Goal: Find specific page/section: Find specific page/section

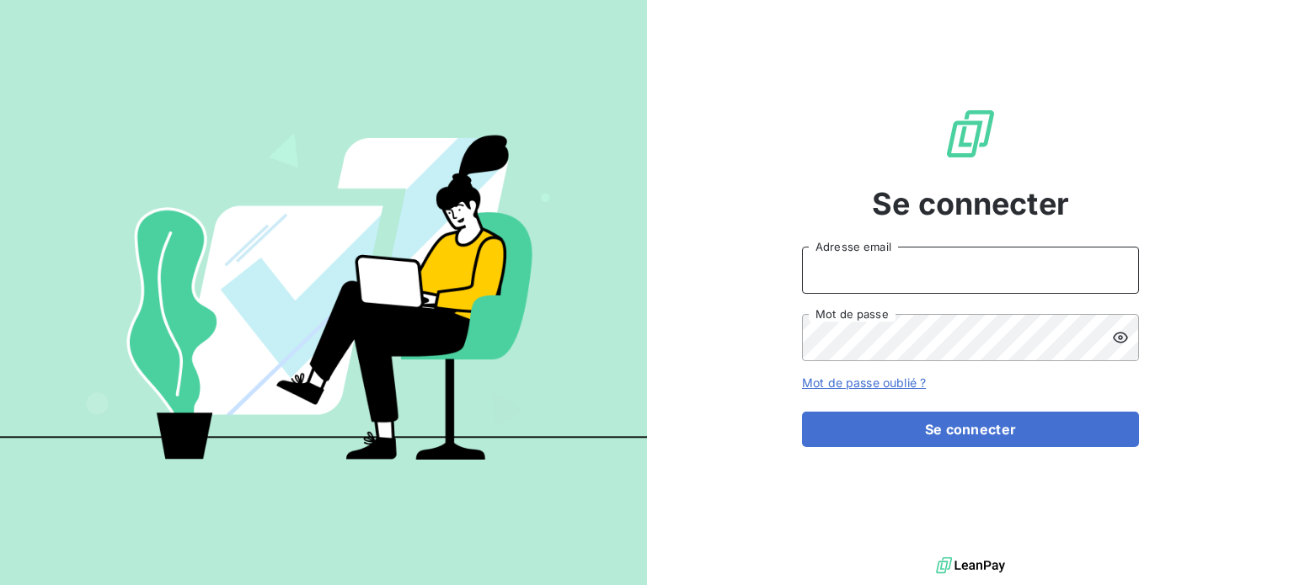
drag, startPoint x: 868, startPoint y: 275, endPoint x: 865, endPoint y: 266, distance: 9.6
click at [868, 269] on input "Adresse email" at bounding box center [970, 270] width 337 height 47
type input "[EMAIL_ADDRESS][DOMAIN_NAME]"
click at [802, 412] on button "Se connecter" at bounding box center [970, 429] width 337 height 35
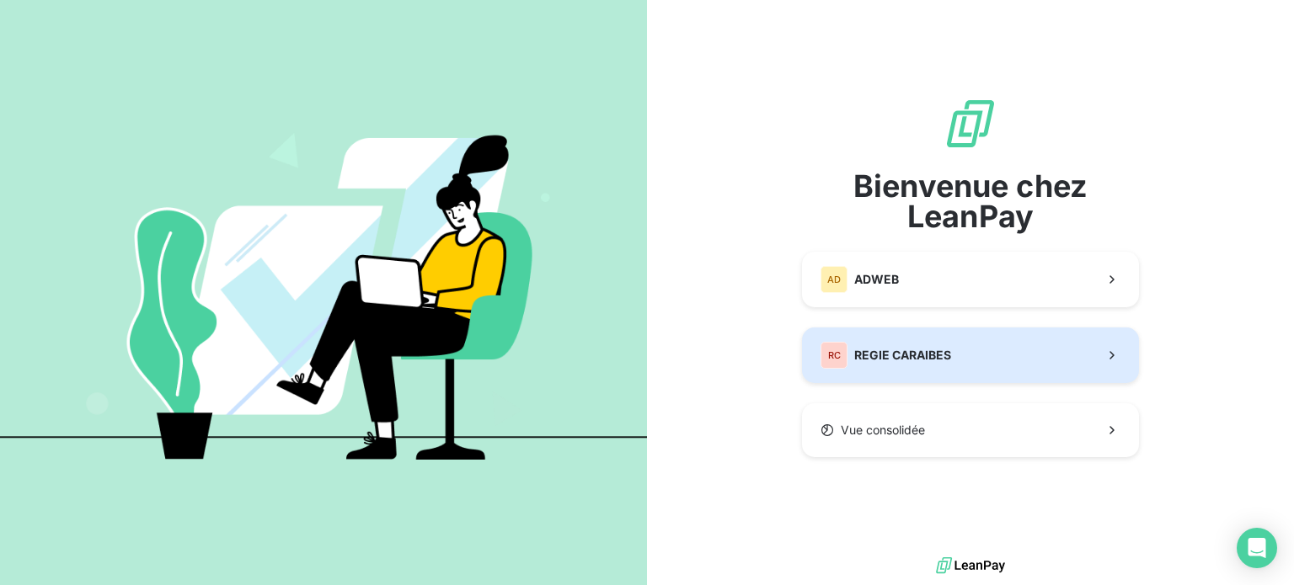
click at [963, 358] on button "RC REGIE CARAIBES" at bounding box center [970, 356] width 337 height 56
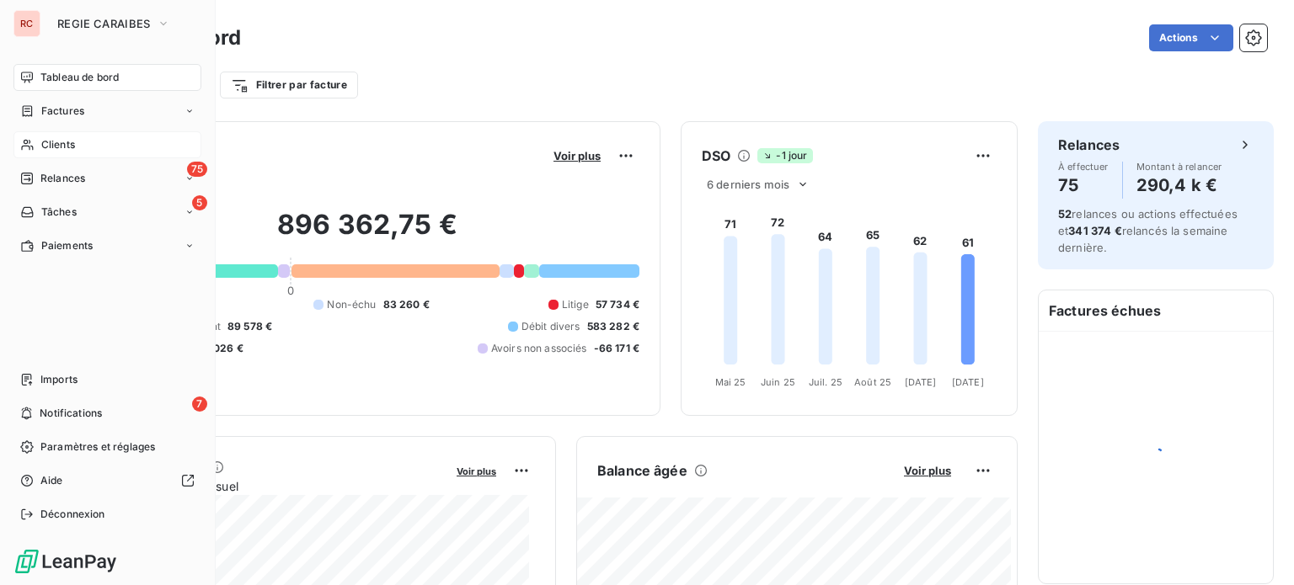
click at [74, 138] on span "Clients" at bounding box center [58, 144] width 34 height 15
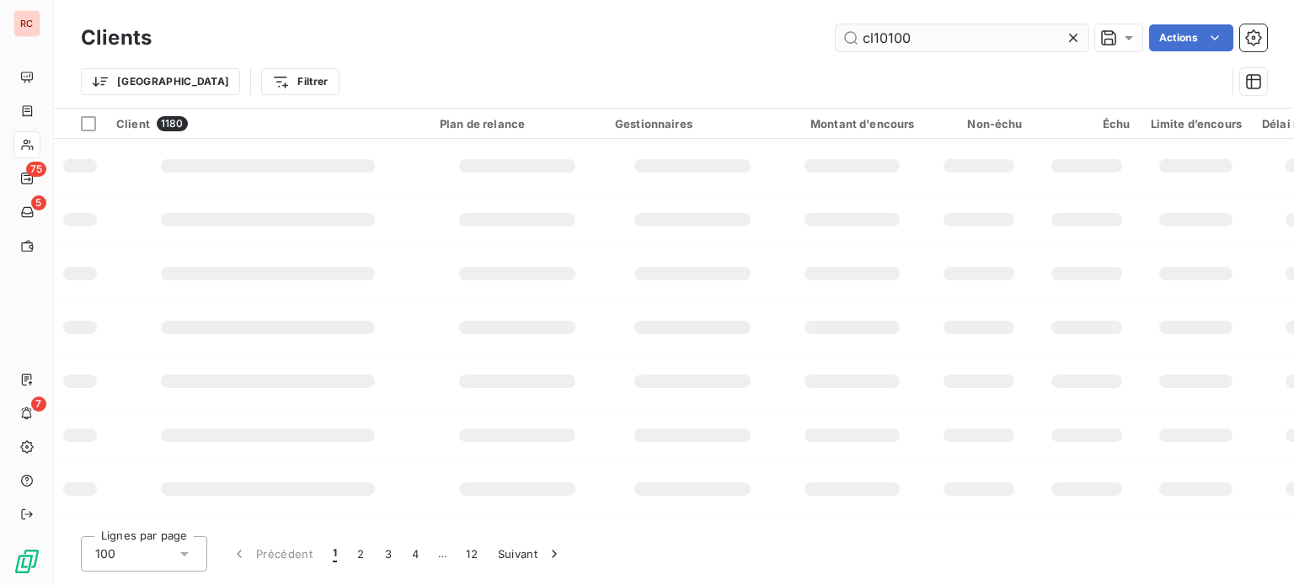
type input "cl10100"
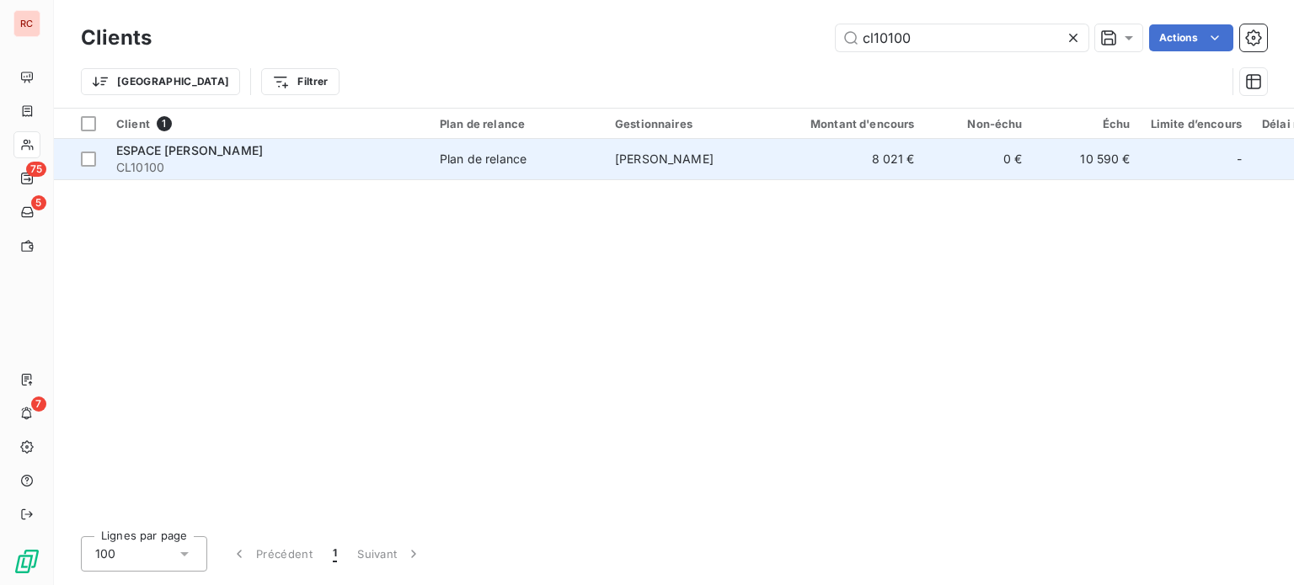
click at [264, 160] on span "CL10100" at bounding box center [267, 167] width 303 height 17
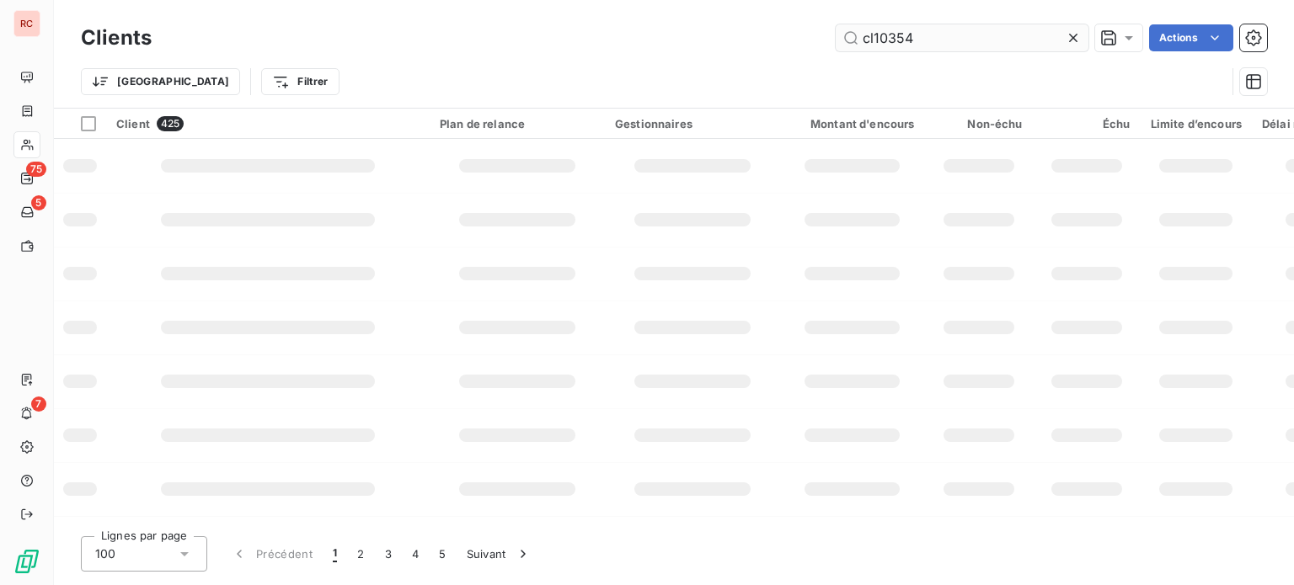
type input "cl10354"
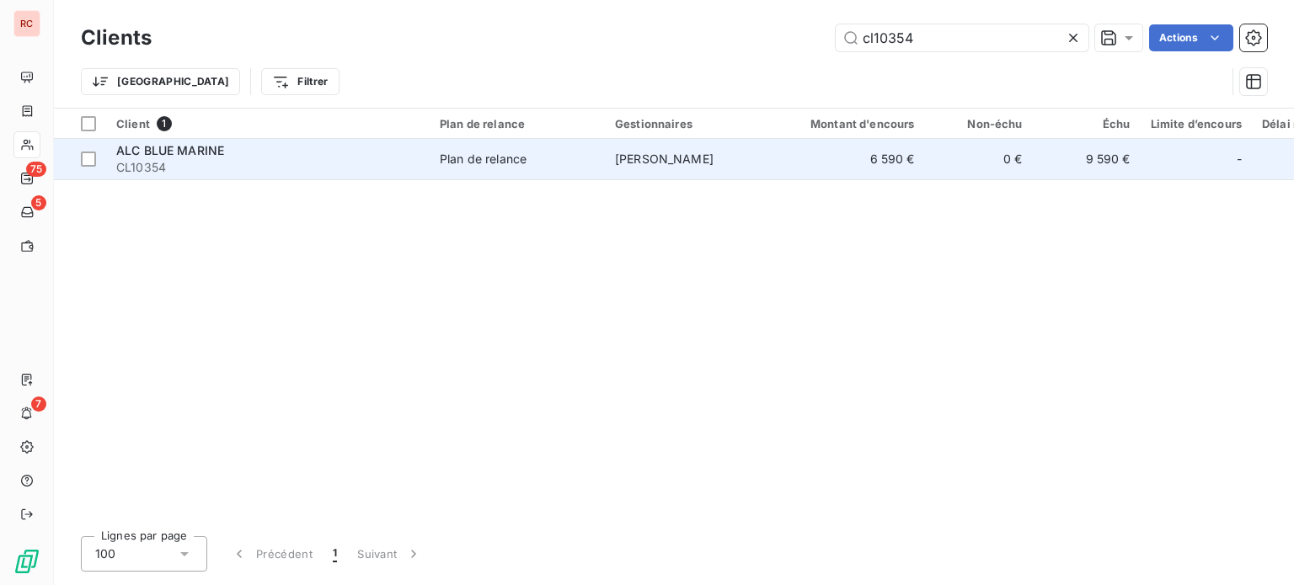
click at [489, 168] on td "Plan de relance" at bounding box center [517, 159] width 175 height 40
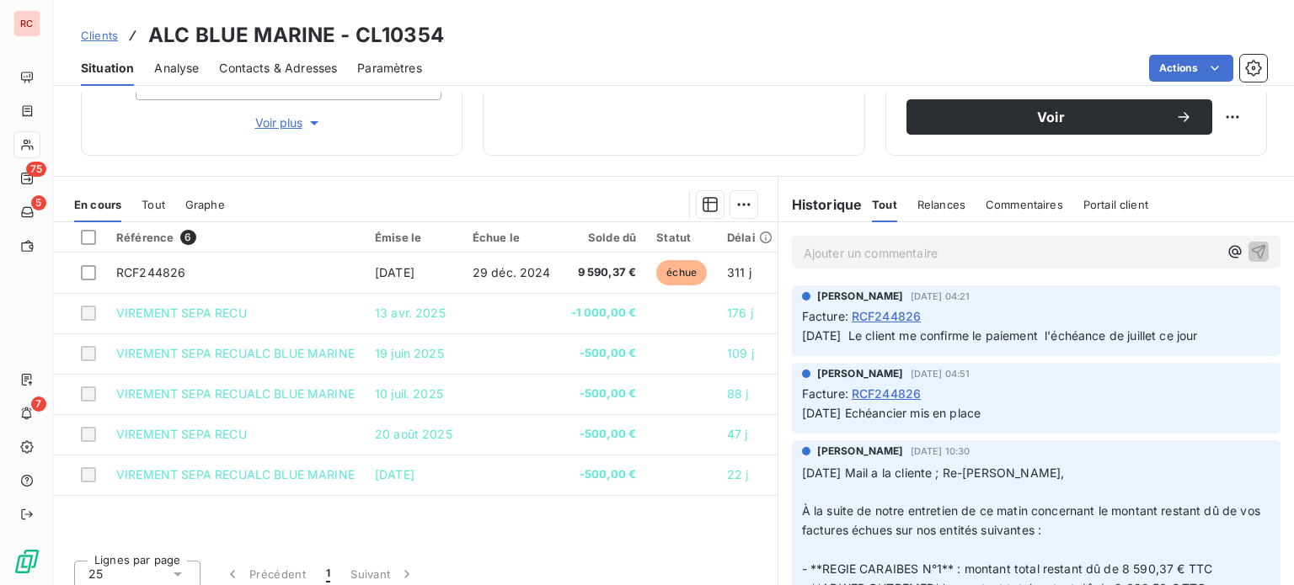
scroll to position [303, 0]
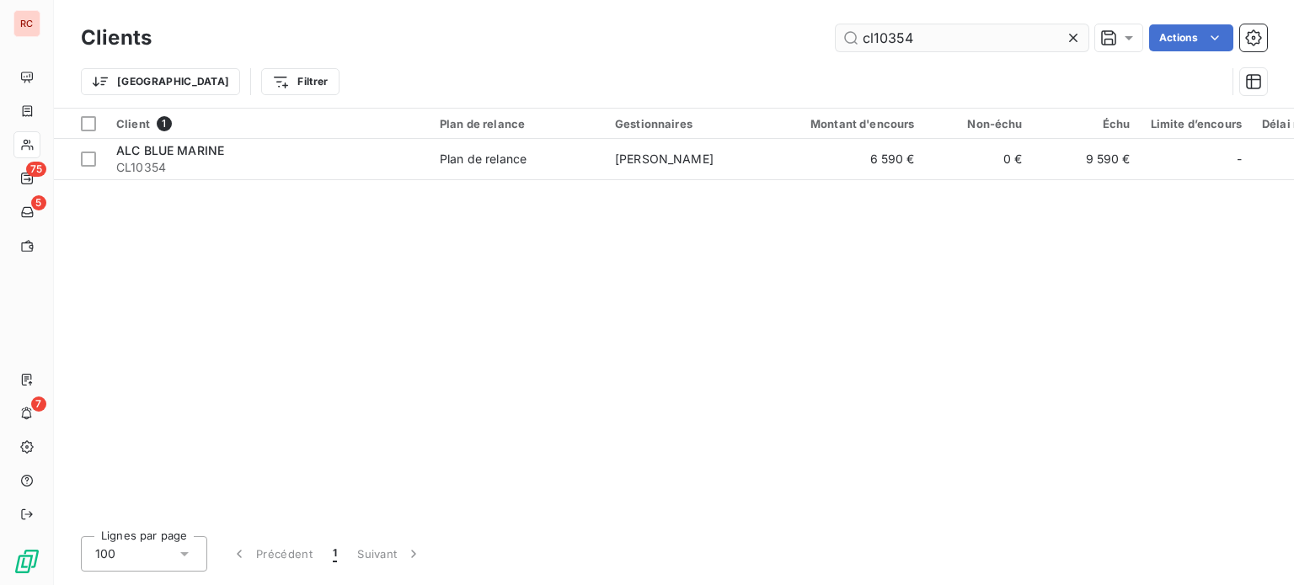
click at [947, 40] on input "cl10354" at bounding box center [962, 37] width 253 height 27
type input "cl10294"
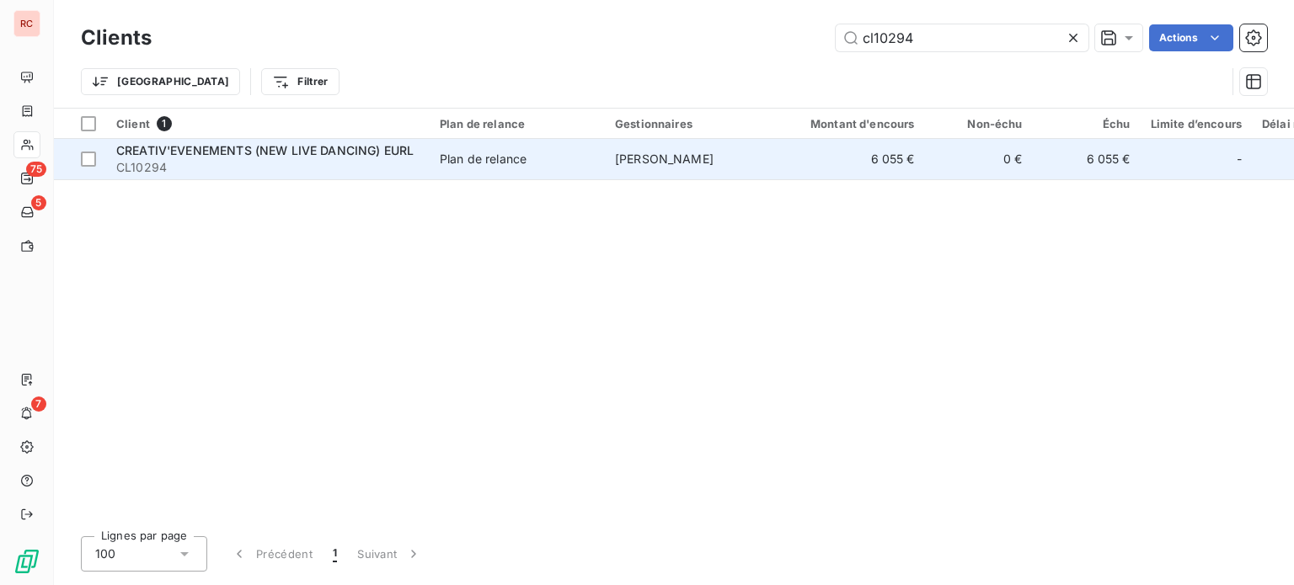
click at [401, 165] on span "CL10294" at bounding box center [267, 167] width 303 height 17
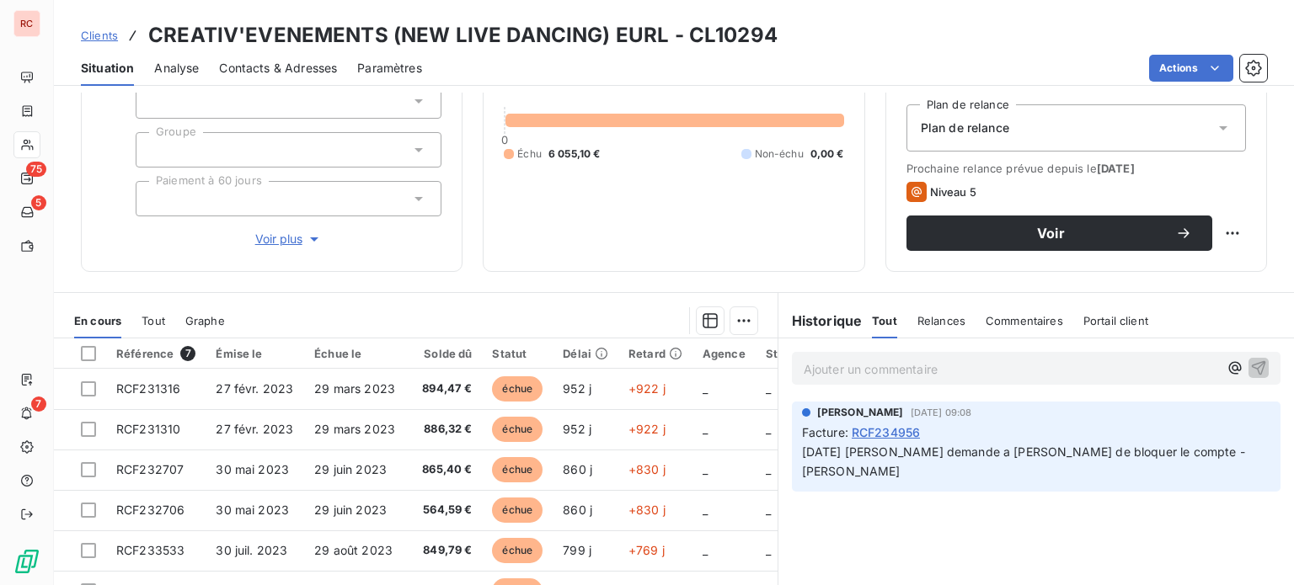
scroll to position [202, 0]
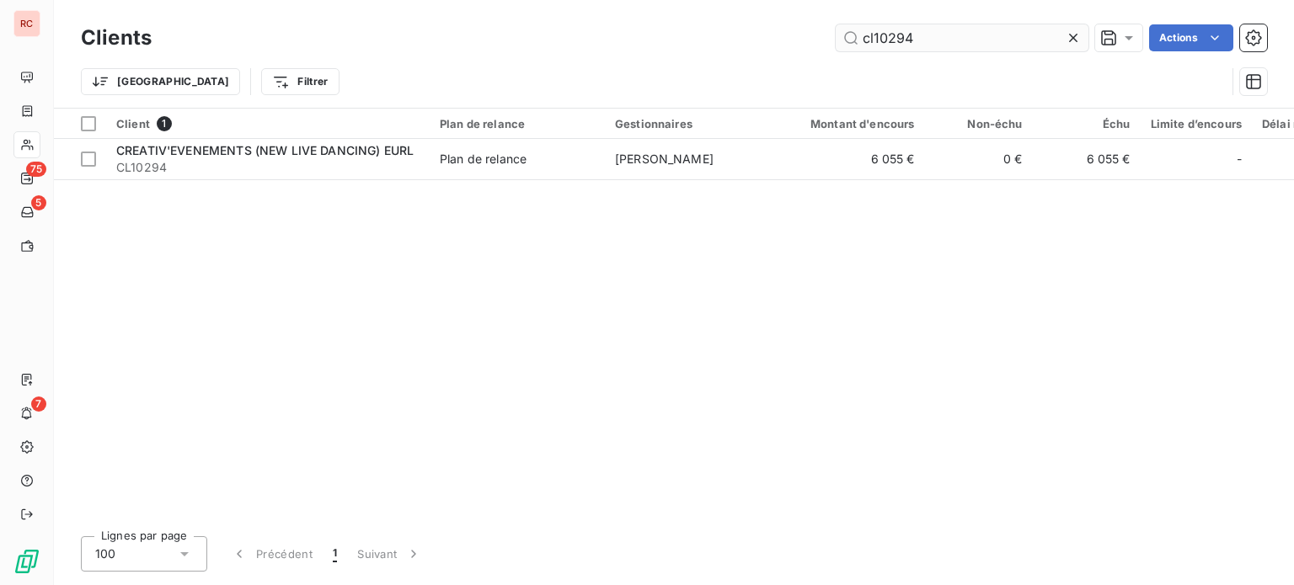
click at [928, 35] on input "cl10294" at bounding box center [962, 37] width 253 height 27
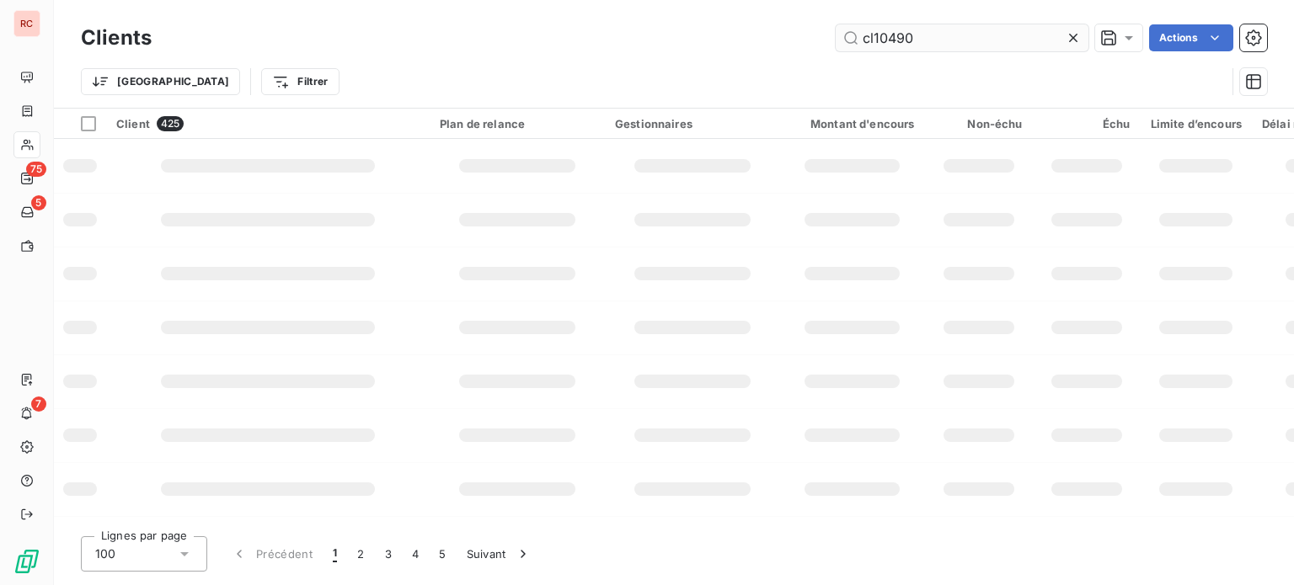
type input "cl10490"
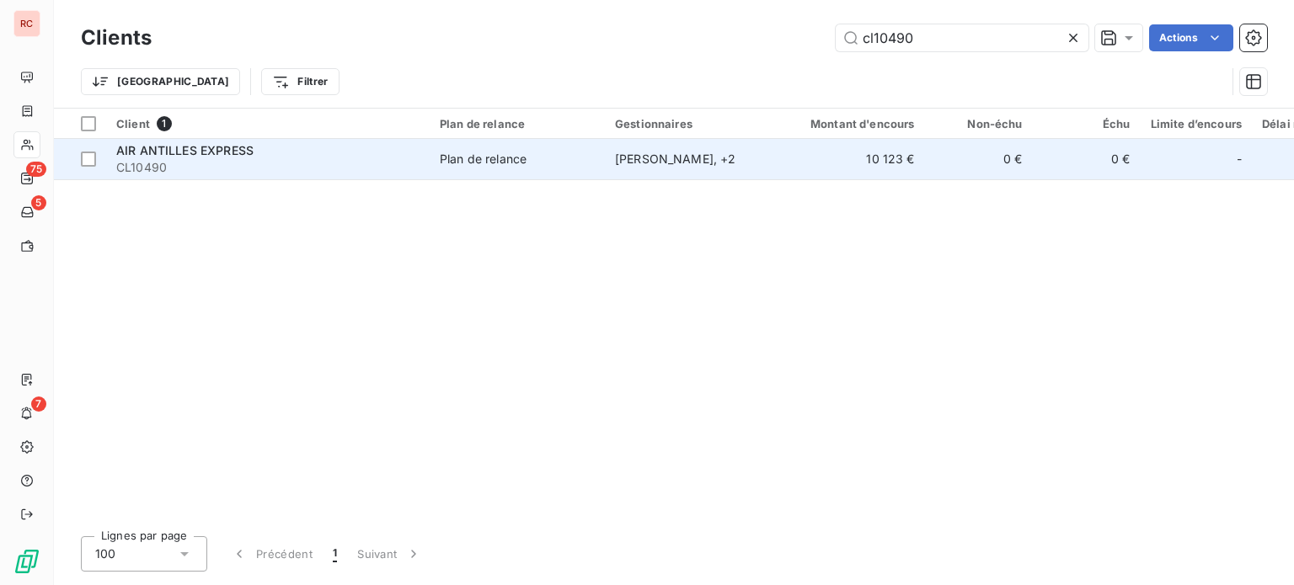
click at [534, 160] on span "Plan de relance" at bounding box center [517, 159] width 155 height 17
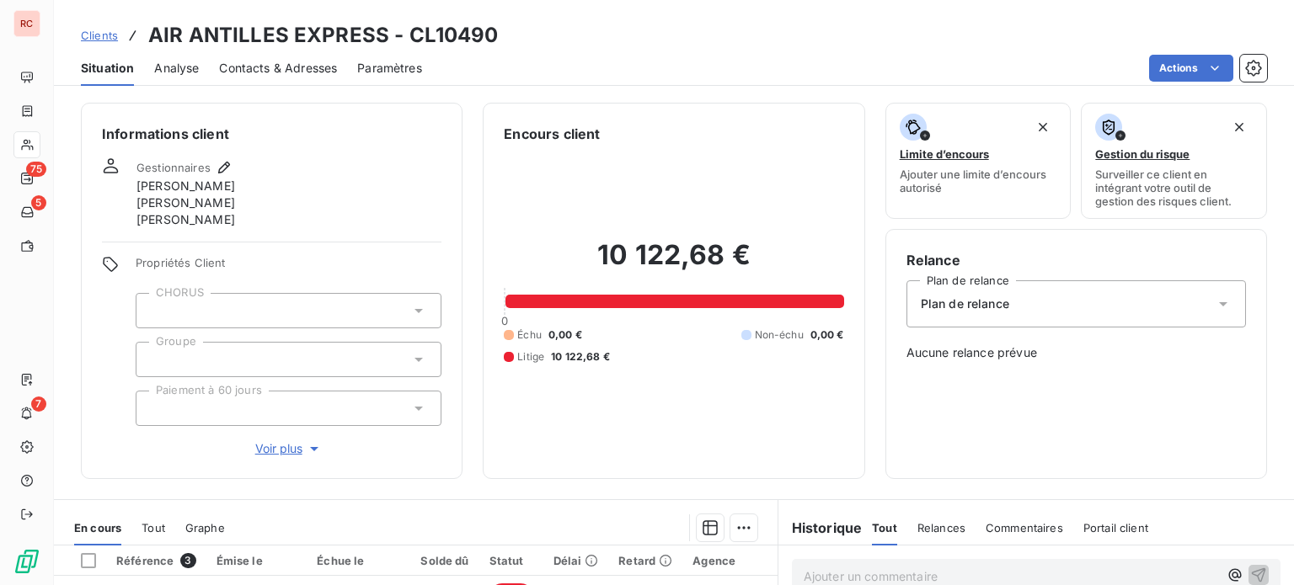
scroll to position [334, 0]
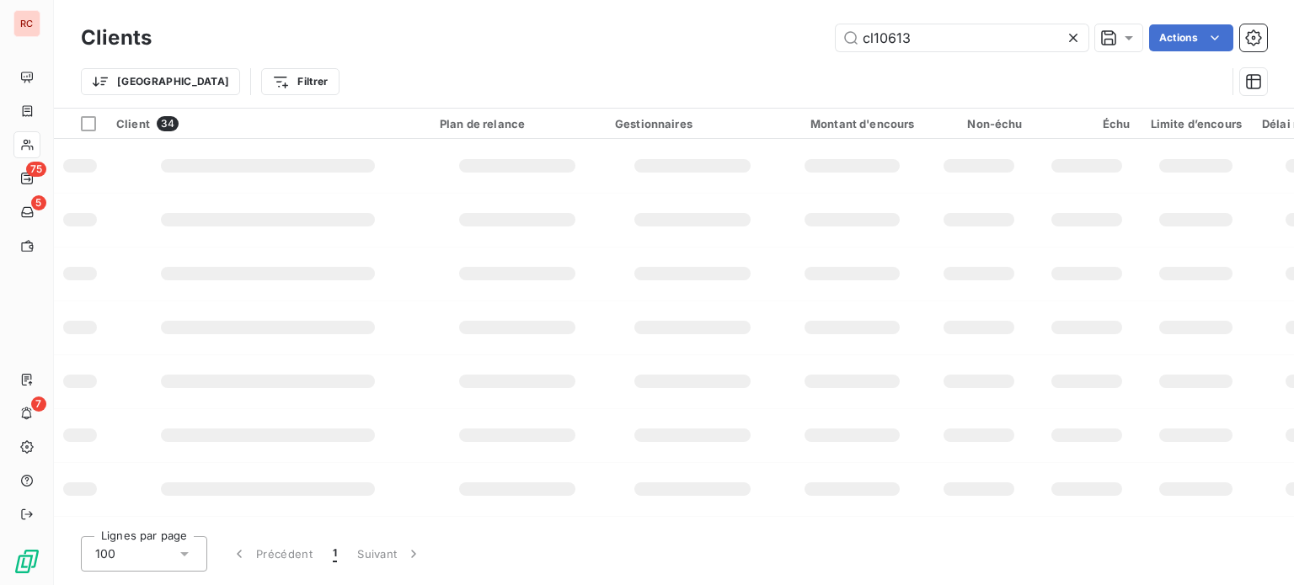
type input "cl10613"
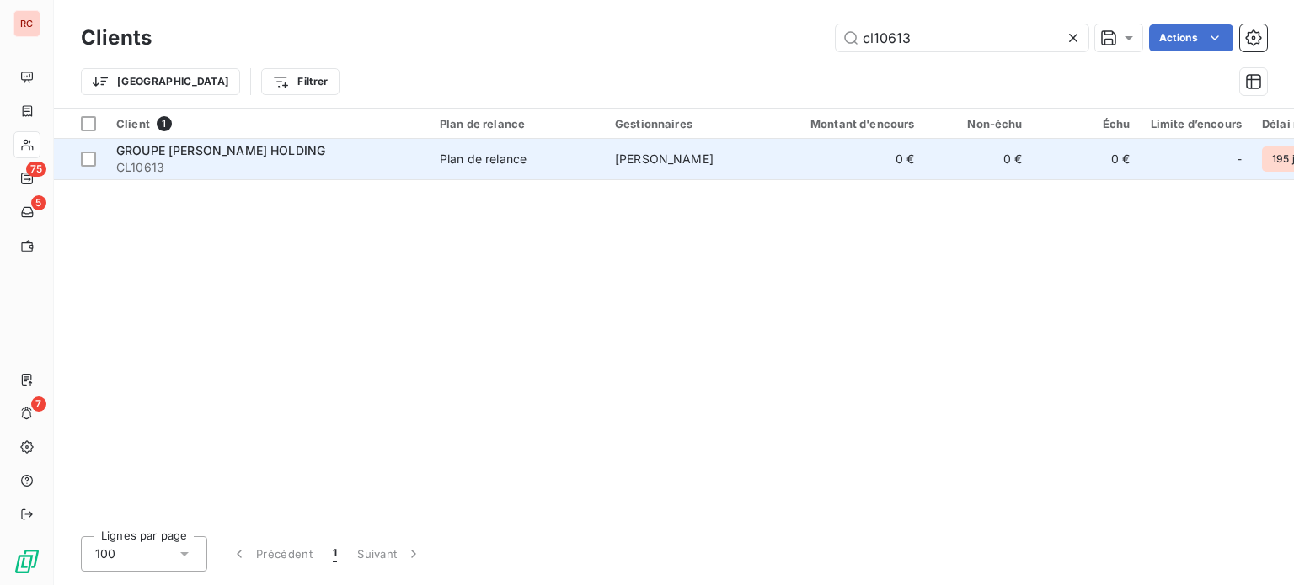
click at [524, 164] on div "Plan de relance" at bounding box center [483, 159] width 87 height 17
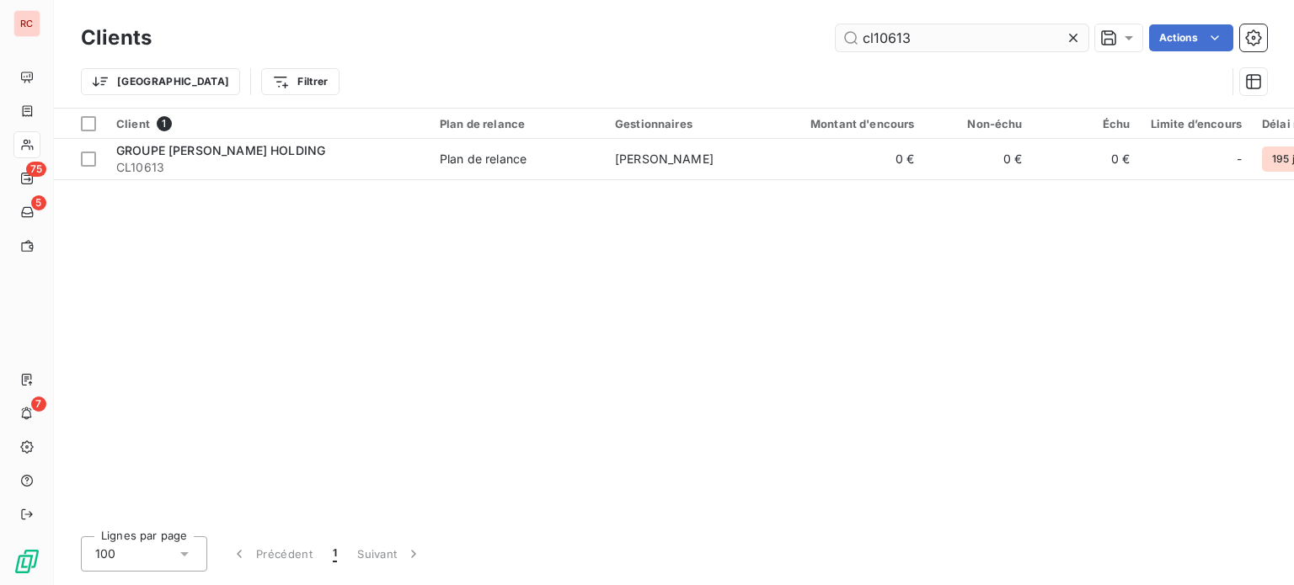
click at [920, 40] on input "cl10613" at bounding box center [962, 37] width 253 height 27
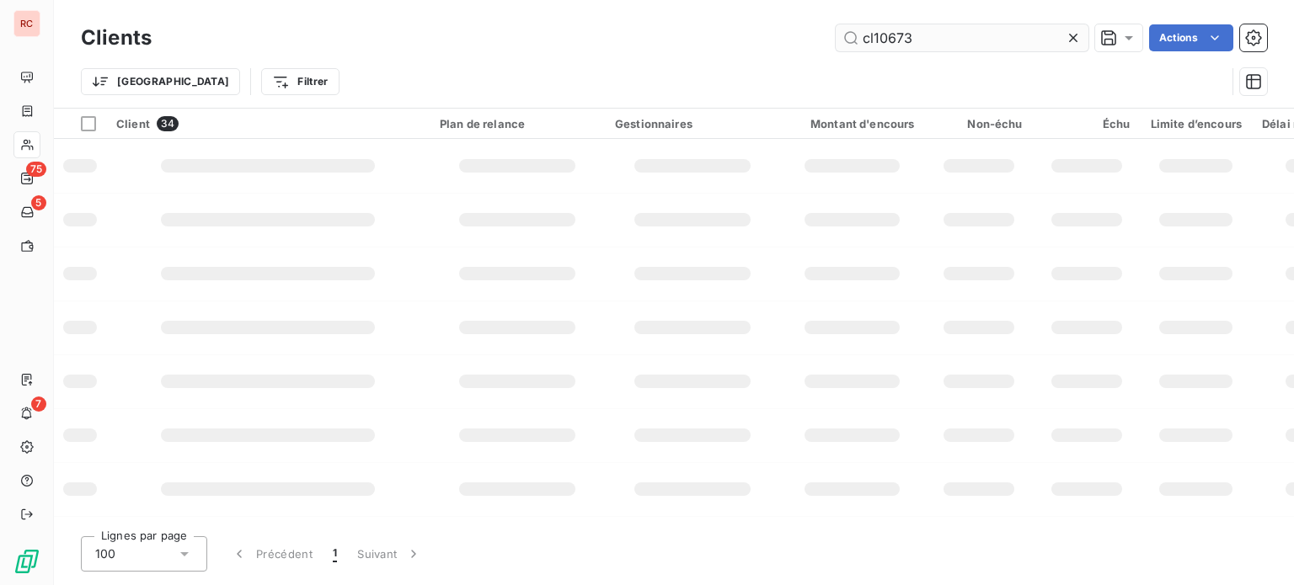
type input "cl10673"
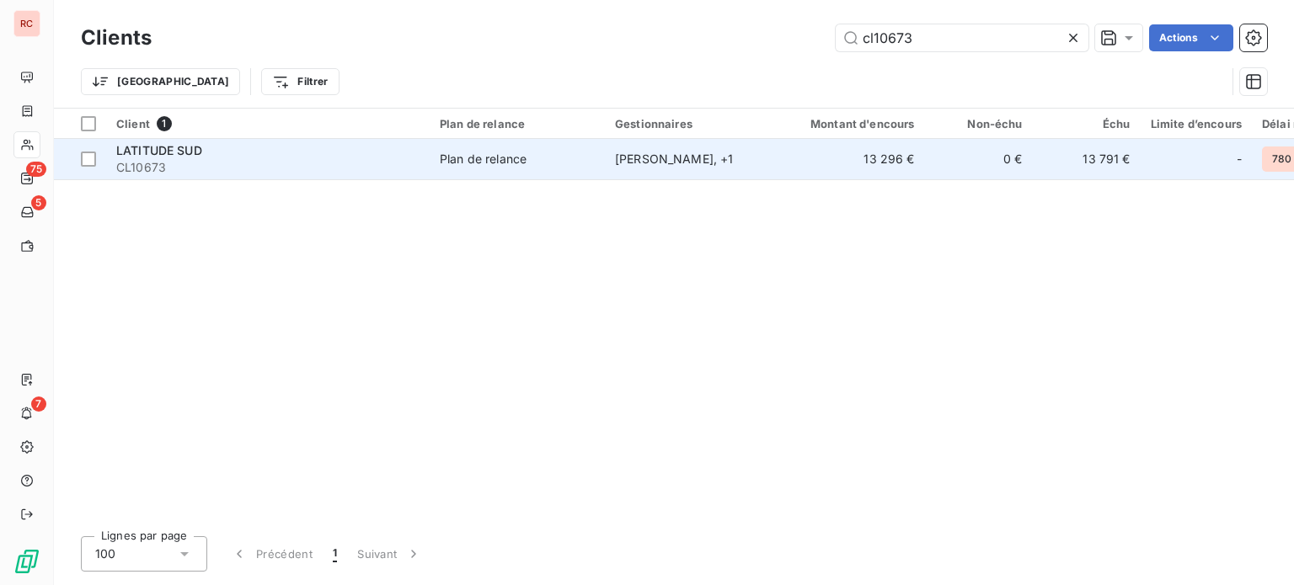
click at [451, 167] on div "Plan de relance" at bounding box center [483, 159] width 87 height 17
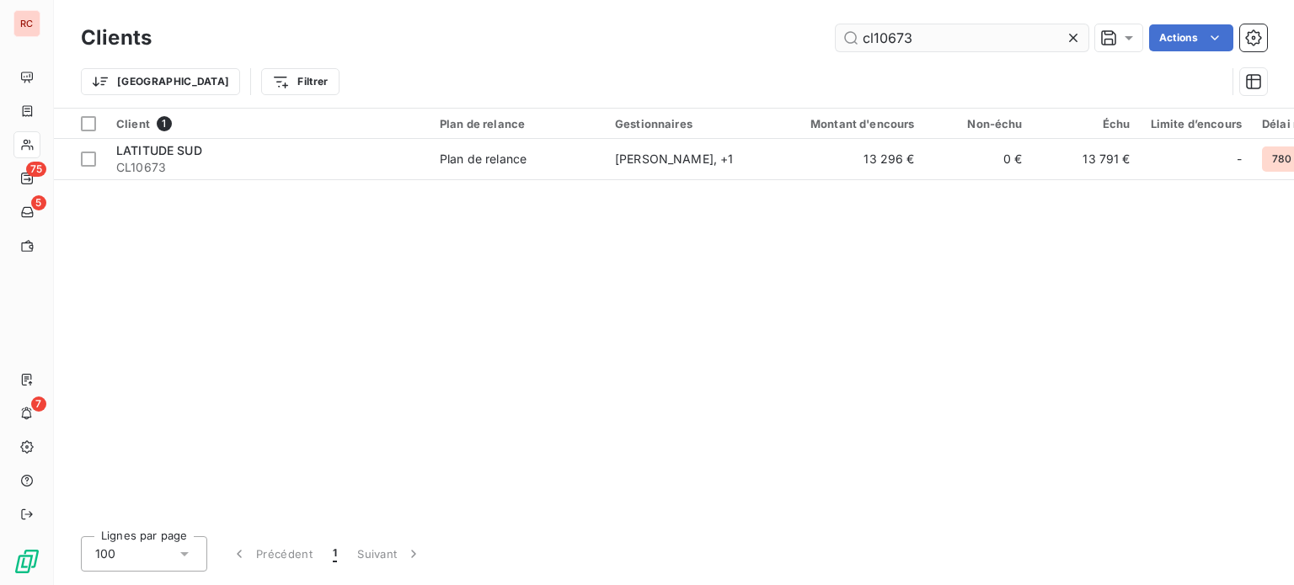
click at [928, 35] on input "cl10673" at bounding box center [962, 37] width 253 height 27
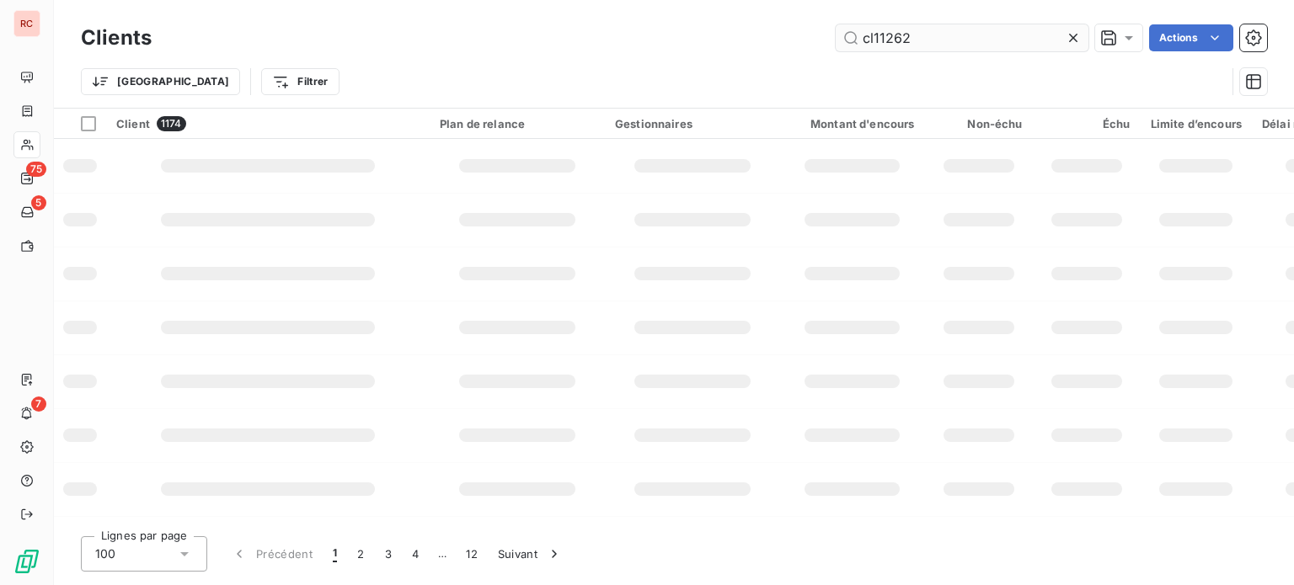
type input "cl11262"
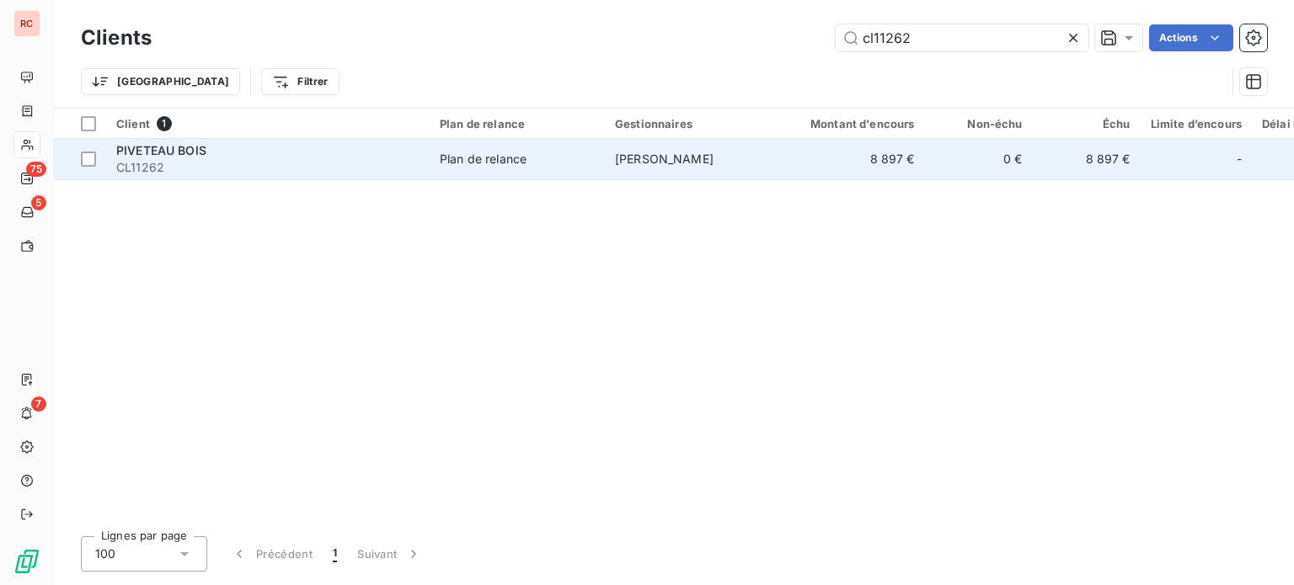
click at [555, 169] on td "Plan de relance" at bounding box center [517, 159] width 175 height 40
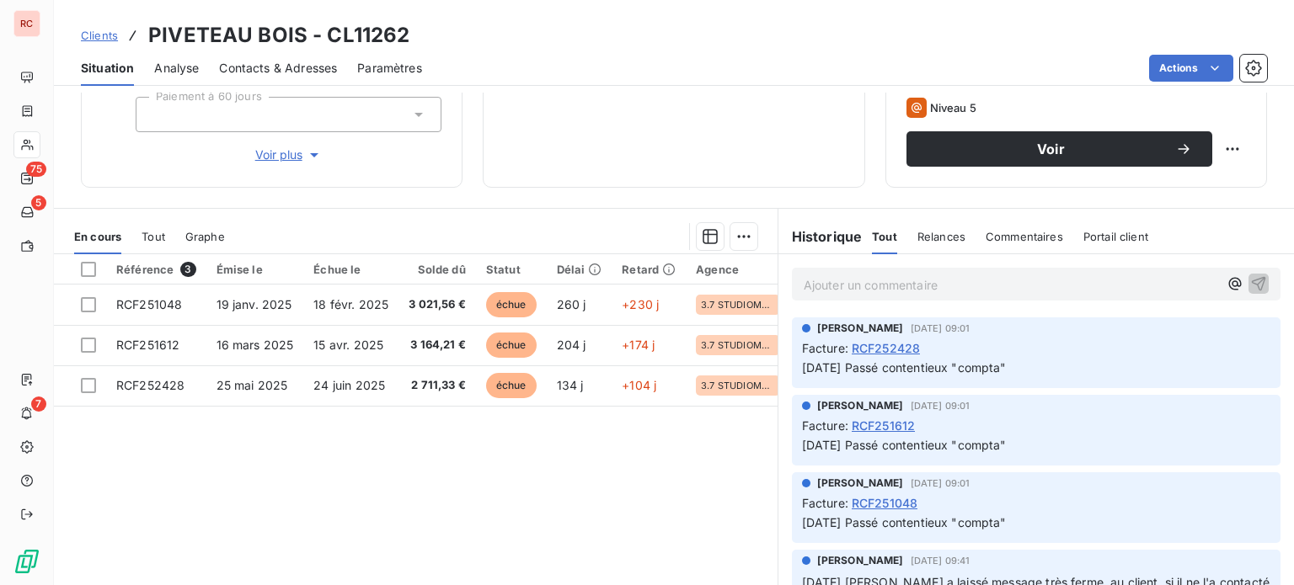
scroll to position [303, 0]
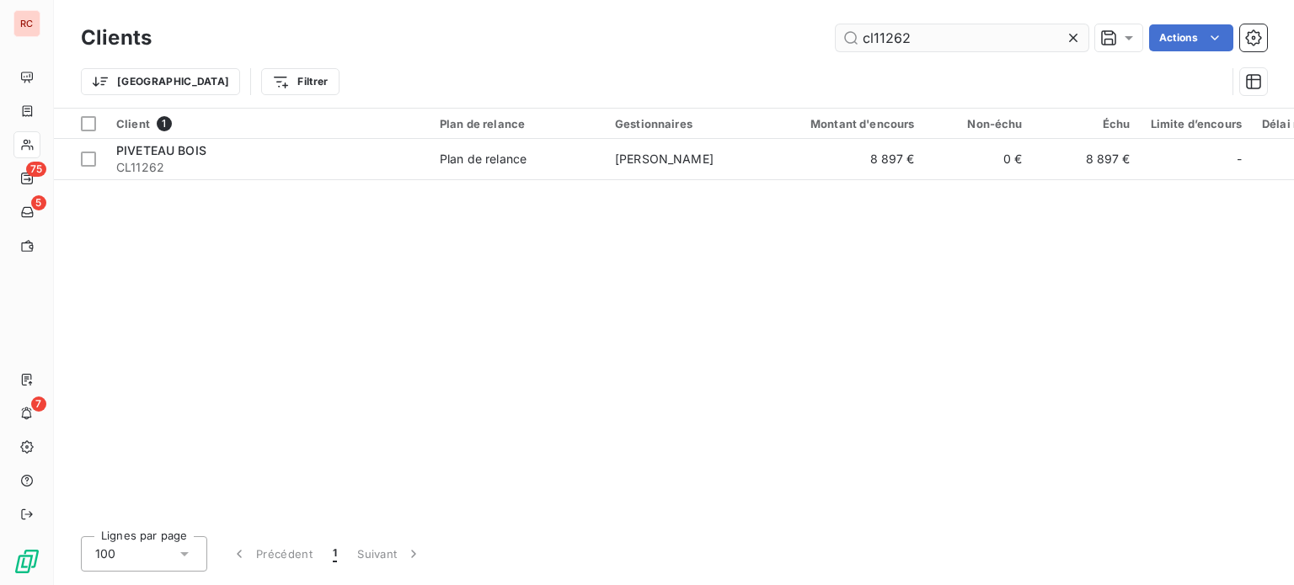
click at [940, 40] on input "cl11262" at bounding box center [962, 37] width 253 height 27
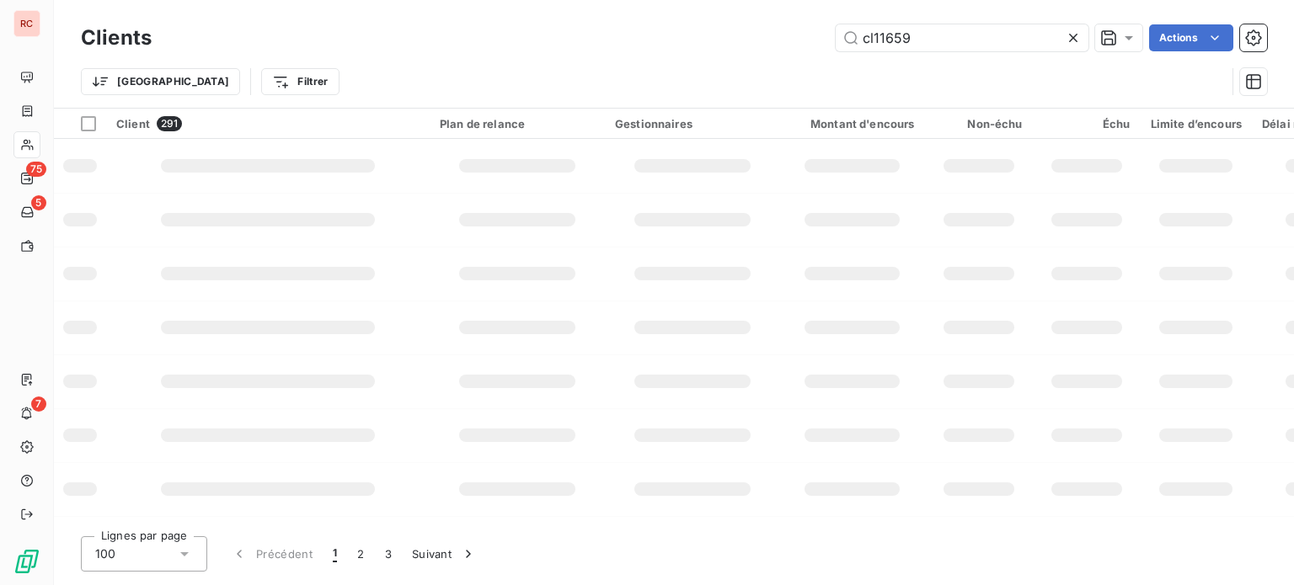
type input "cl11659"
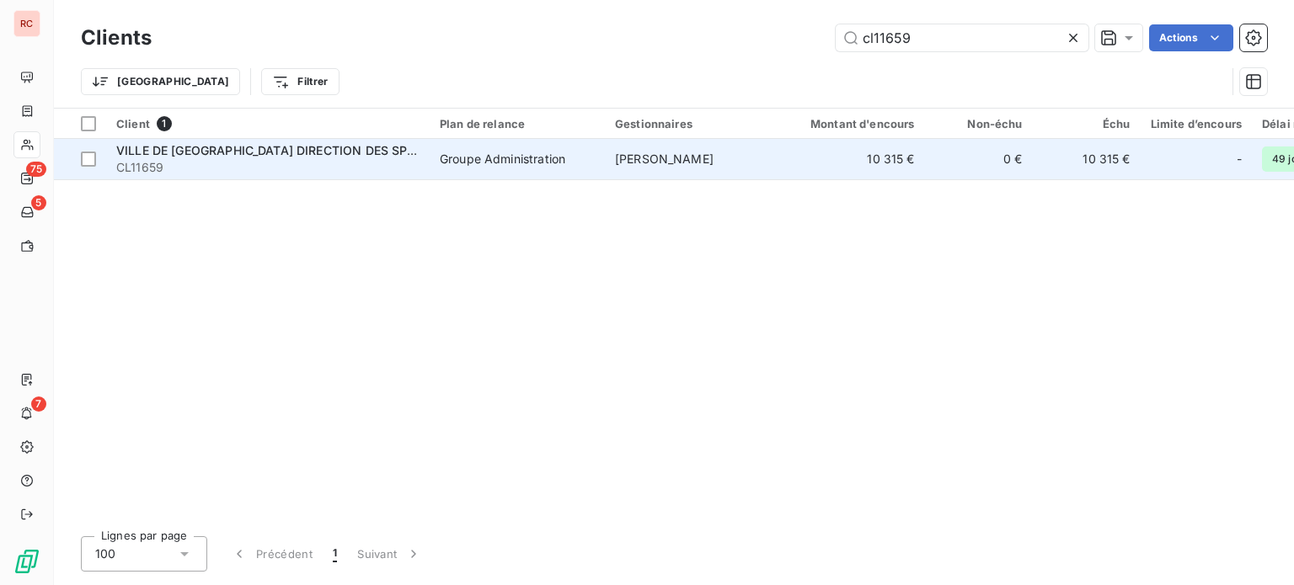
click at [513, 165] on div "Groupe Administration" at bounding box center [503, 159] width 126 height 17
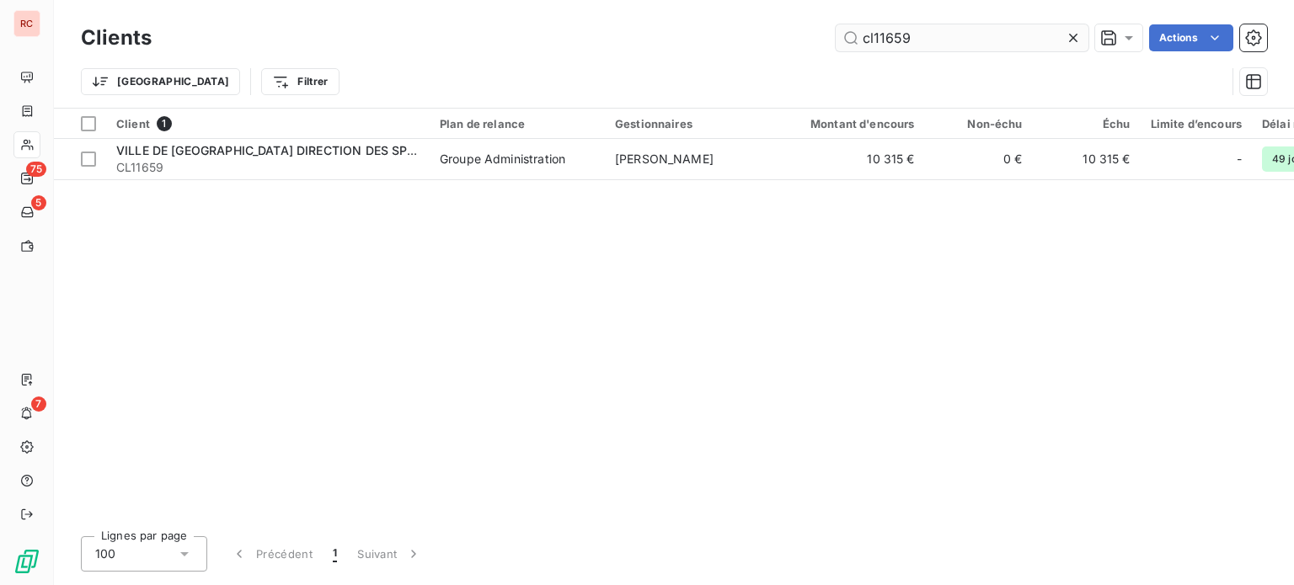
click at [932, 29] on input "cl11659" at bounding box center [962, 37] width 253 height 27
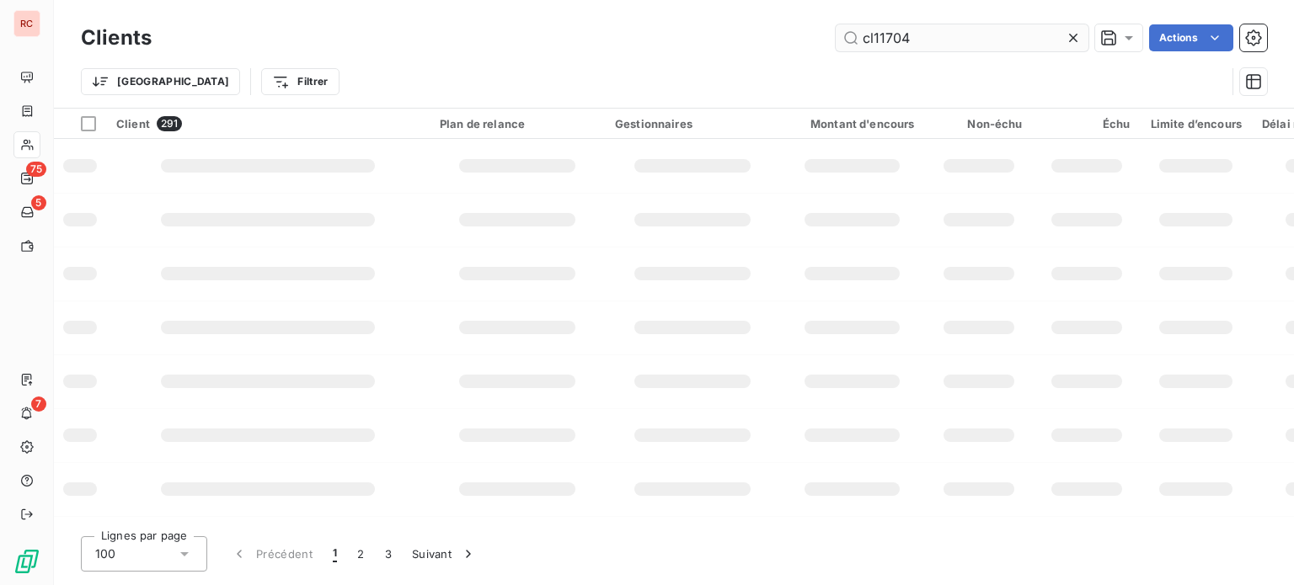
type input "cl11704"
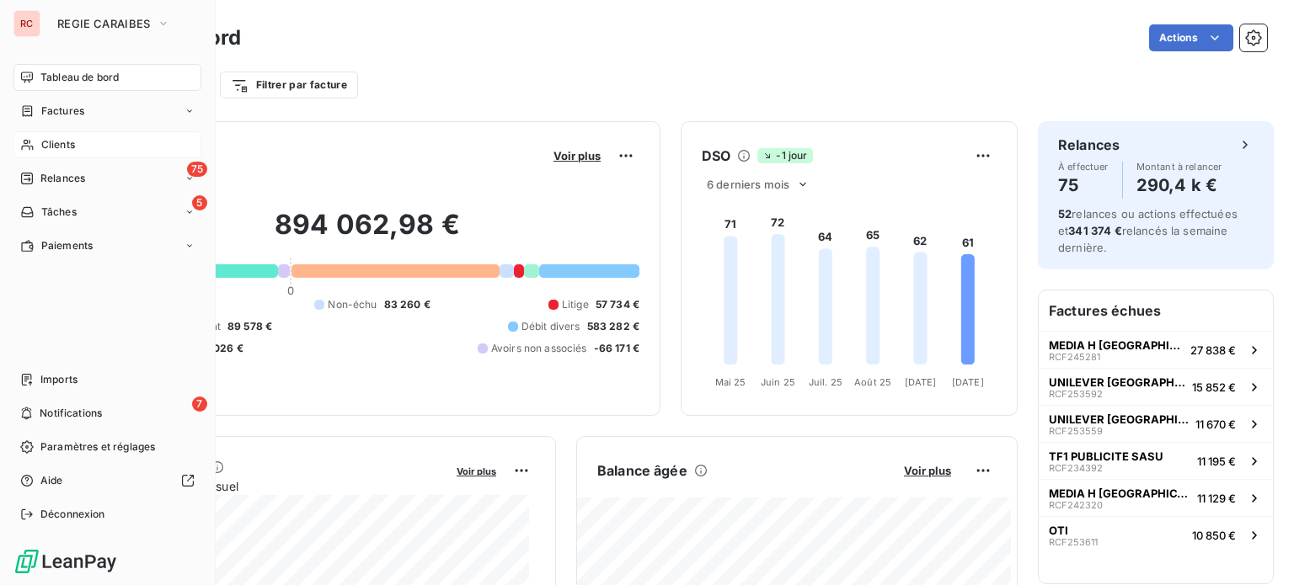
click at [69, 136] on div "Clients" at bounding box center [107, 144] width 188 height 27
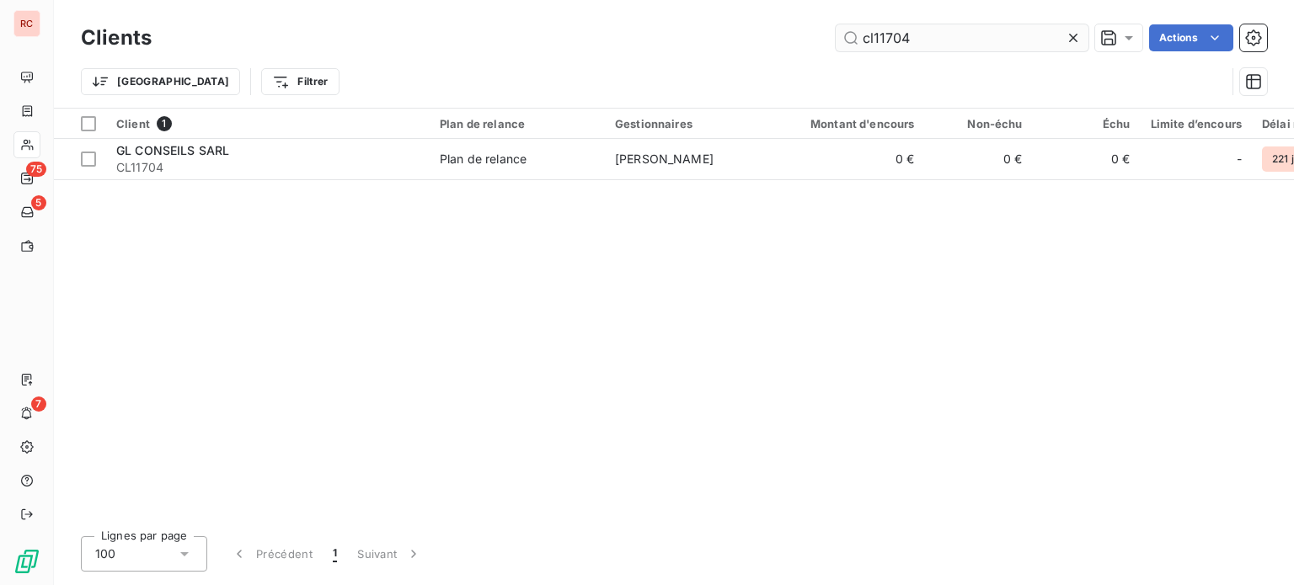
click at [927, 40] on input "cl11704" at bounding box center [962, 37] width 253 height 27
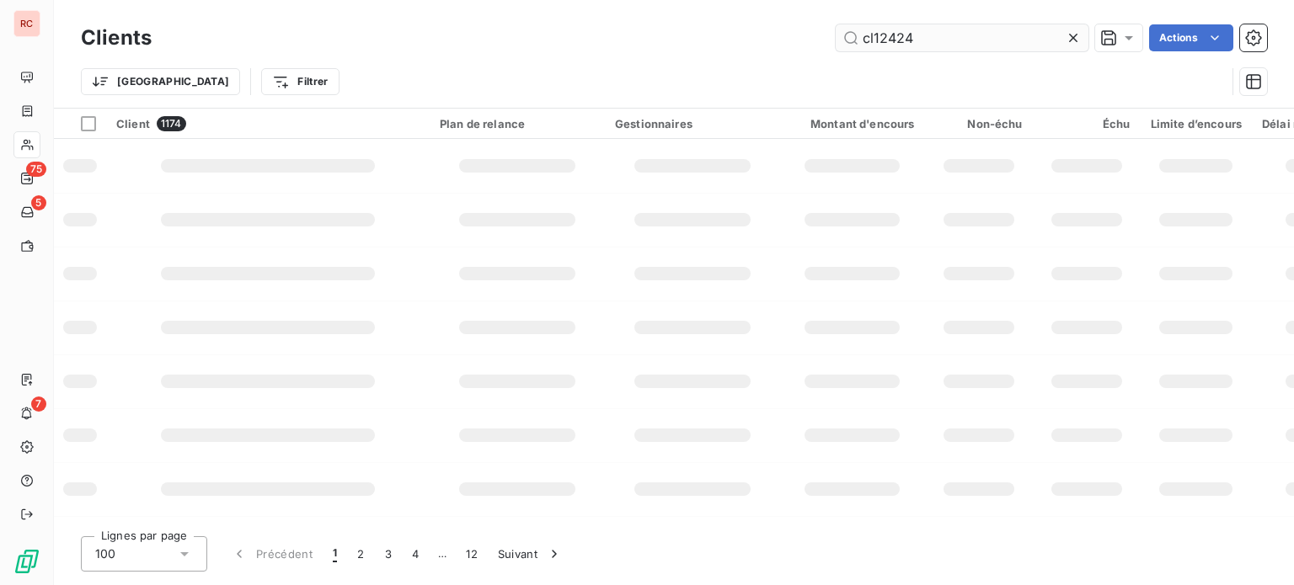
type input "cl12424"
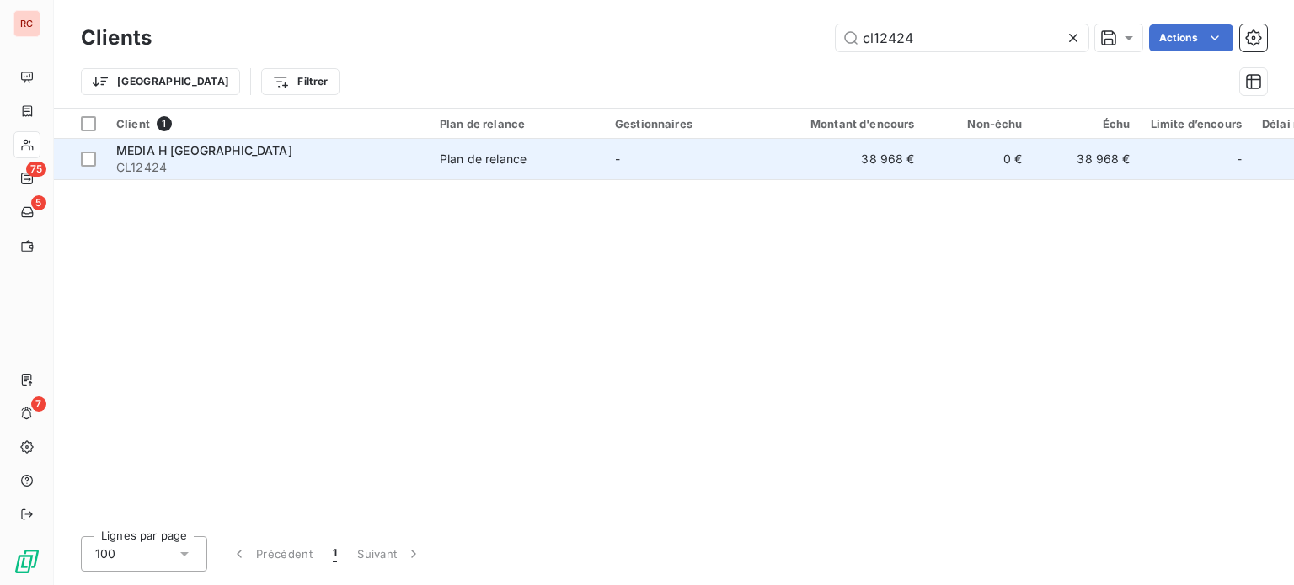
click at [473, 163] on div "Plan de relance" at bounding box center [483, 159] width 87 height 17
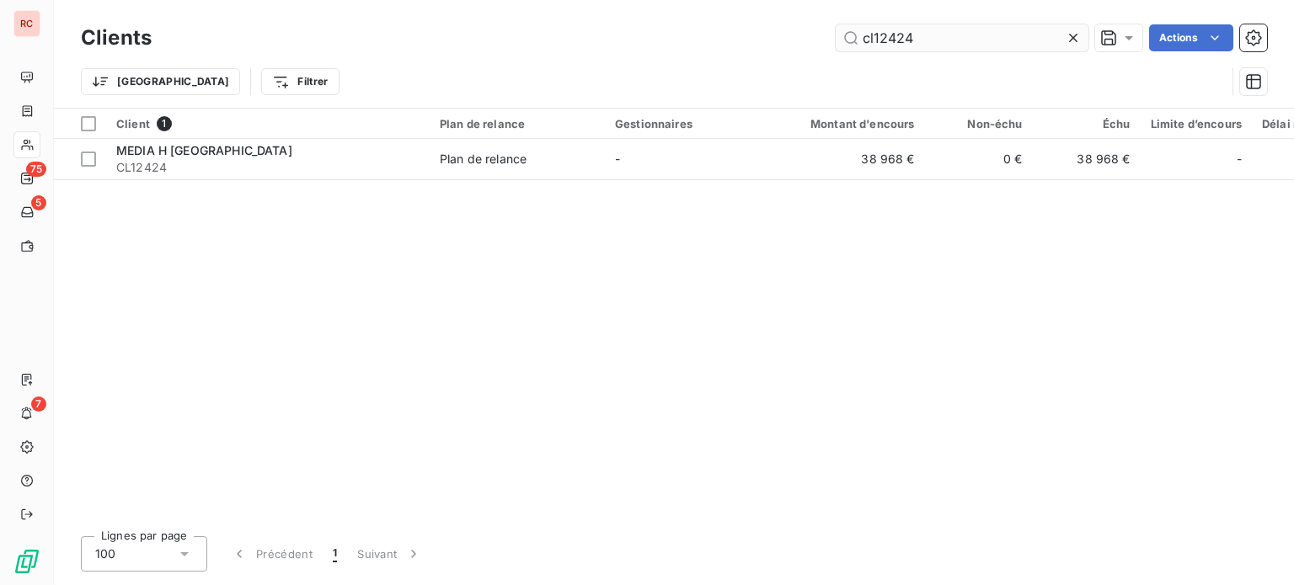
click at [932, 45] on input "cl12424" at bounding box center [962, 37] width 253 height 27
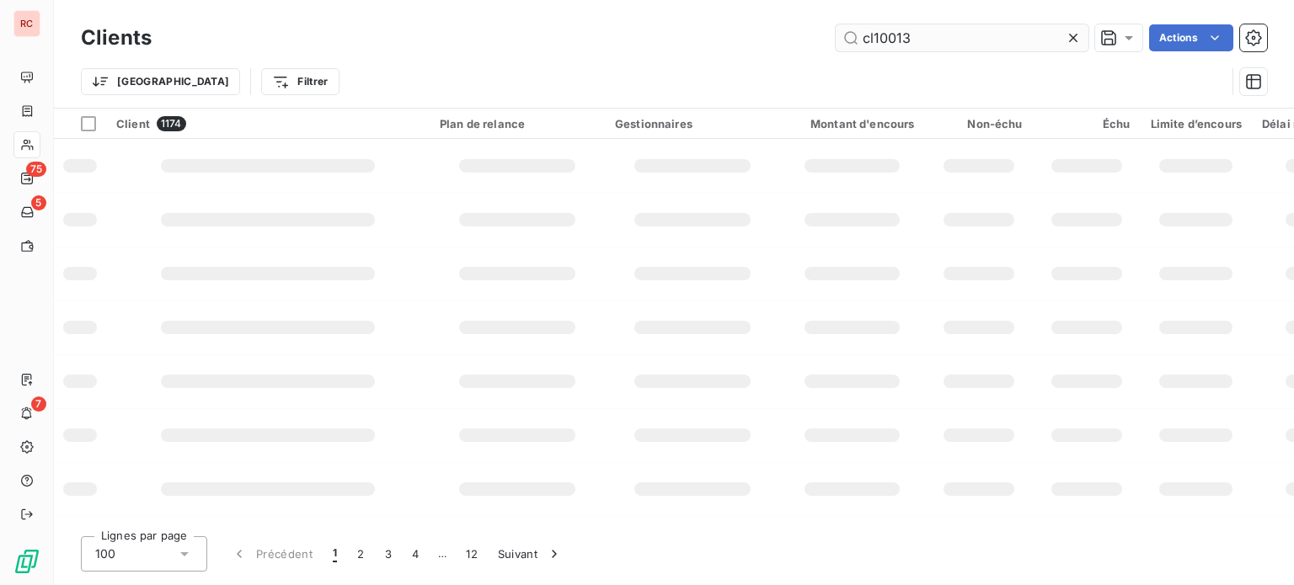
type input "cl10013"
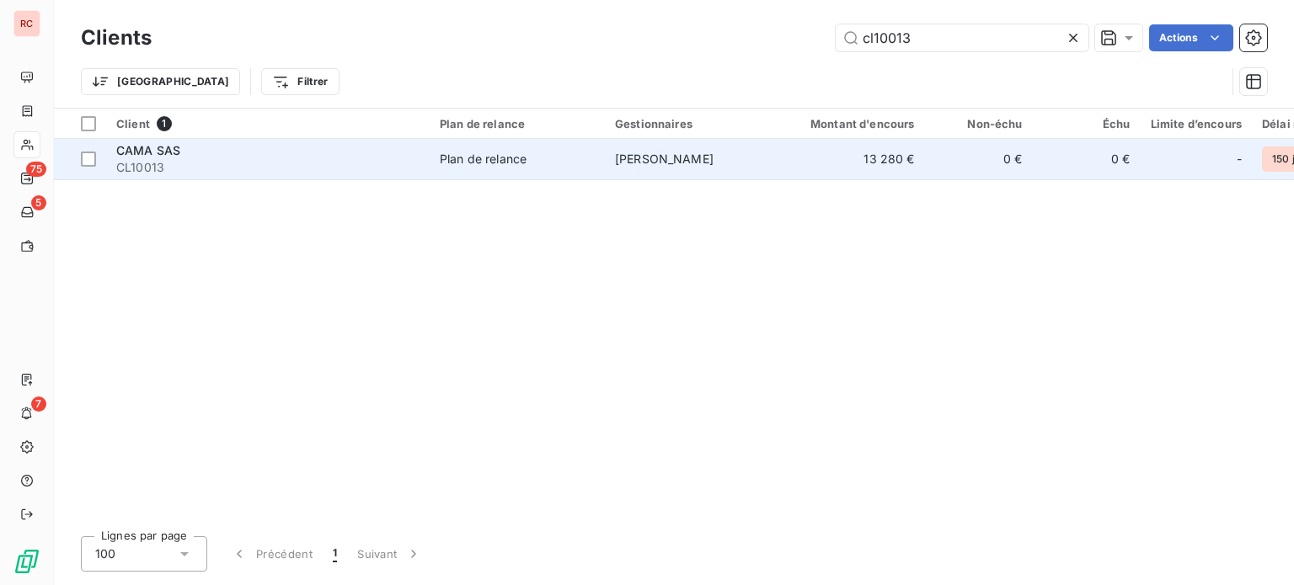
click at [202, 144] on div "CAMA SAS" at bounding box center [267, 150] width 303 height 17
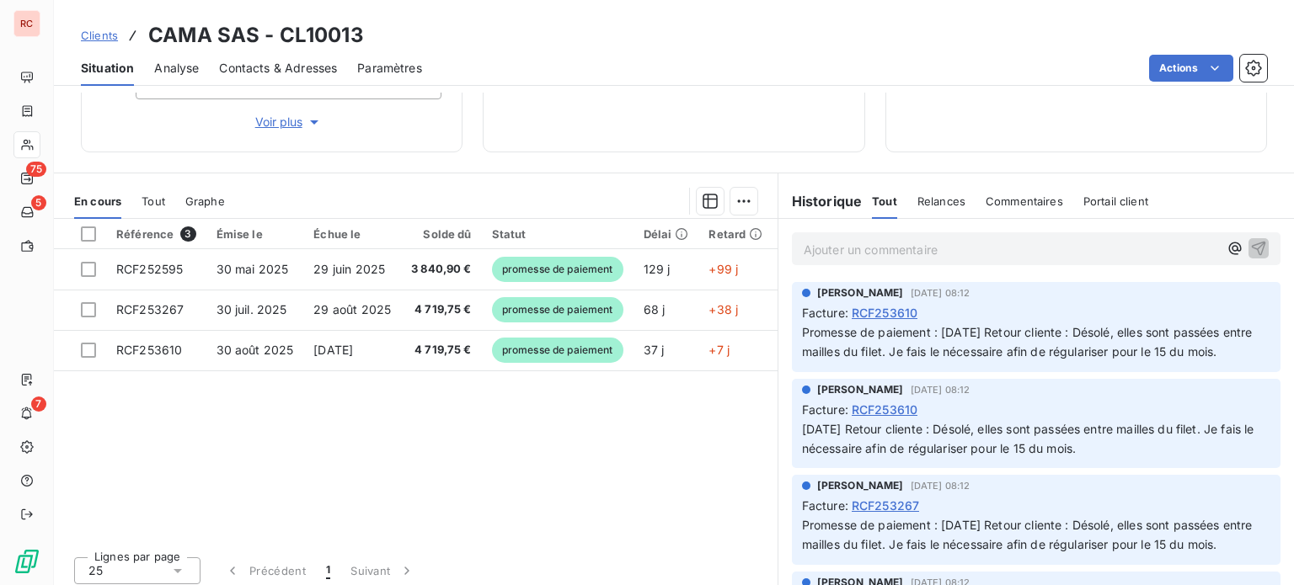
scroll to position [300, 0]
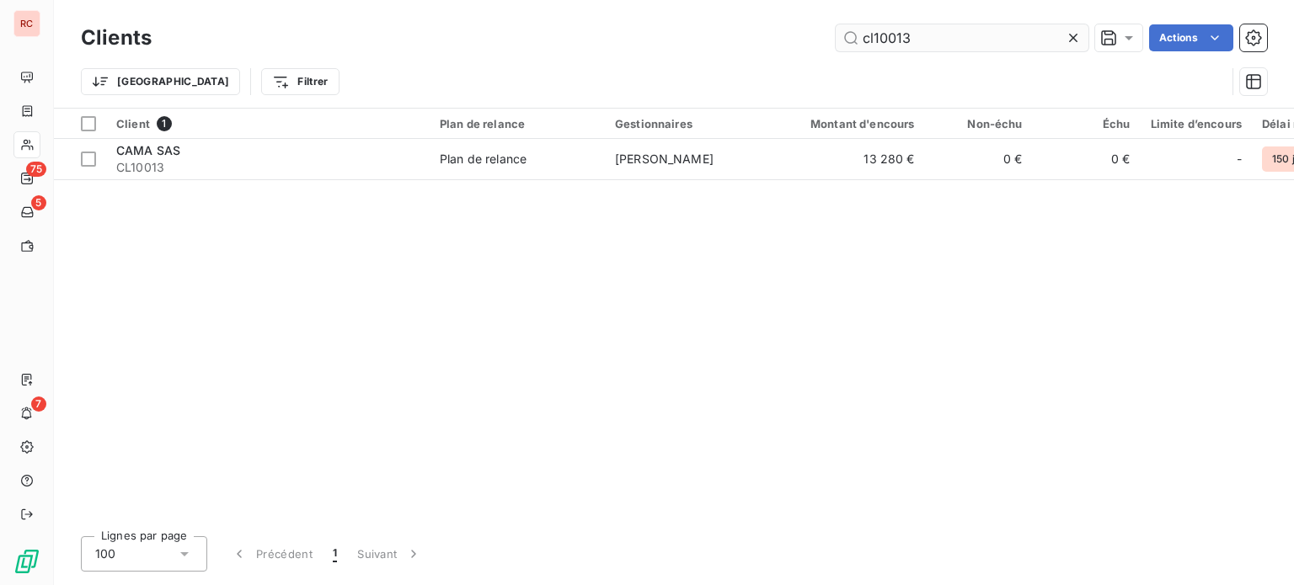
click at [911, 43] on input "cl10013" at bounding box center [962, 37] width 253 height 27
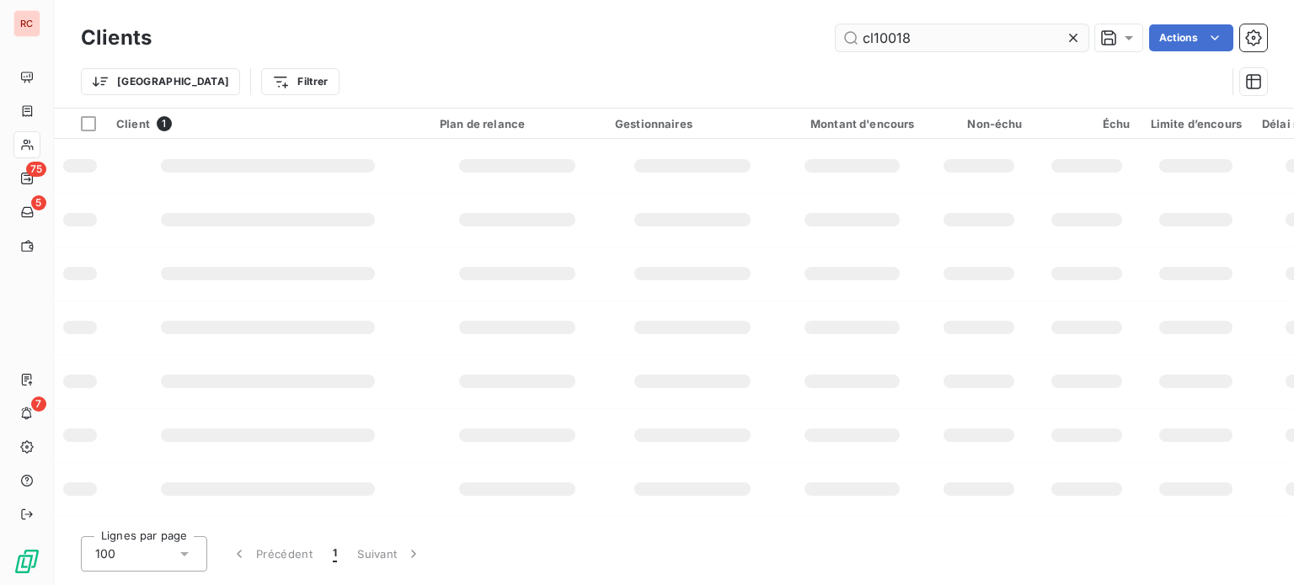
type input "cl10018"
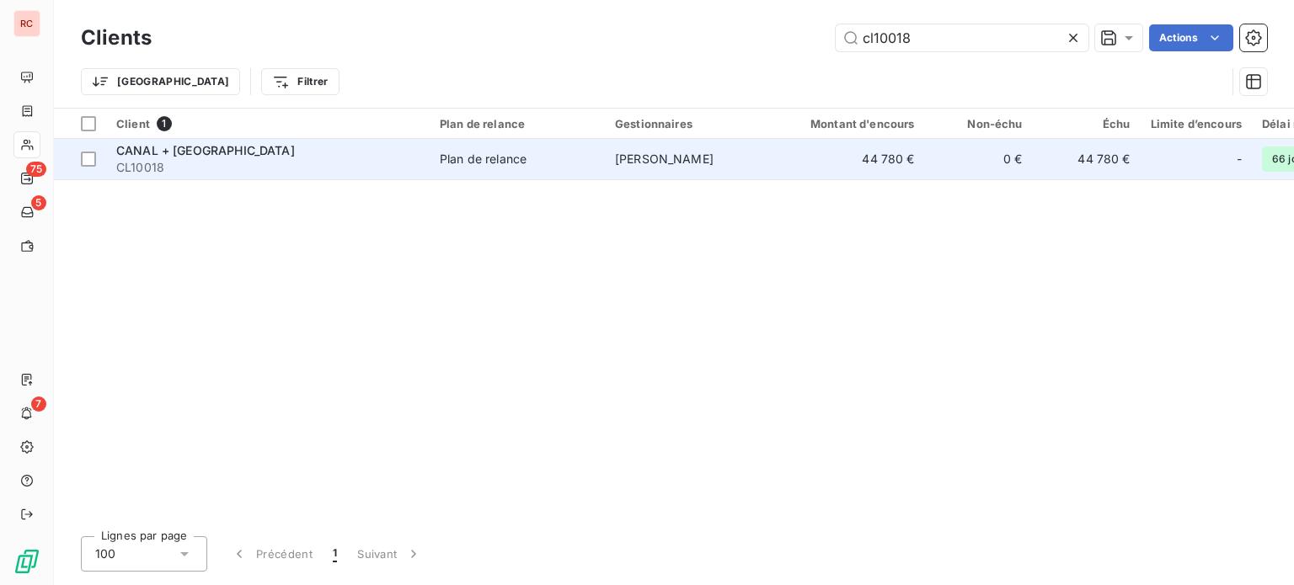
click at [499, 174] on td "Plan de relance" at bounding box center [517, 159] width 175 height 40
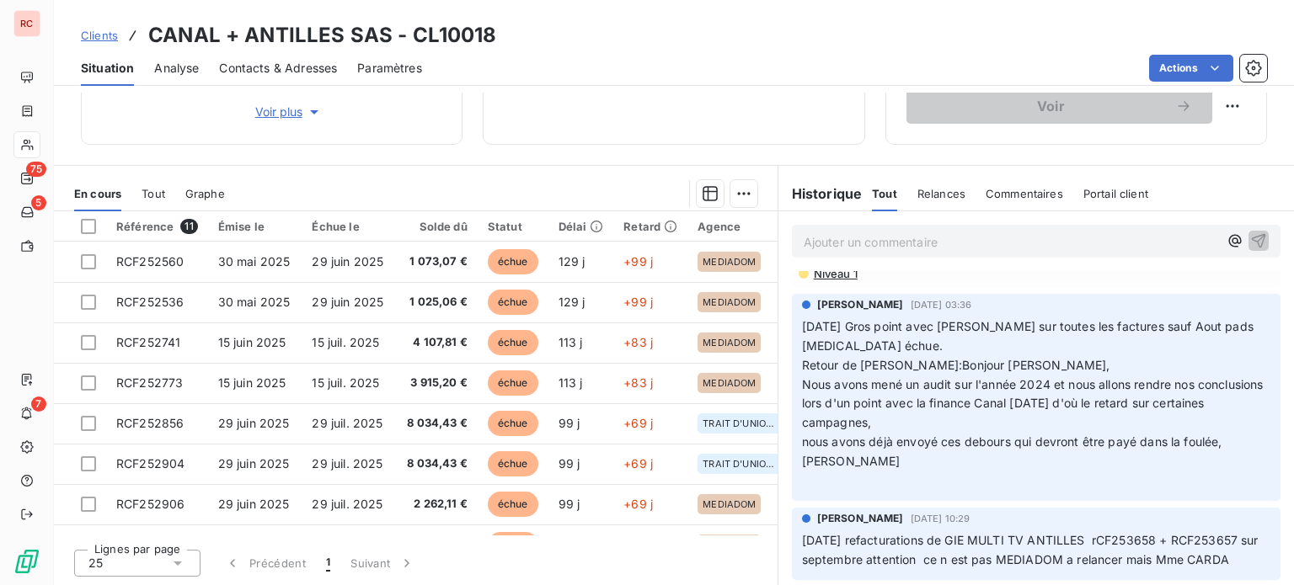
scroll to position [46, 0]
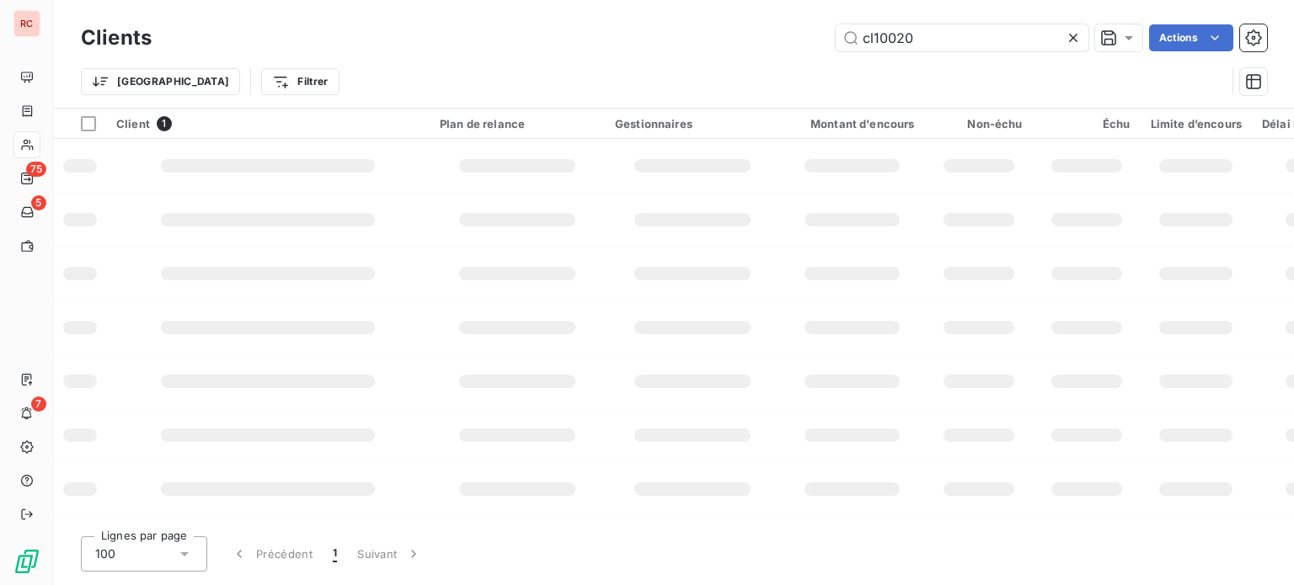
type input "cl10020"
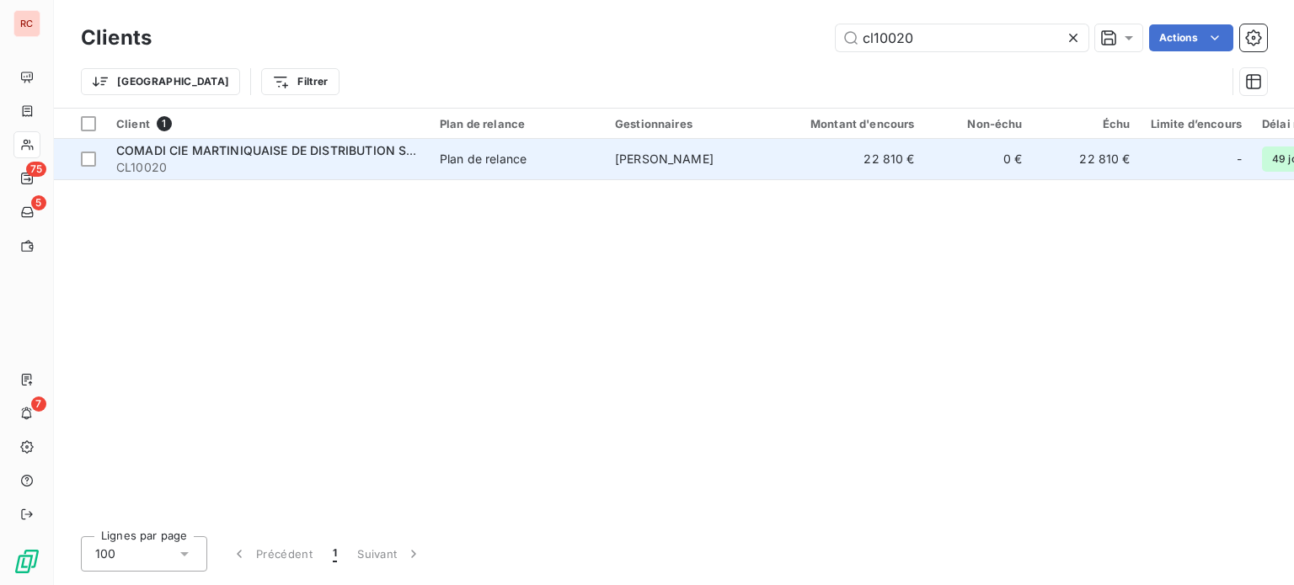
click at [550, 164] on span "Plan de relance" at bounding box center [517, 159] width 155 height 17
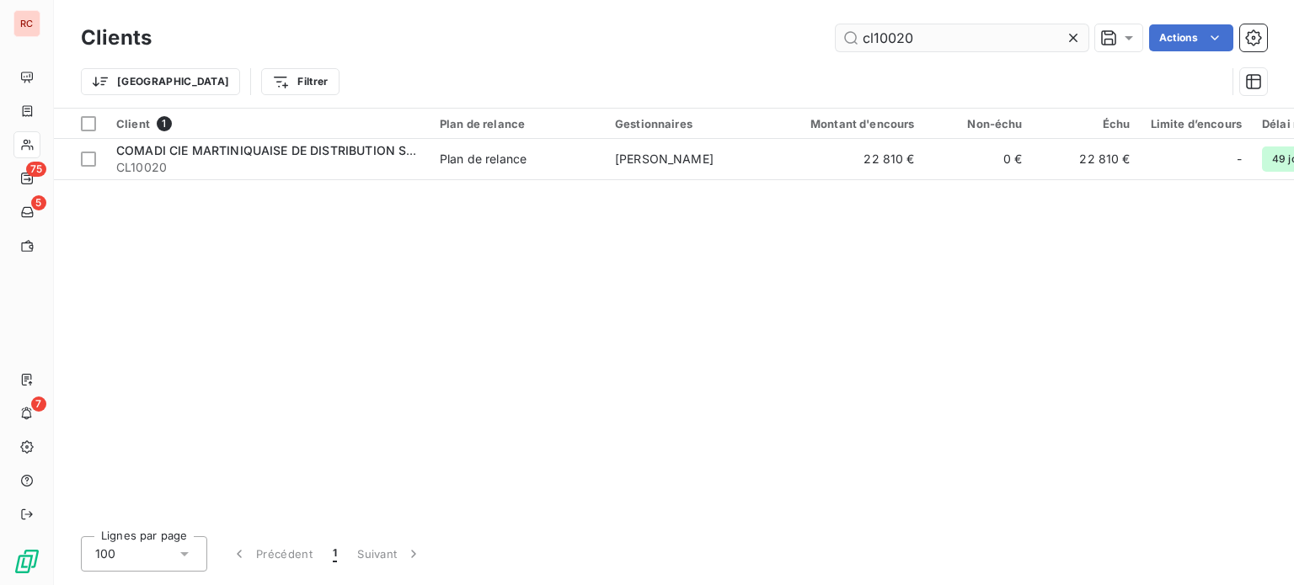
click at [932, 29] on input "cl10020" at bounding box center [962, 37] width 253 height 27
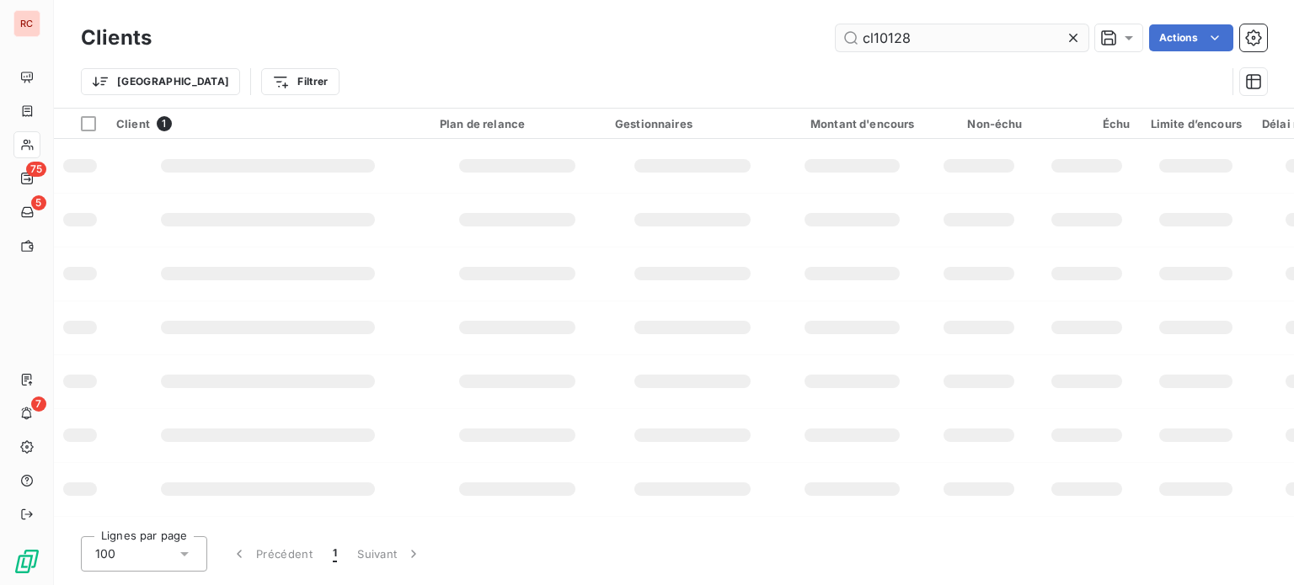
type input "cl10128"
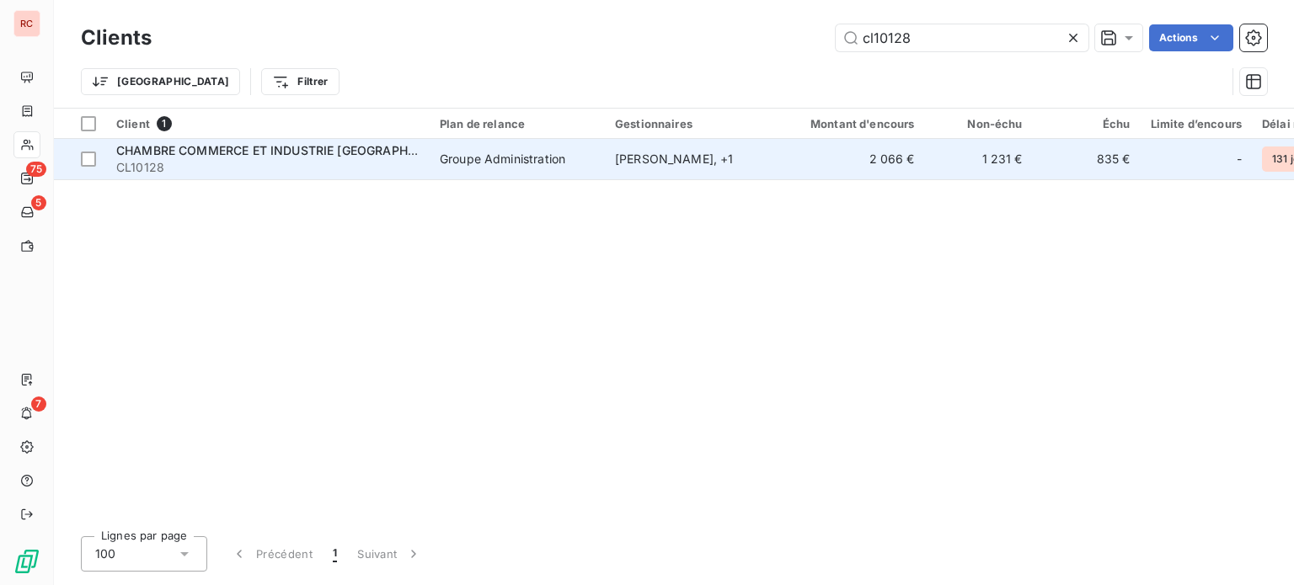
click at [452, 161] on div "Groupe Administration" at bounding box center [503, 159] width 126 height 17
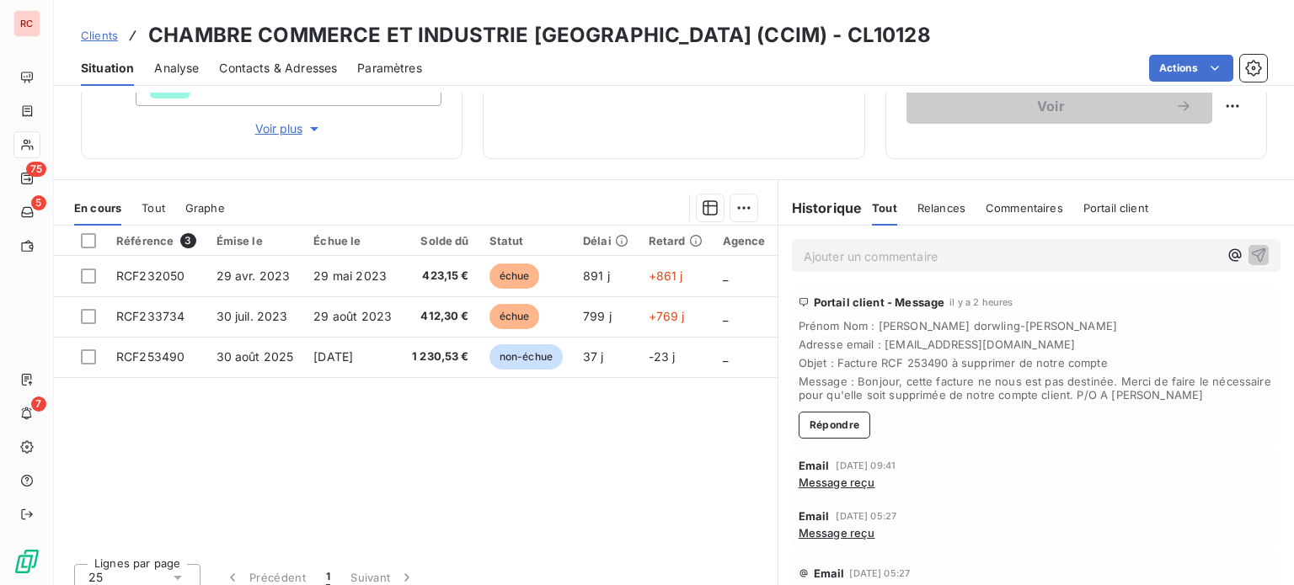
scroll to position [317, 0]
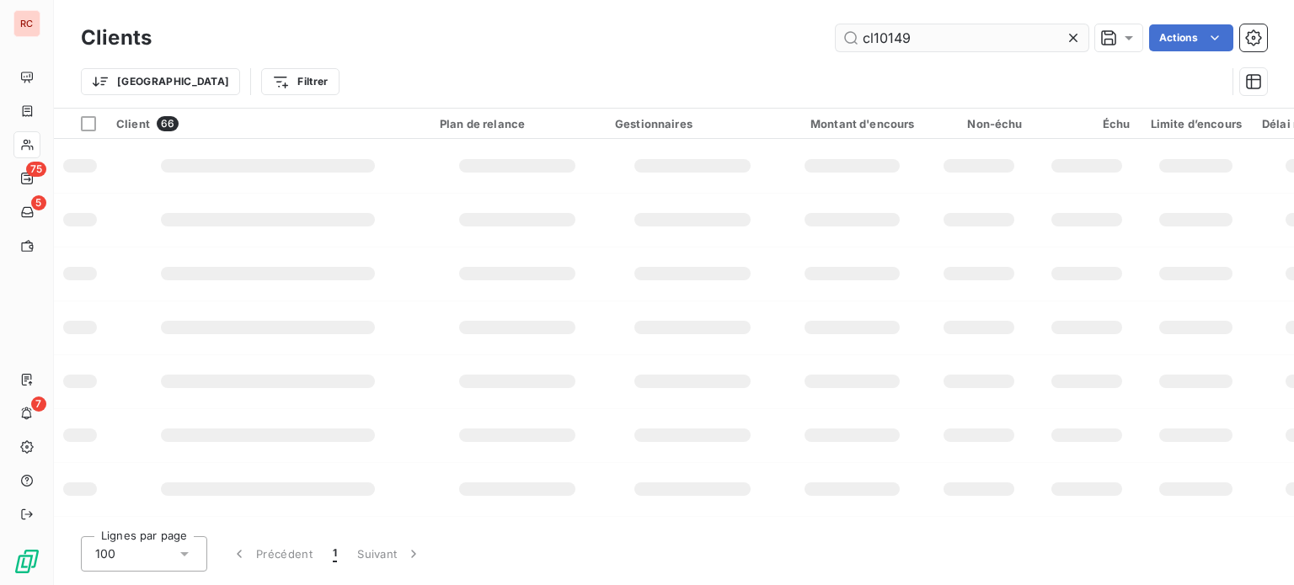
type input "cl10149"
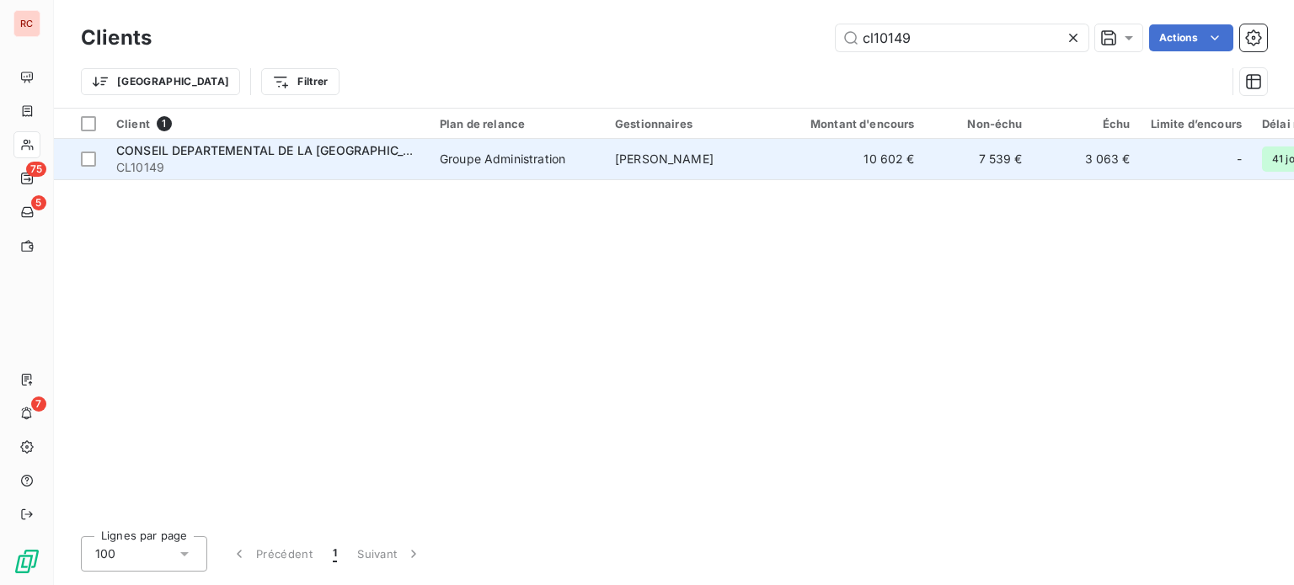
click at [483, 169] on td "Groupe Administration" at bounding box center [517, 159] width 175 height 40
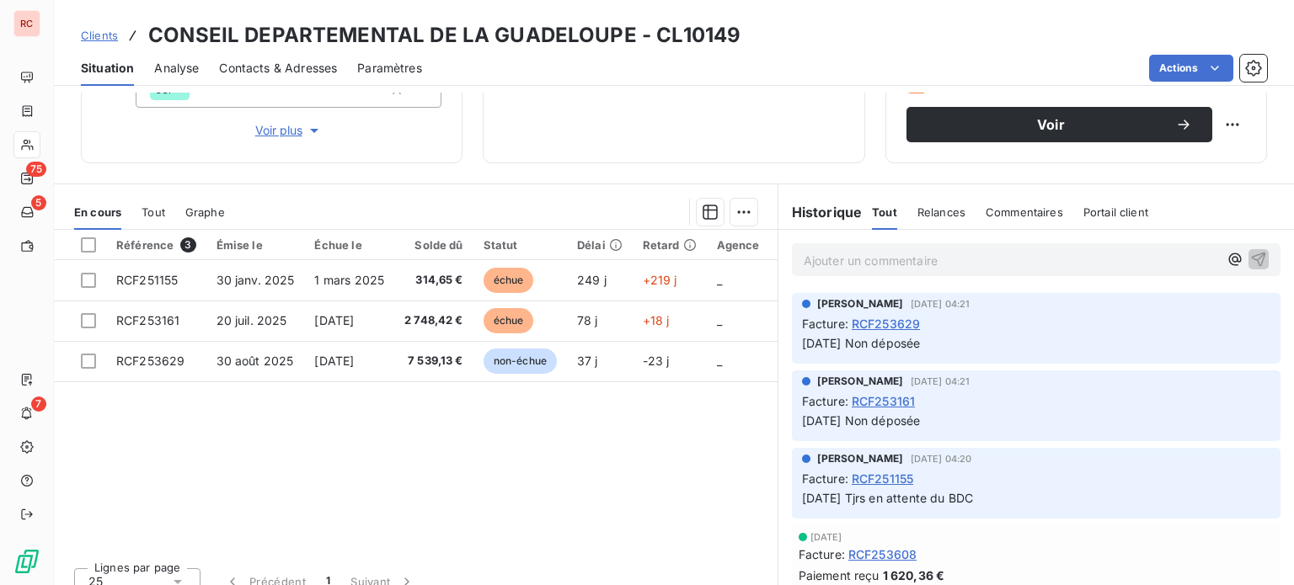
scroll to position [303, 0]
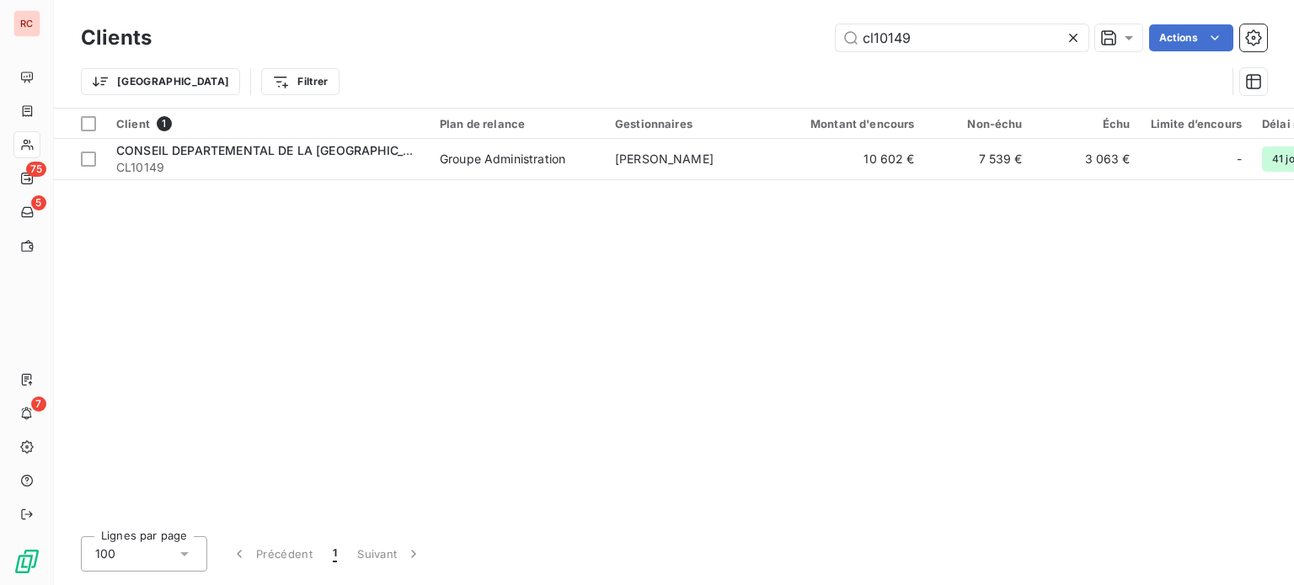
click at [880, 71] on div "Trier Filtrer" at bounding box center [653, 82] width 1145 height 32
click at [945, 53] on div "Clients cl10149 Actions Trier Filtrer" at bounding box center [674, 64] width 1186 height 88
click at [944, 43] on input "cl10149" at bounding box center [962, 37] width 253 height 27
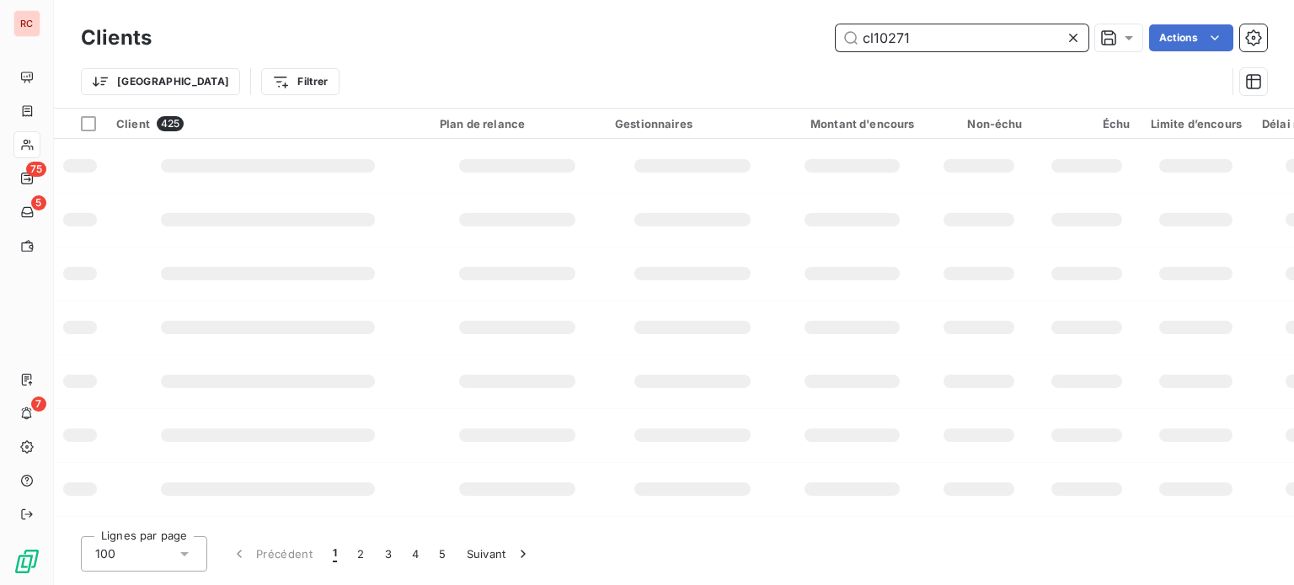
type input "cl10271"
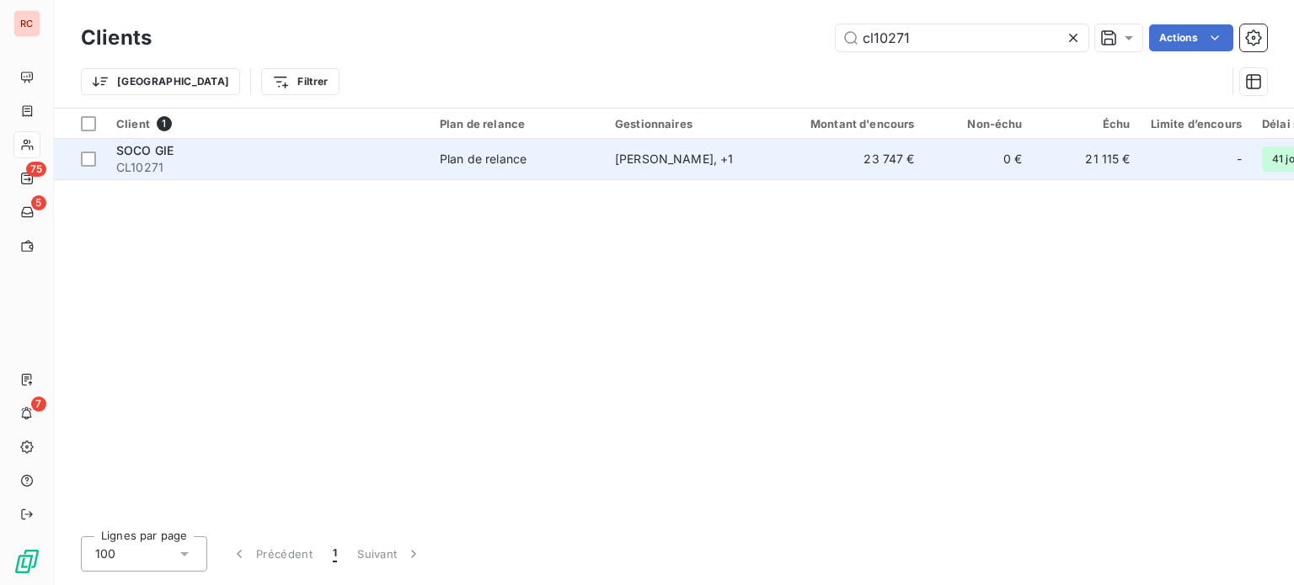
click at [676, 159] on div "[PERSON_NAME] , + 1" at bounding box center [692, 159] width 155 height 17
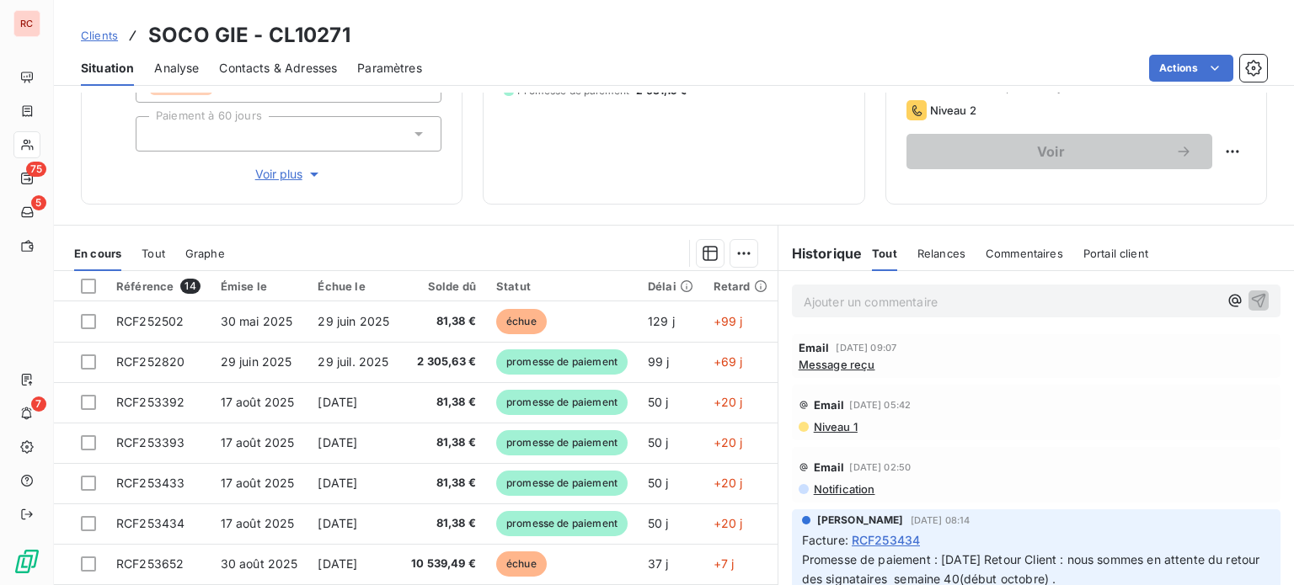
scroll to position [317, 0]
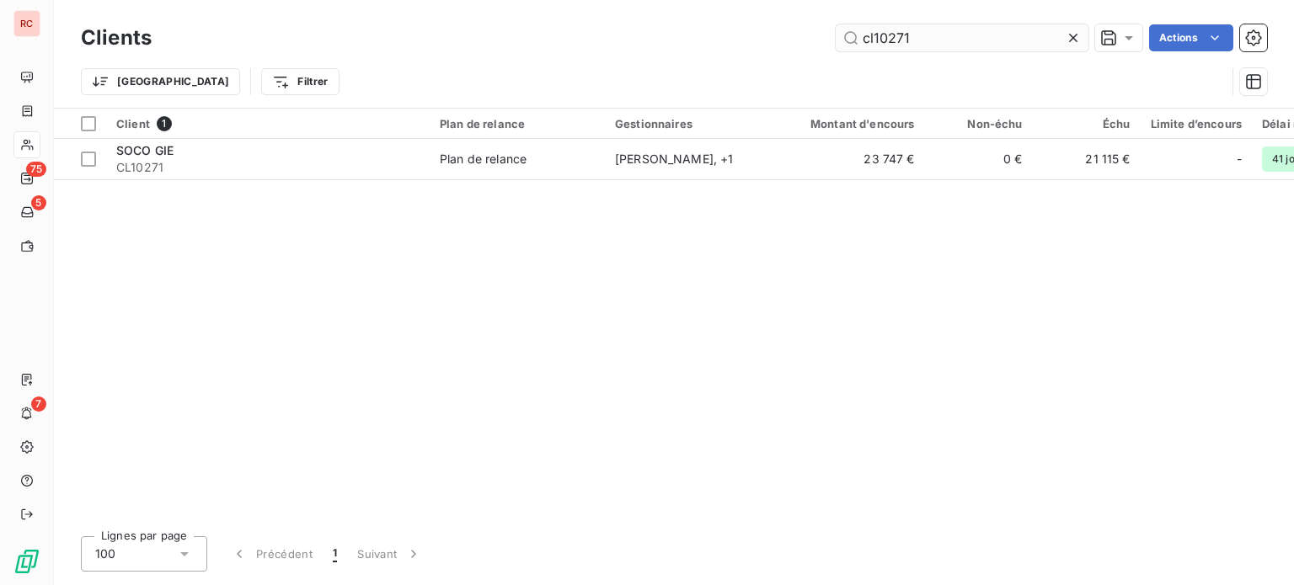
click at [913, 43] on input "cl10271" at bounding box center [962, 37] width 253 height 27
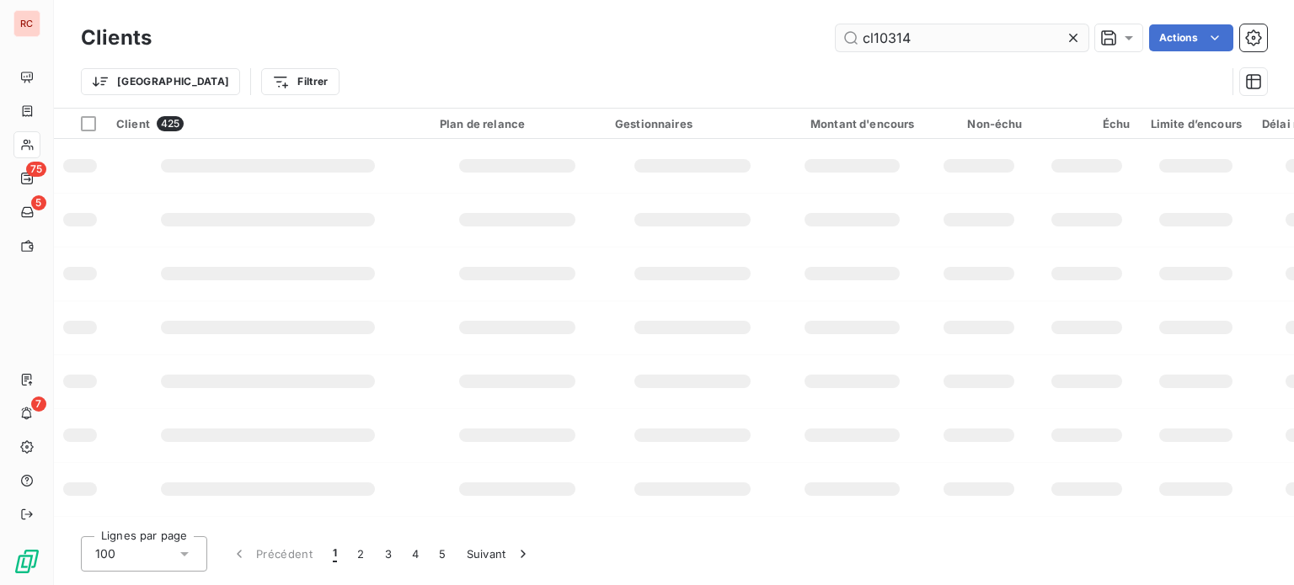
type input "cl10314"
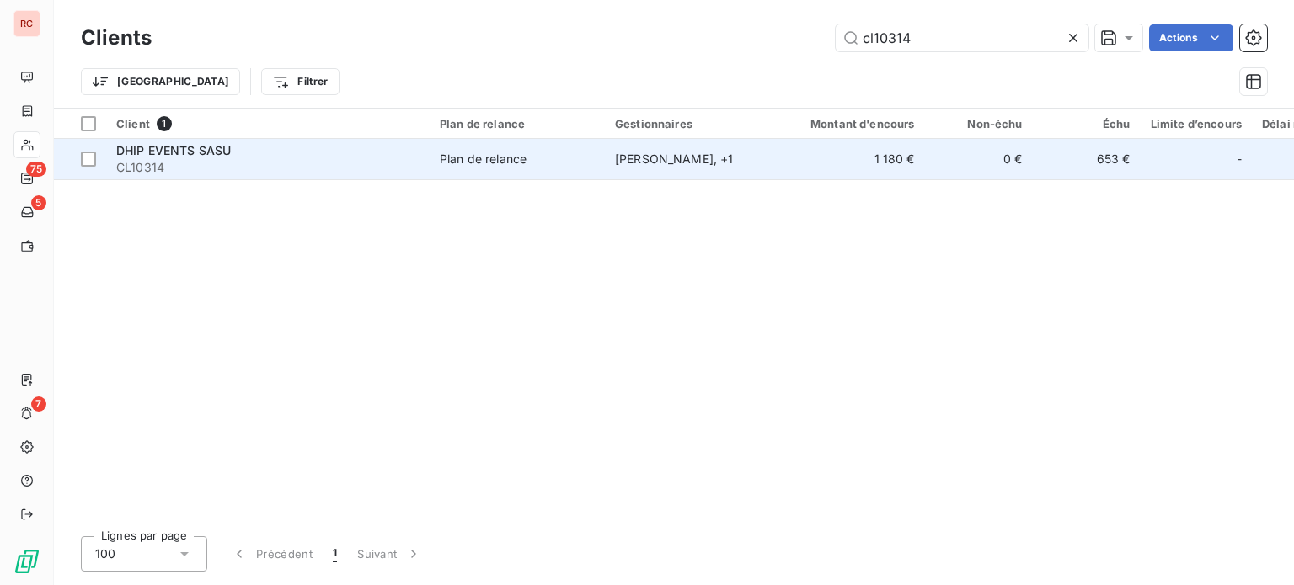
click at [534, 170] on td "Plan de relance" at bounding box center [517, 159] width 175 height 40
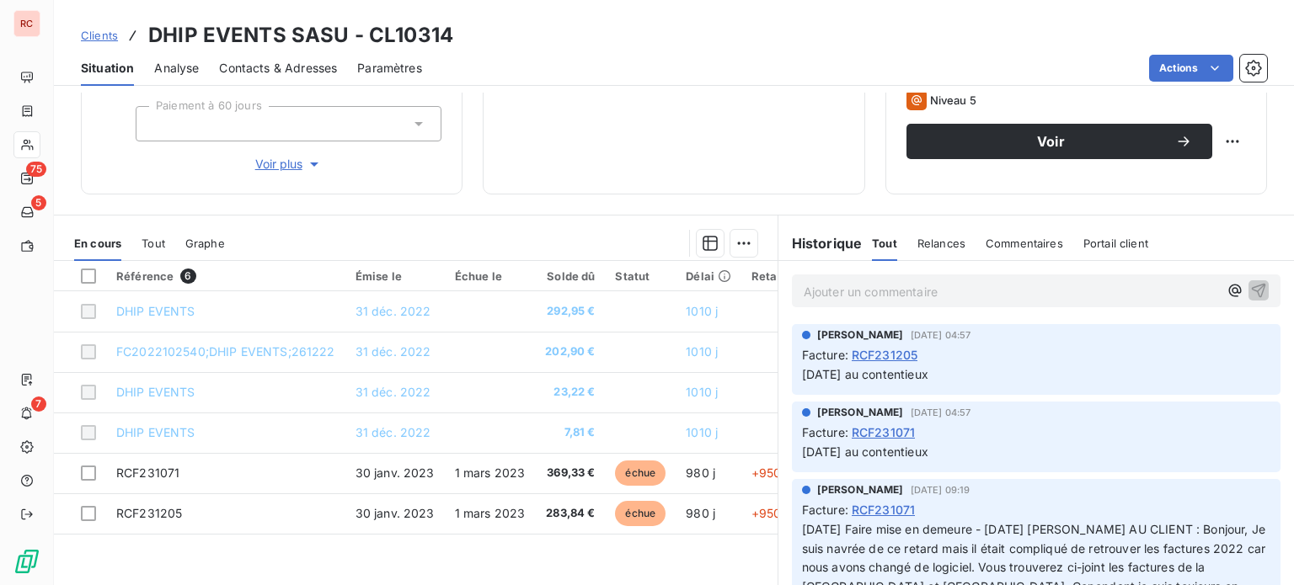
scroll to position [317, 0]
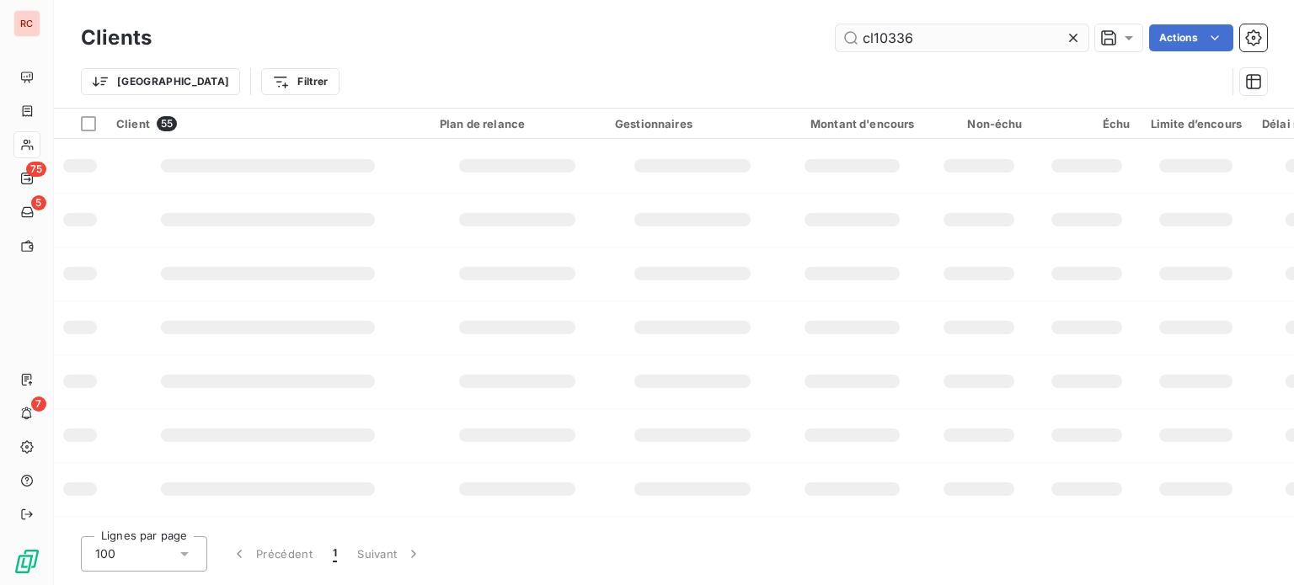
type input "cl10336"
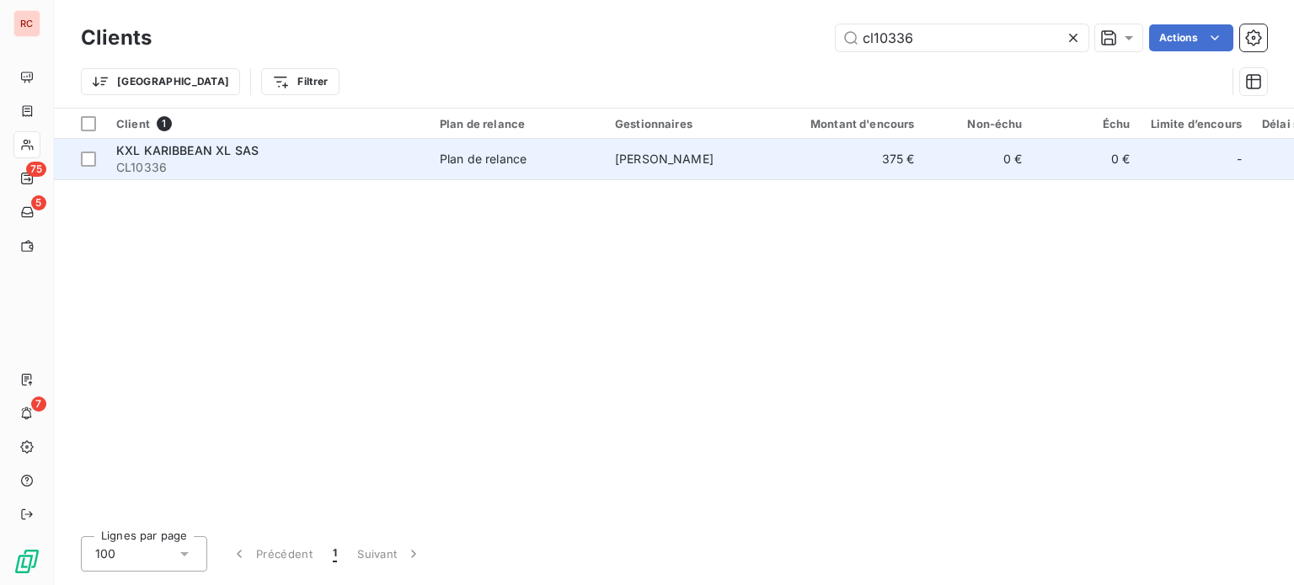
click at [567, 147] on td "Plan de relance" at bounding box center [517, 159] width 175 height 40
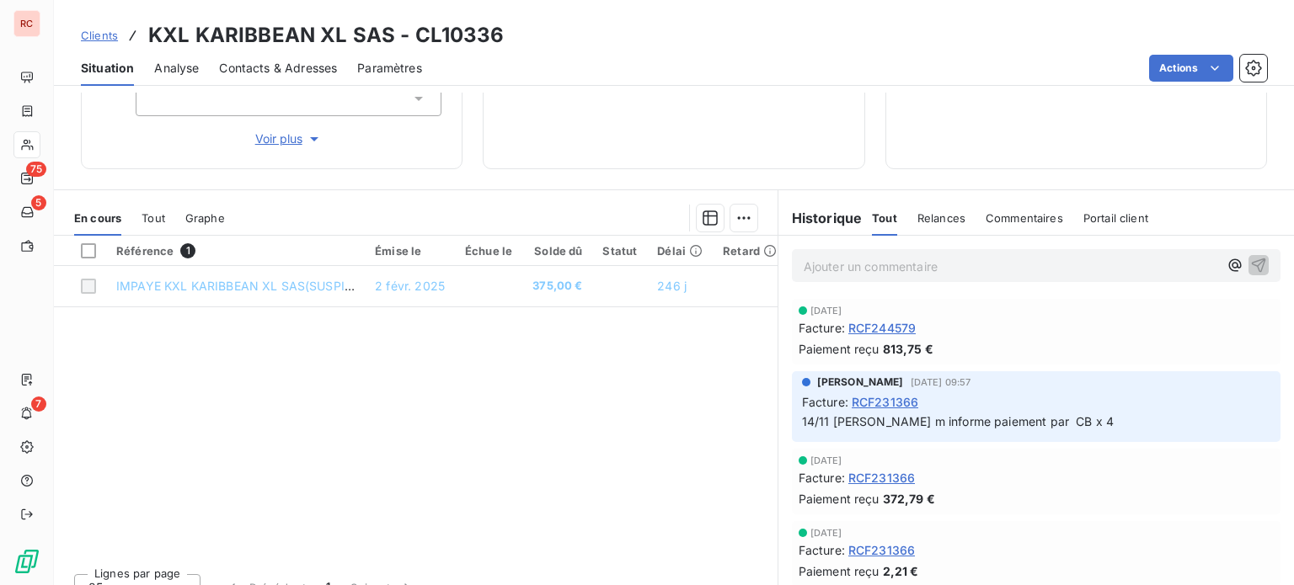
scroll to position [300, 0]
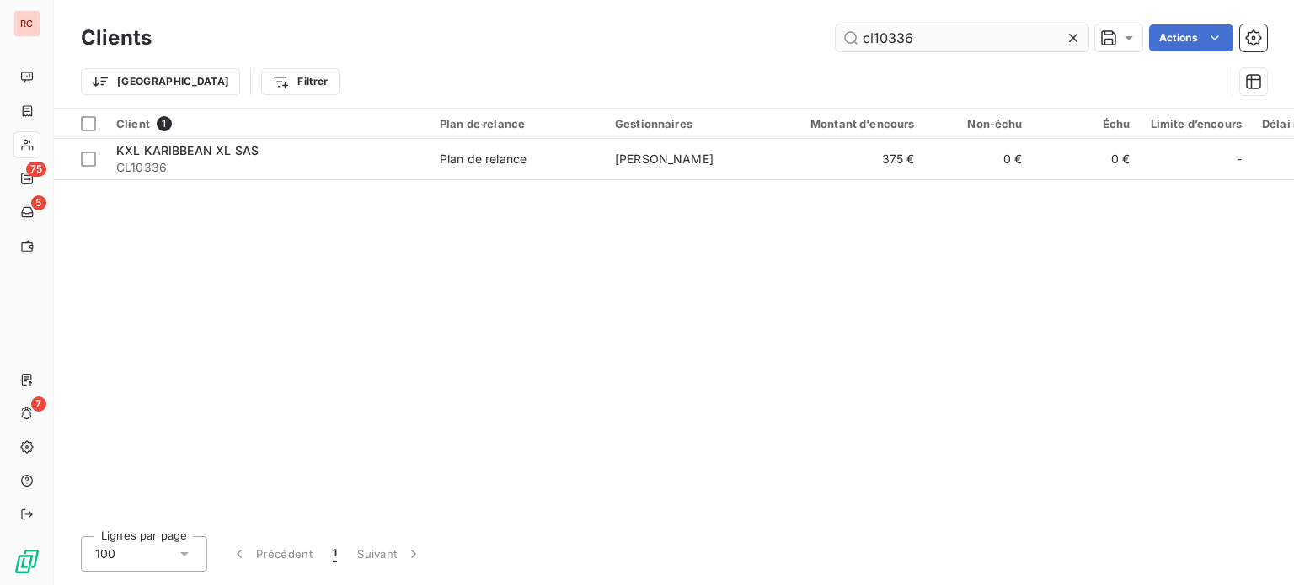
click at [933, 37] on input "cl10336" at bounding box center [962, 37] width 253 height 27
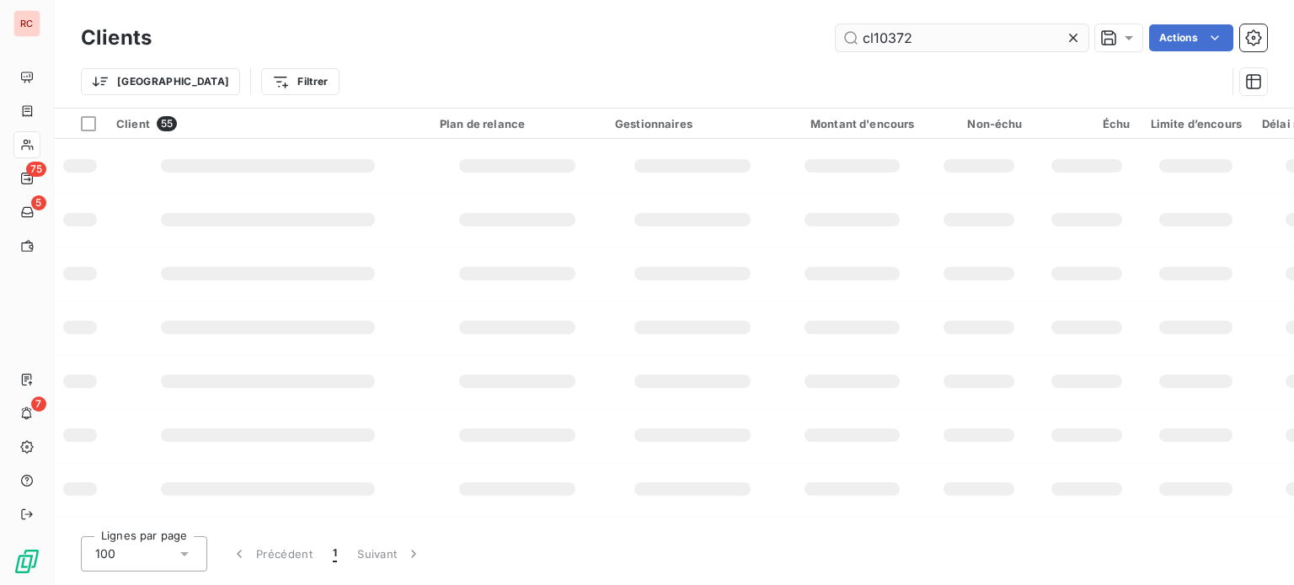
type input "cl10372"
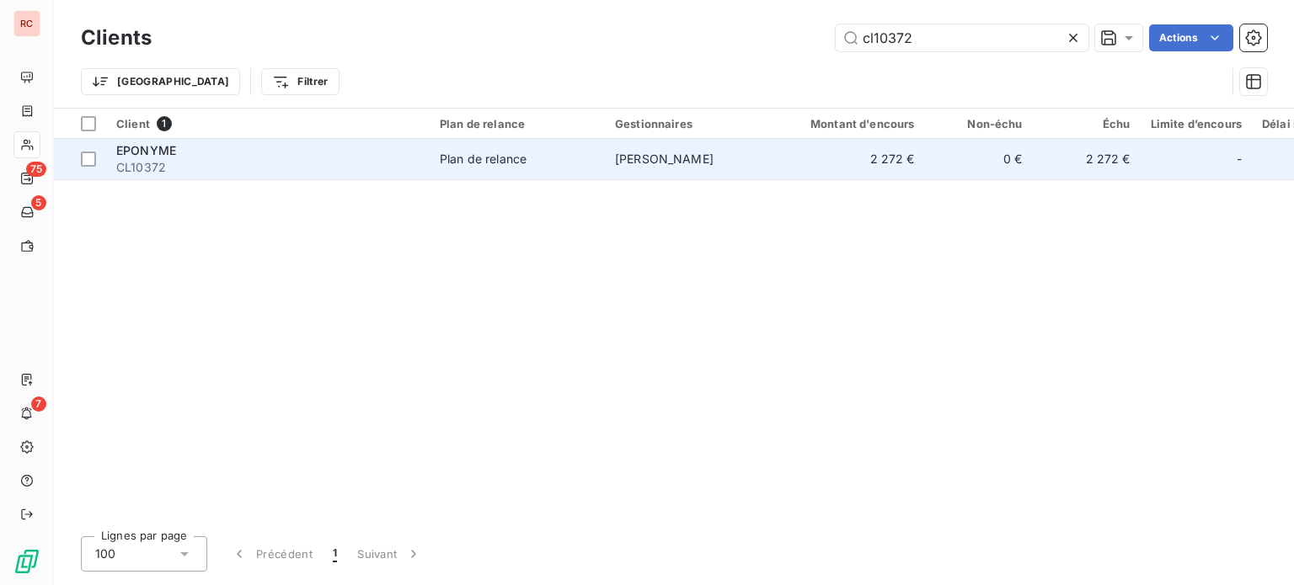
click at [561, 172] on td "Plan de relance" at bounding box center [517, 159] width 175 height 40
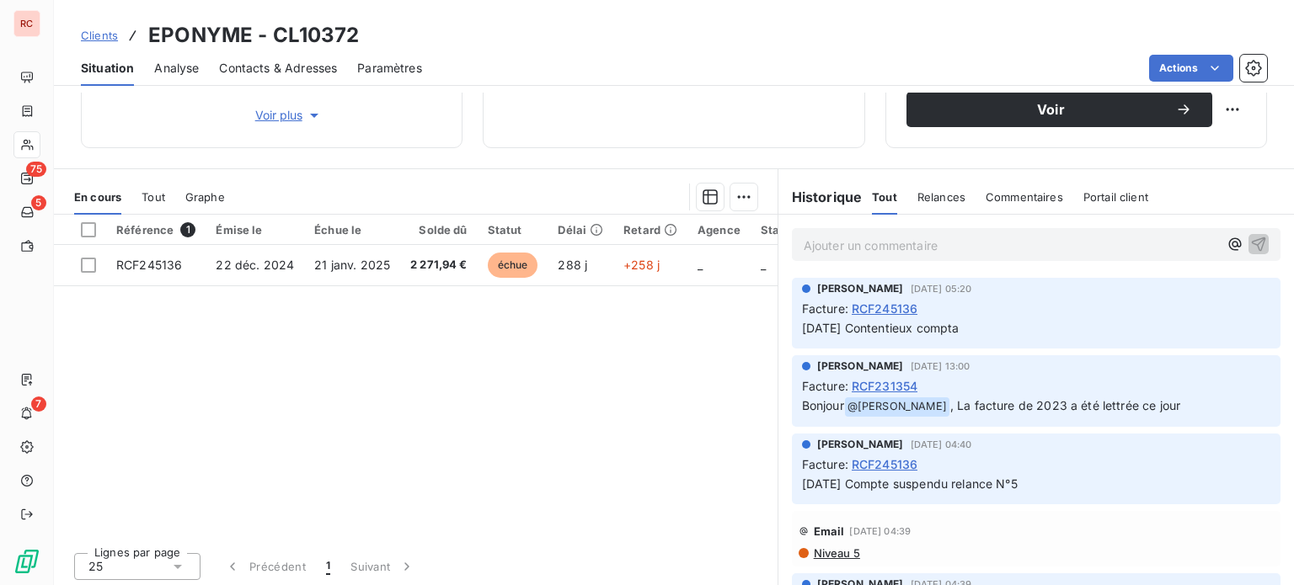
scroll to position [303, 0]
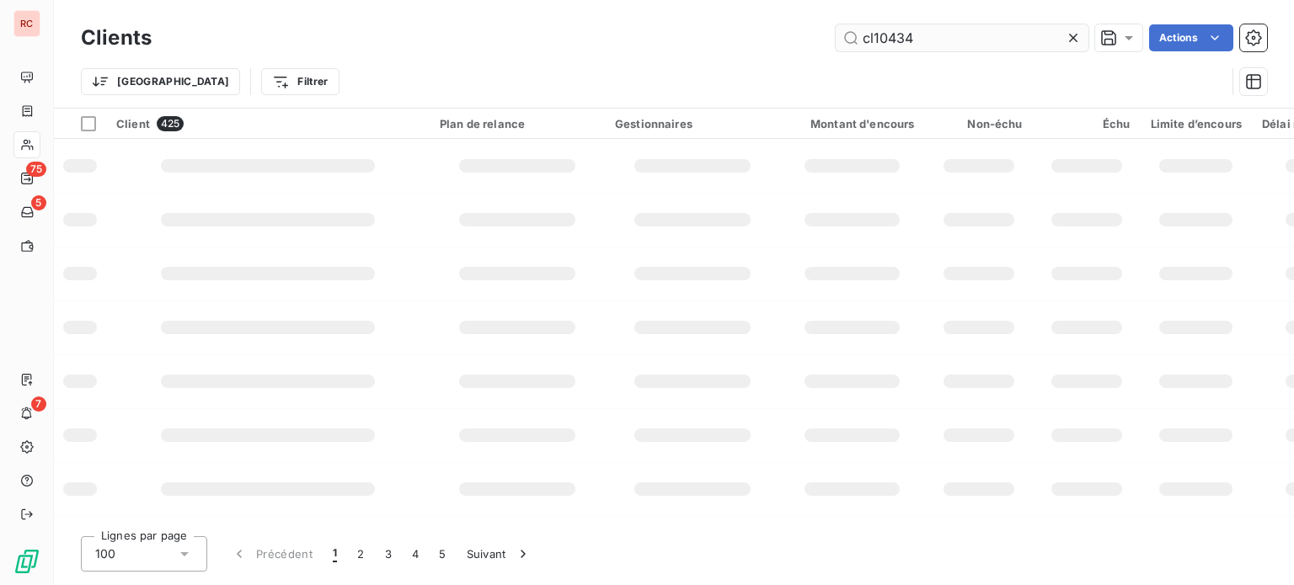
type input "cl10434"
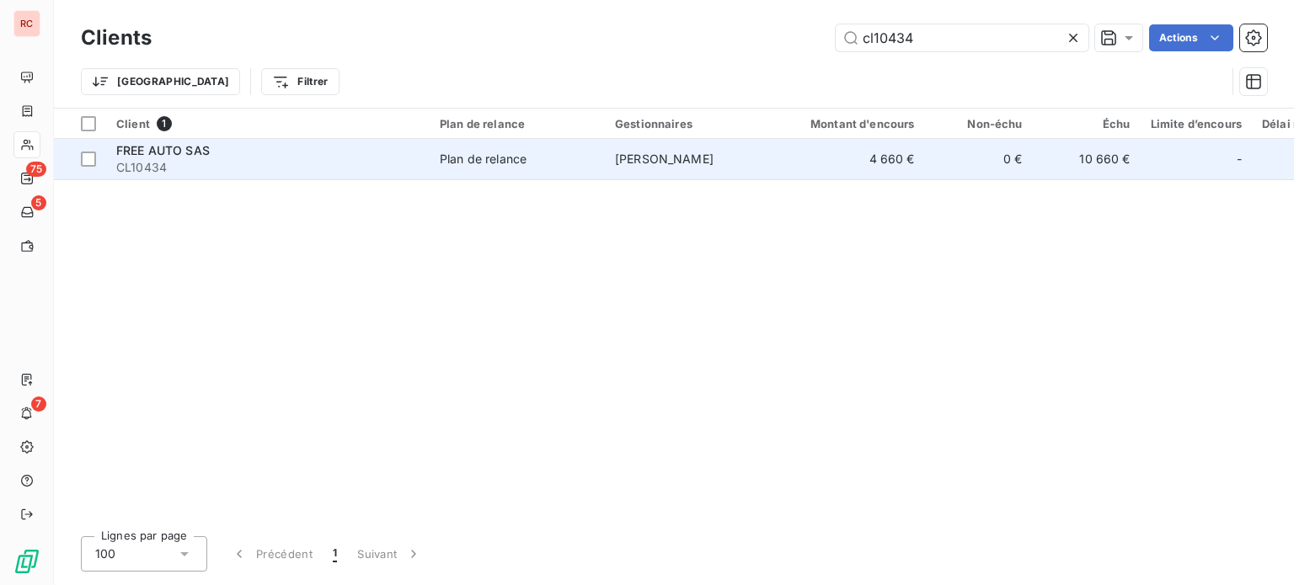
click at [495, 168] on td "Plan de relance" at bounding box center [517, 159] width 175 height 40
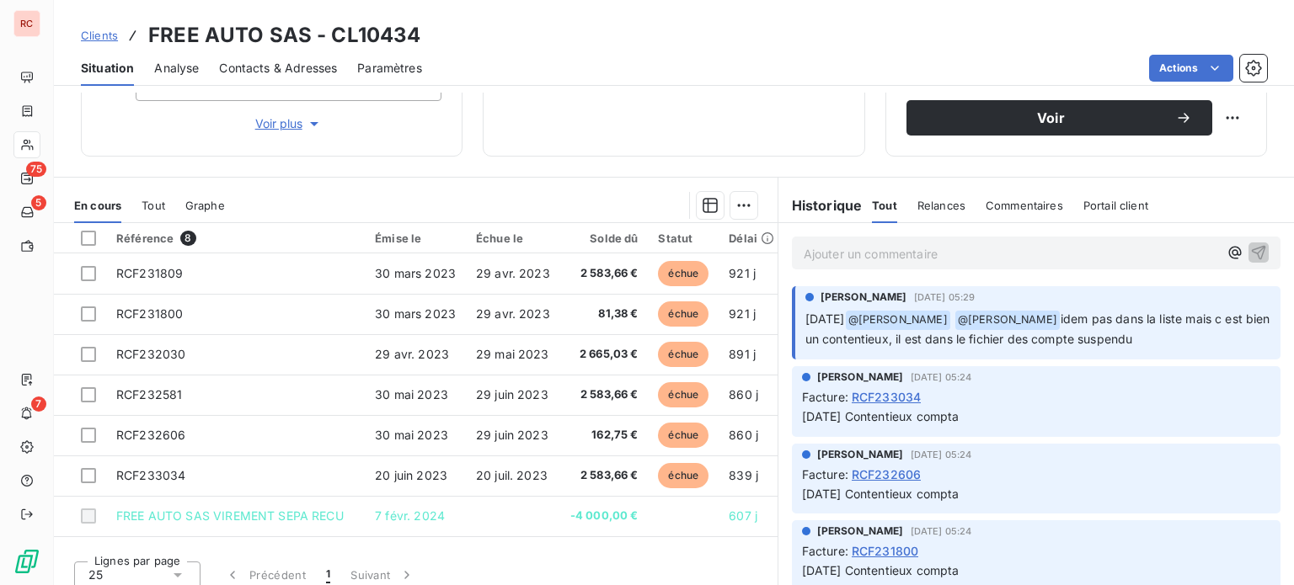
scroll to position [303, 0]
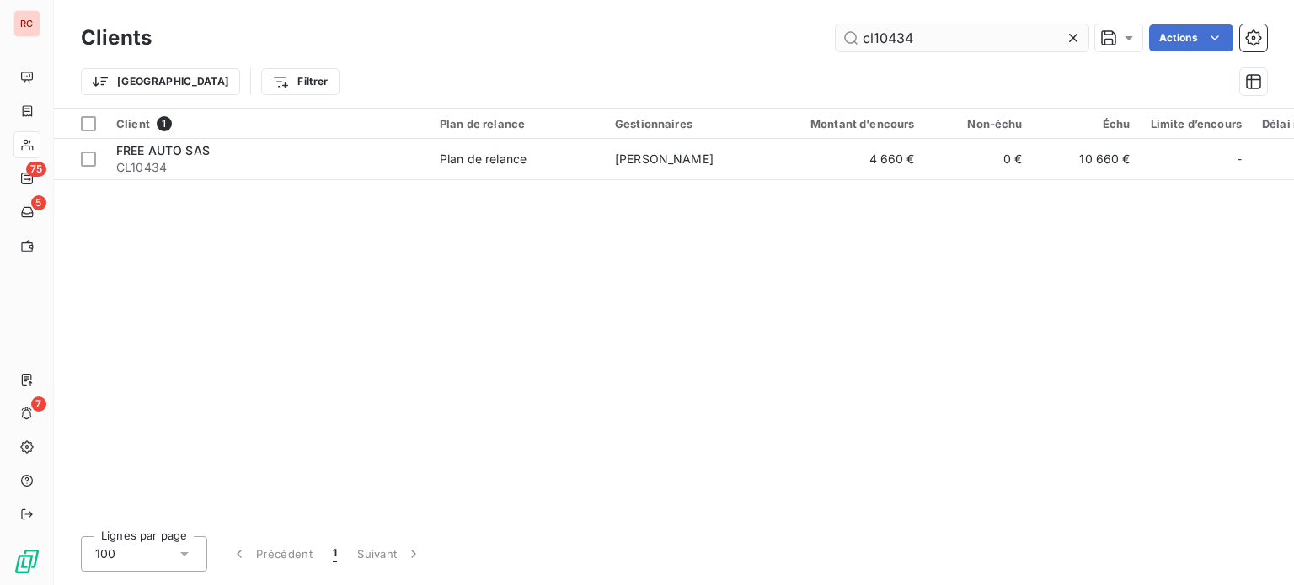
click at [929, 33] on input "cl10434" at bounding box center [962, 37] width 253 height 27
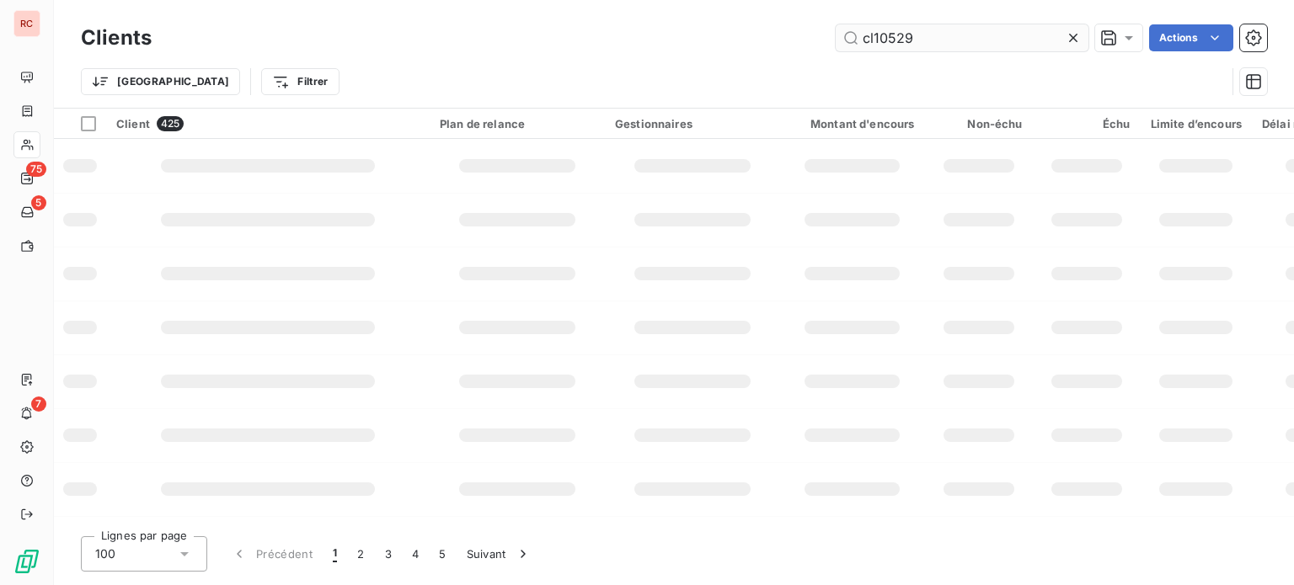
type input "cl10529"
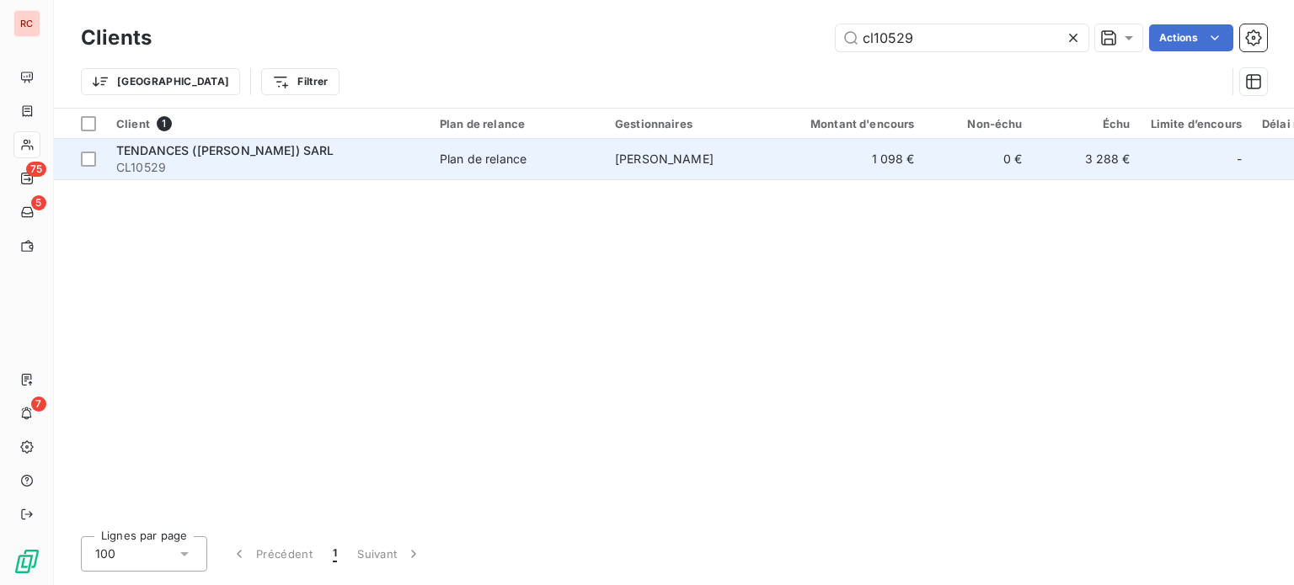
click at [583, 158] on span "Plan de relance" at bounding box center [517, 159] width 155 height 17
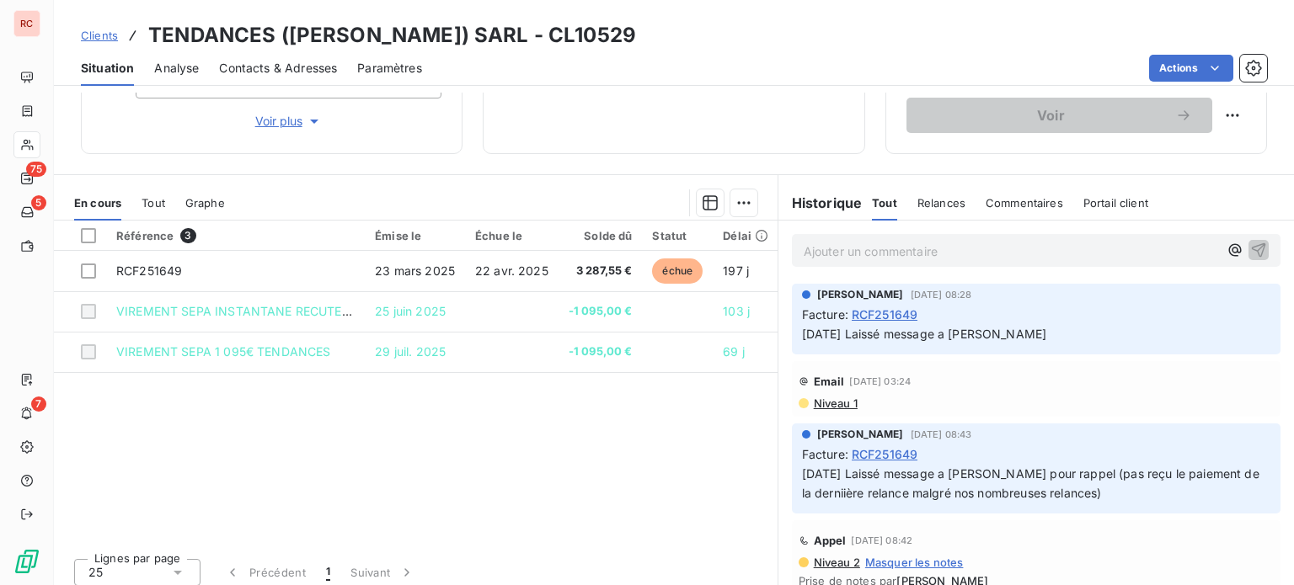
scroll to position [303, 0]
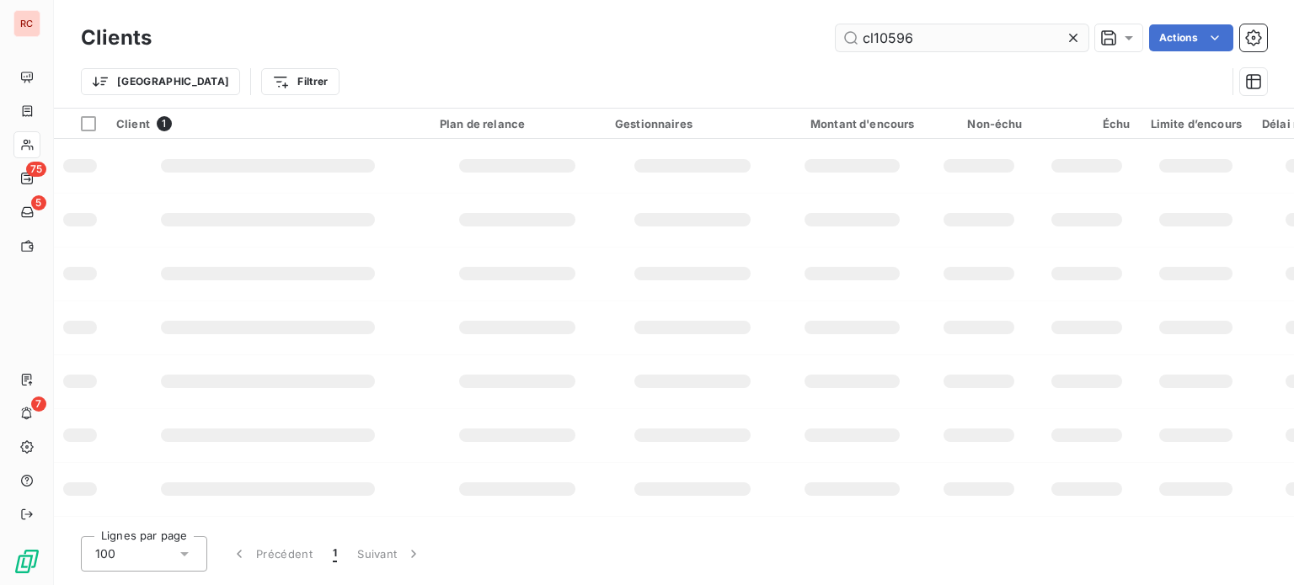
type input "cl10596"
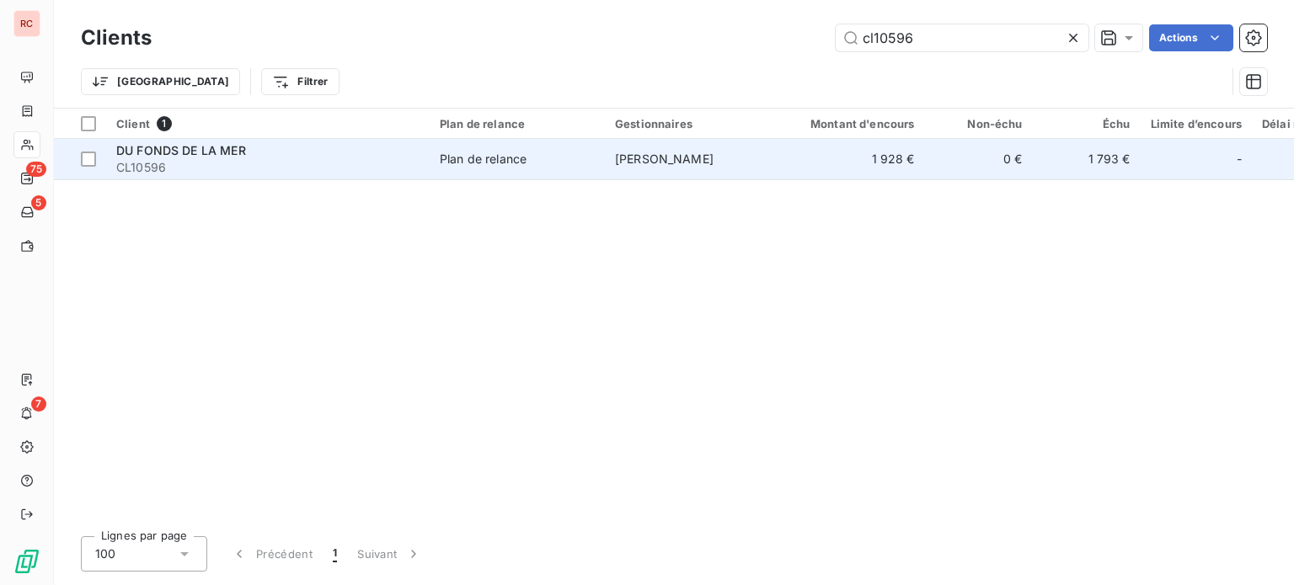
click at [475, 165] on div "Plan de relance" at bounding box center [483, 159] width 87 height 17
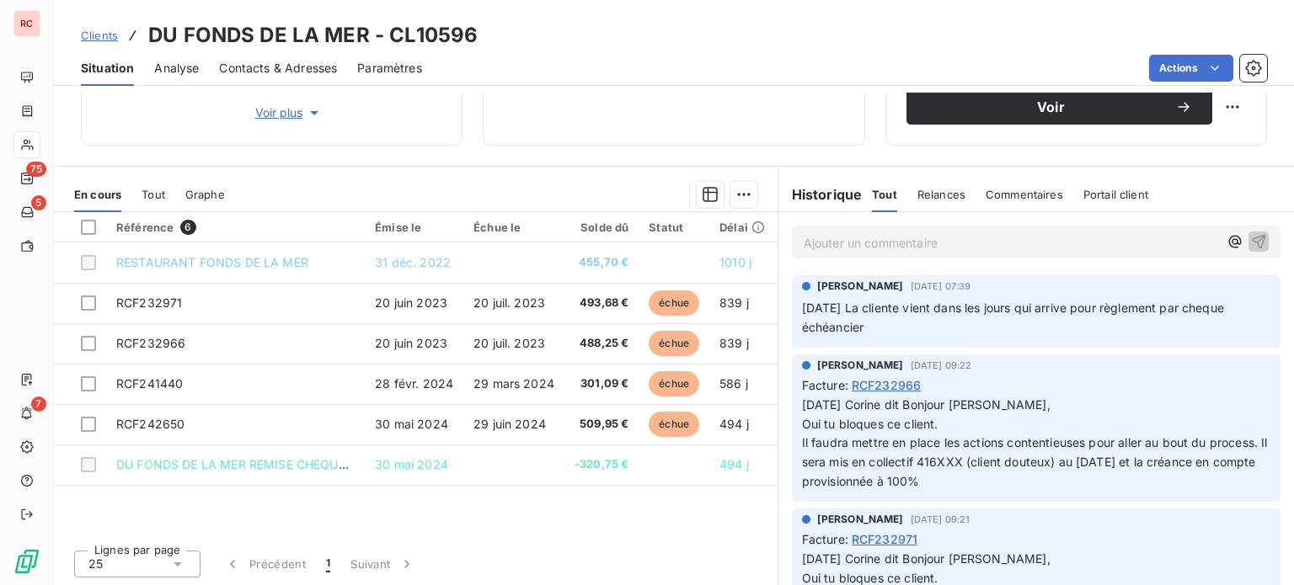
scroll to position [303, 0]
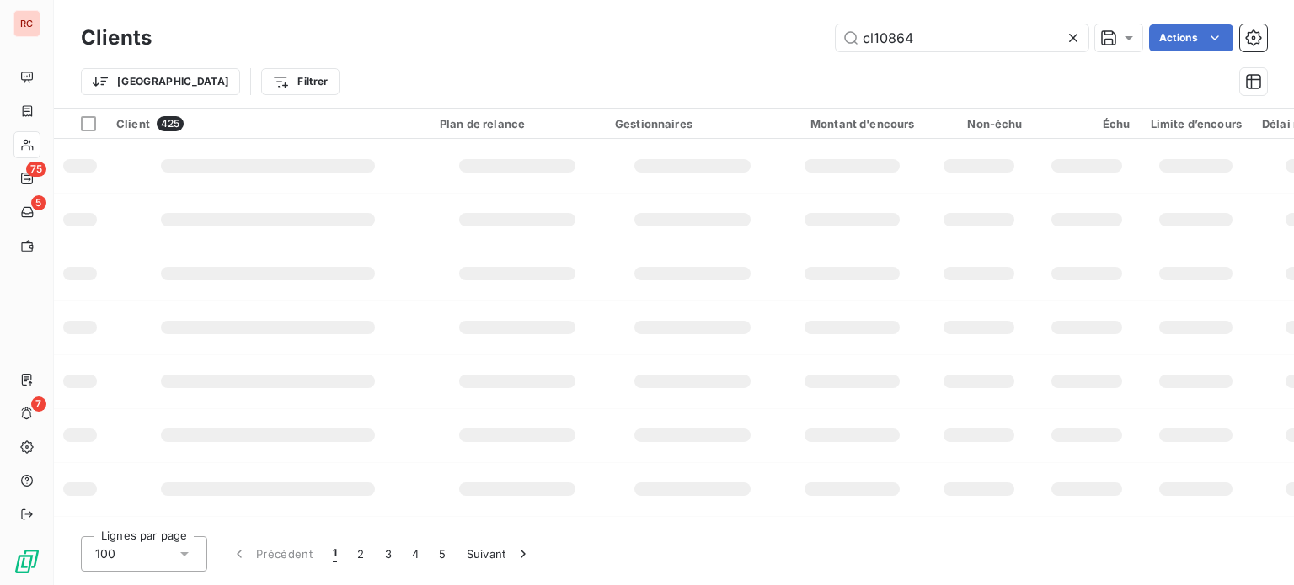
type input "cl10864"
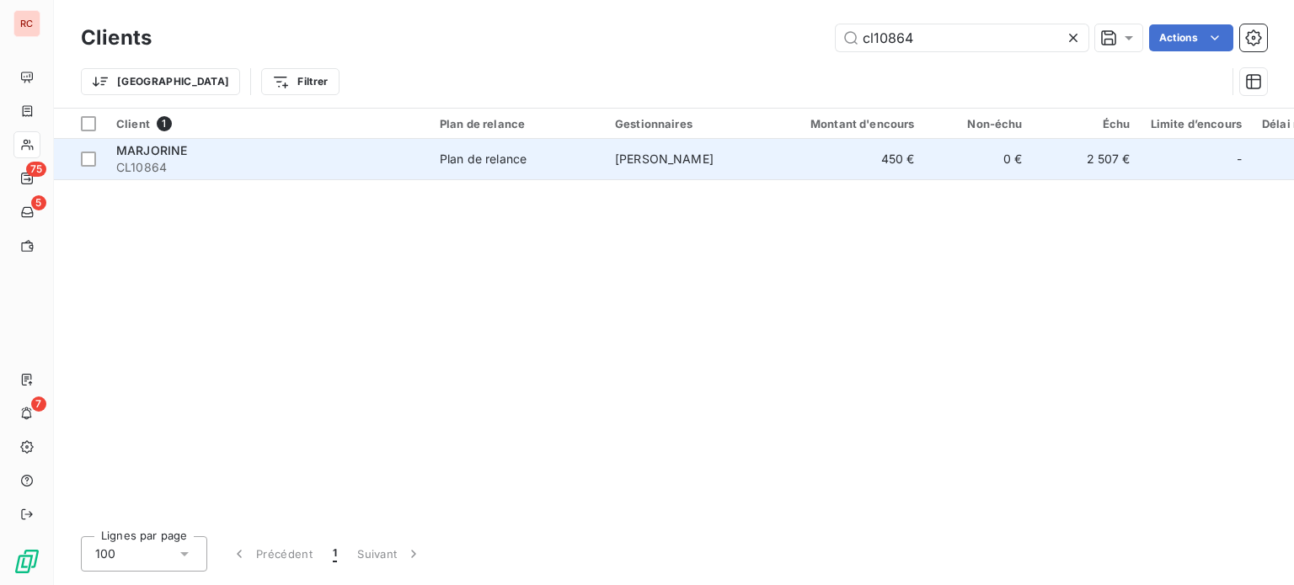
click at [641, 169] on td "[PERSON_NAME]" at bounding box center [692, 159] width 175 height 40
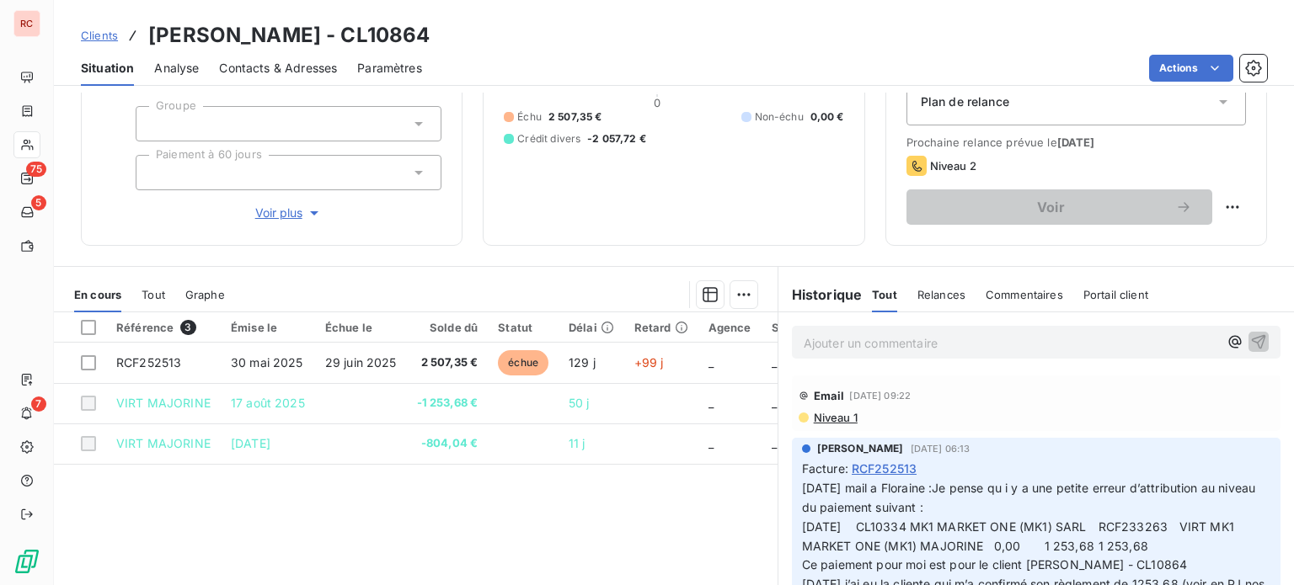
scroll to position [303, 0]
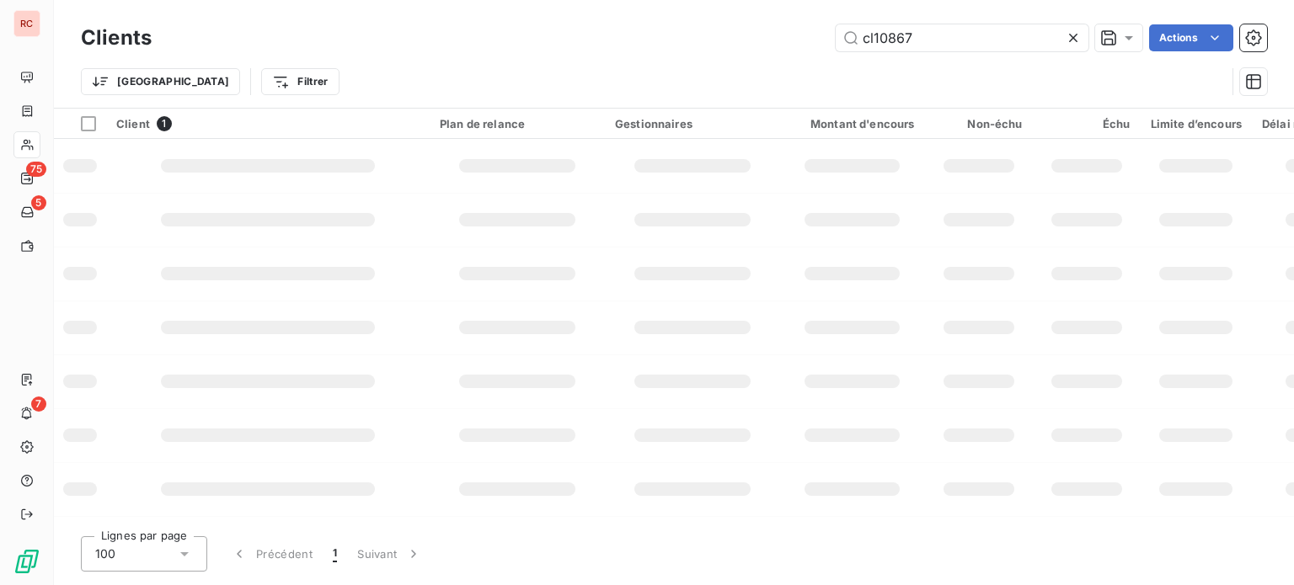
type input "cl10867"
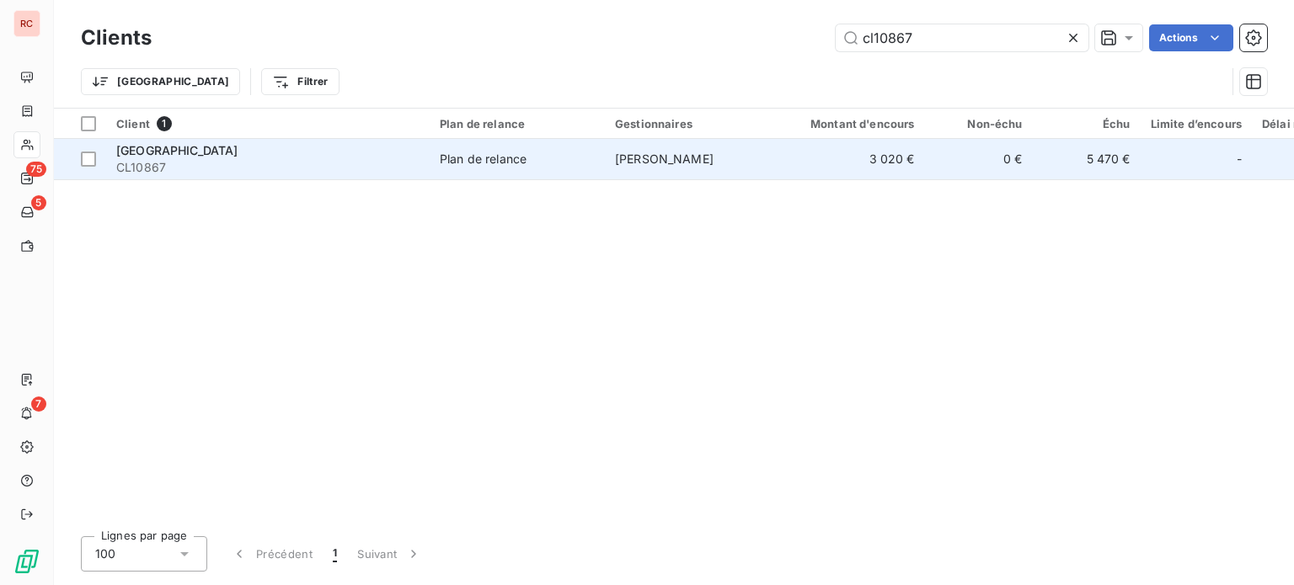
click at [469, 176] on td "Plan de relance" at bounding box center [517, 159] width 175 height 40
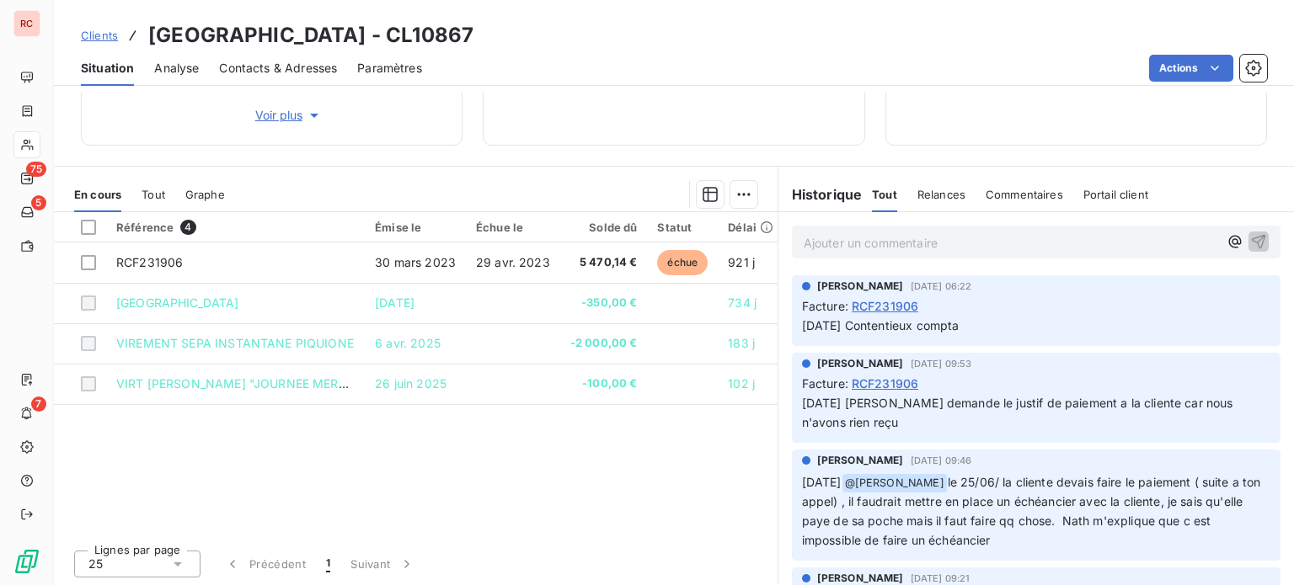
scroll to position [303, 0]
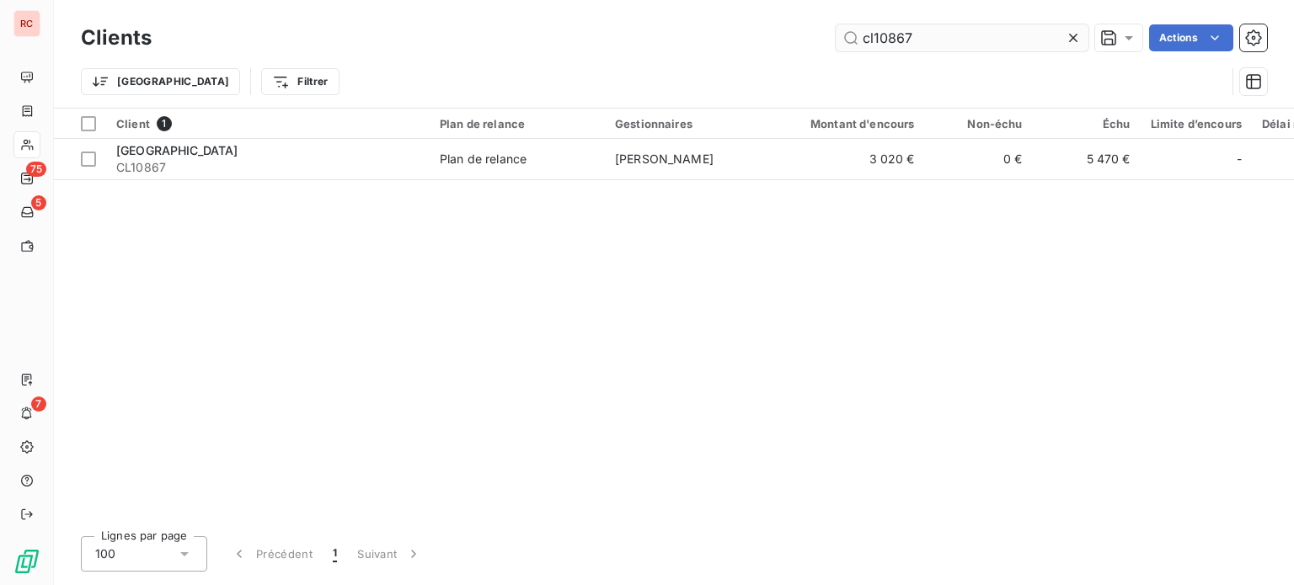
click at [948, 34] on input "cl10867" at bounding box center [962, 37] width 253 height 27
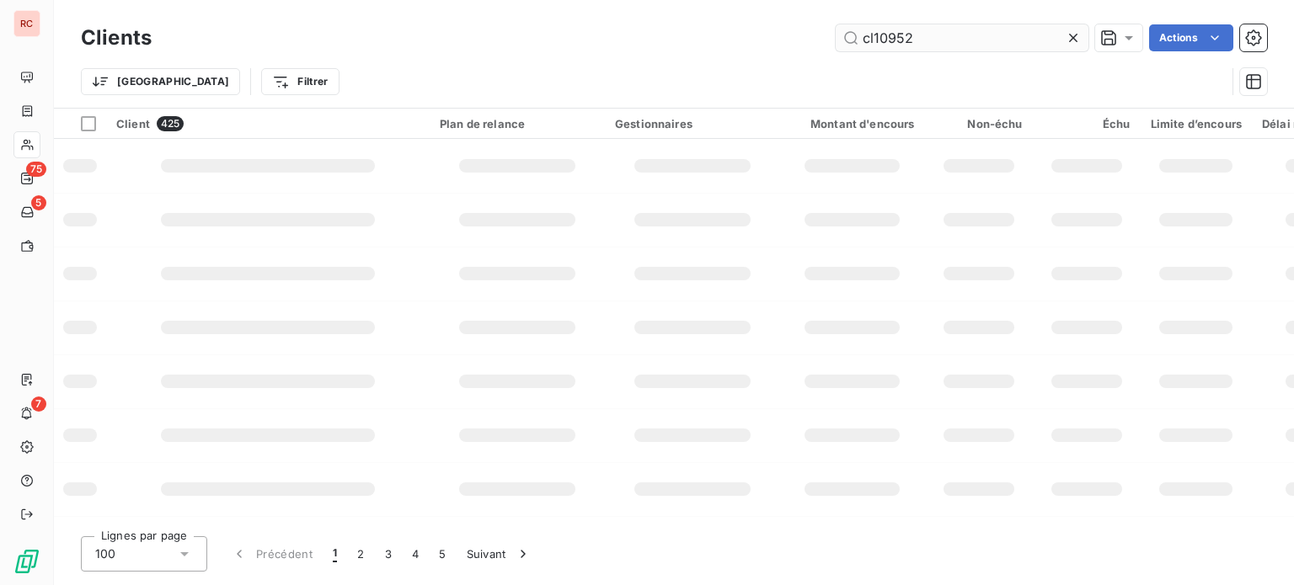
type input "cl10952"
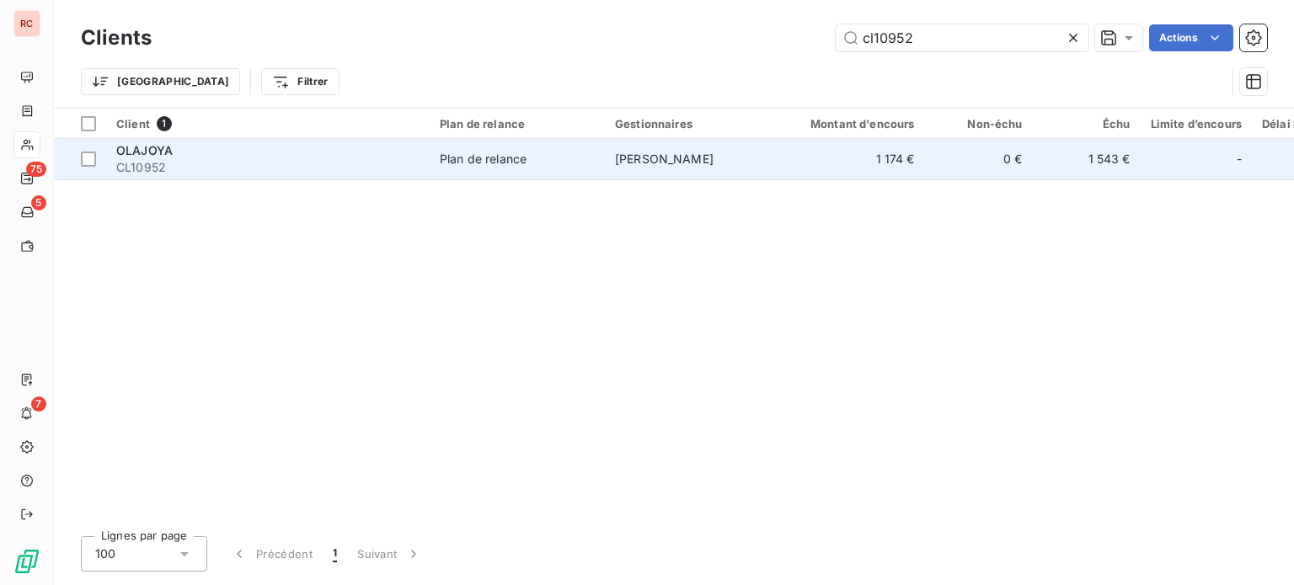
click at [502, 162] on div "Plan de relance" at bounding box center [483, 159] width 87 height 17
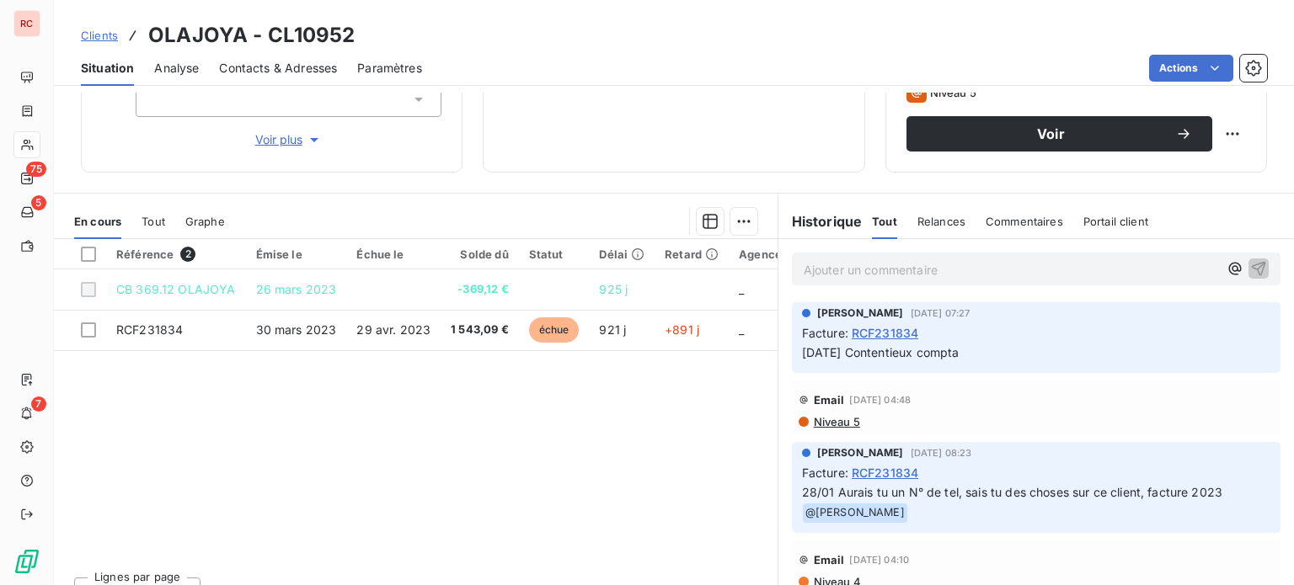
scroll to position [303, 0]
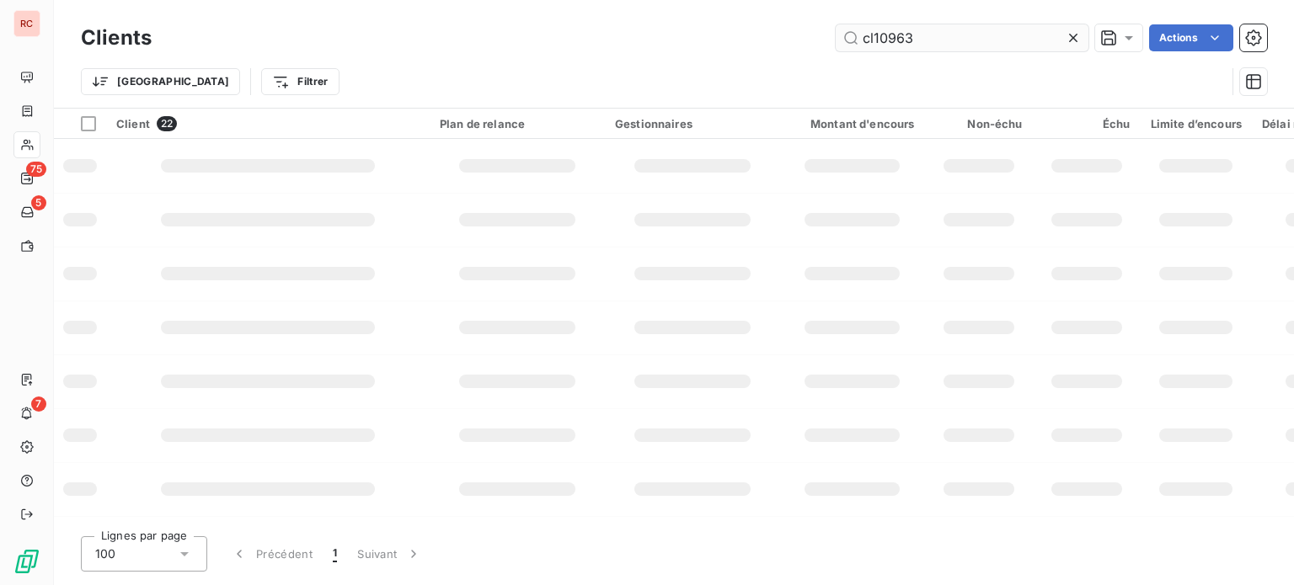
type input "cl10963"
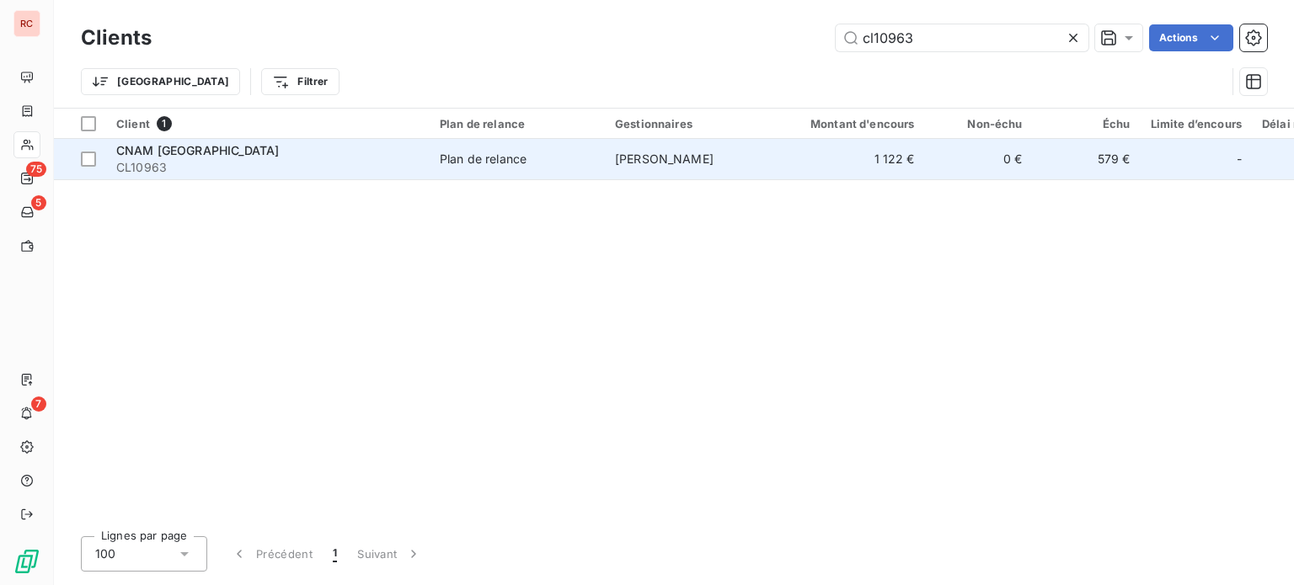
click at [592, 174] on td "Plan de relance" at bounding box center [517, 159] width 175 height 40
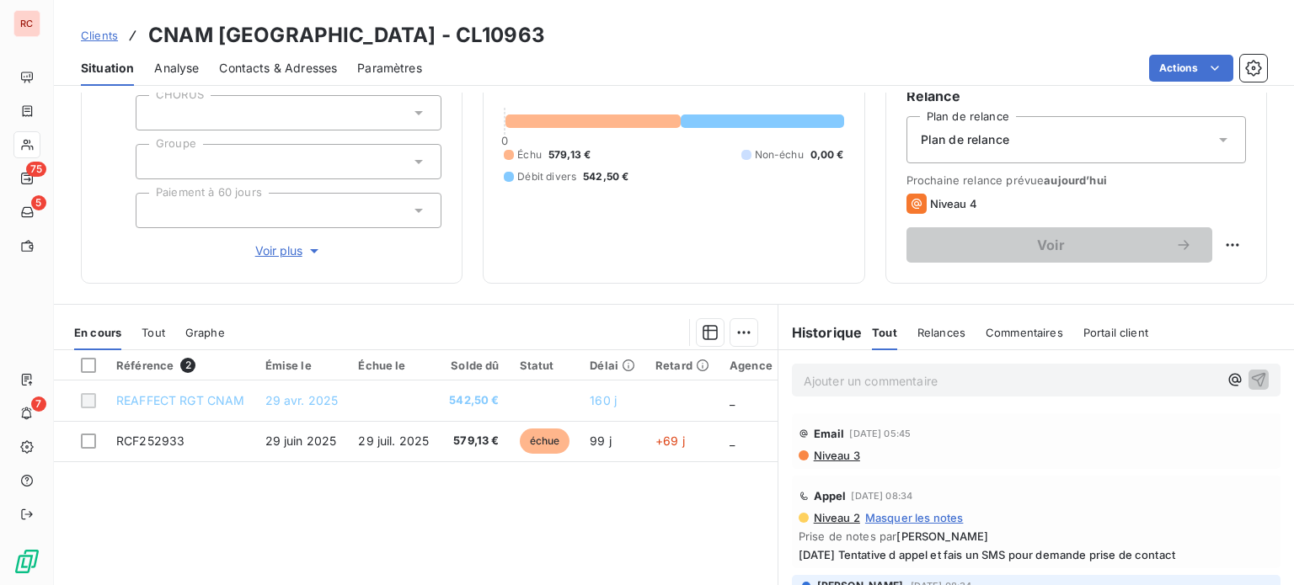
scroll to position [303, 0]
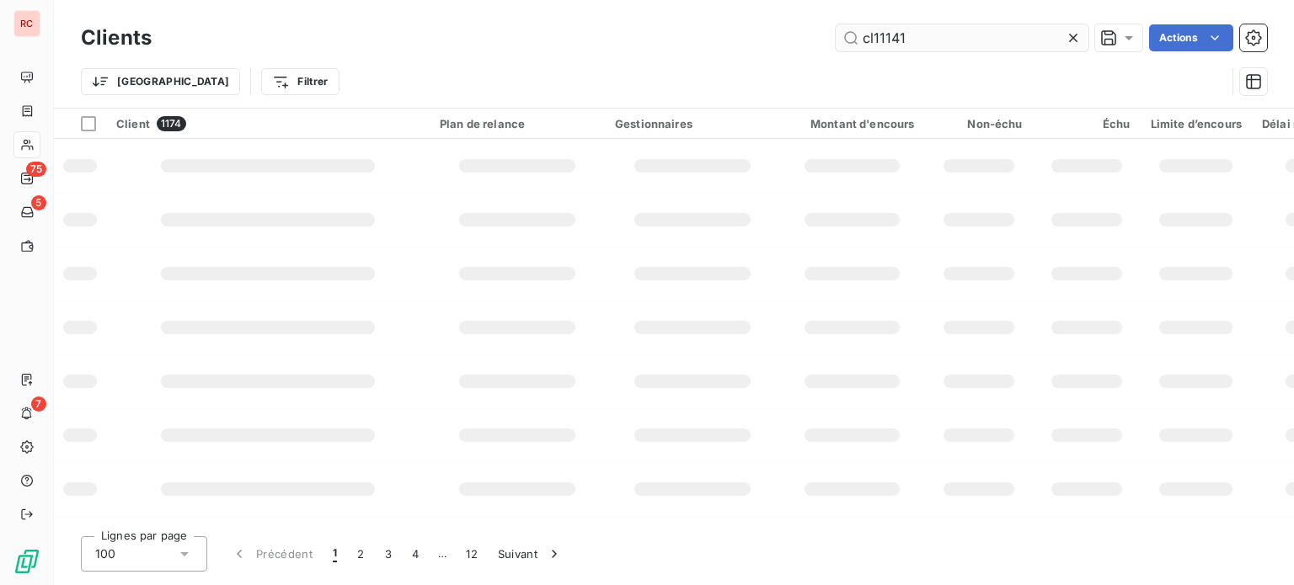
type input "cl11141"
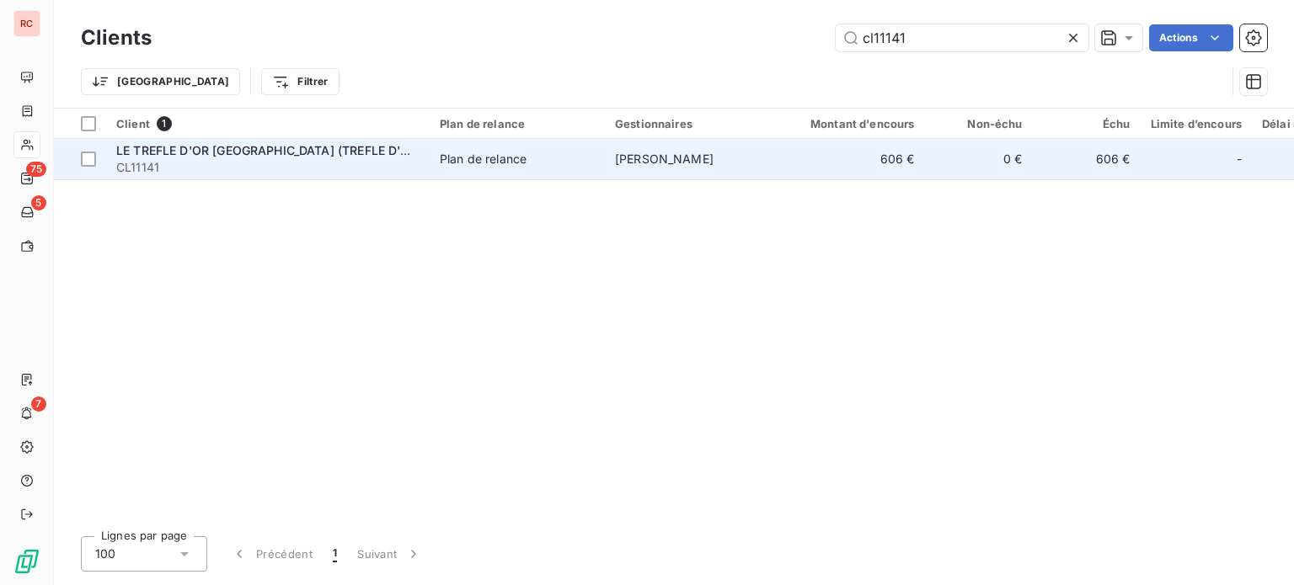
click at [451, 171] on td "Plan de relance" at bounding box center [517, 159] width 175 height 40
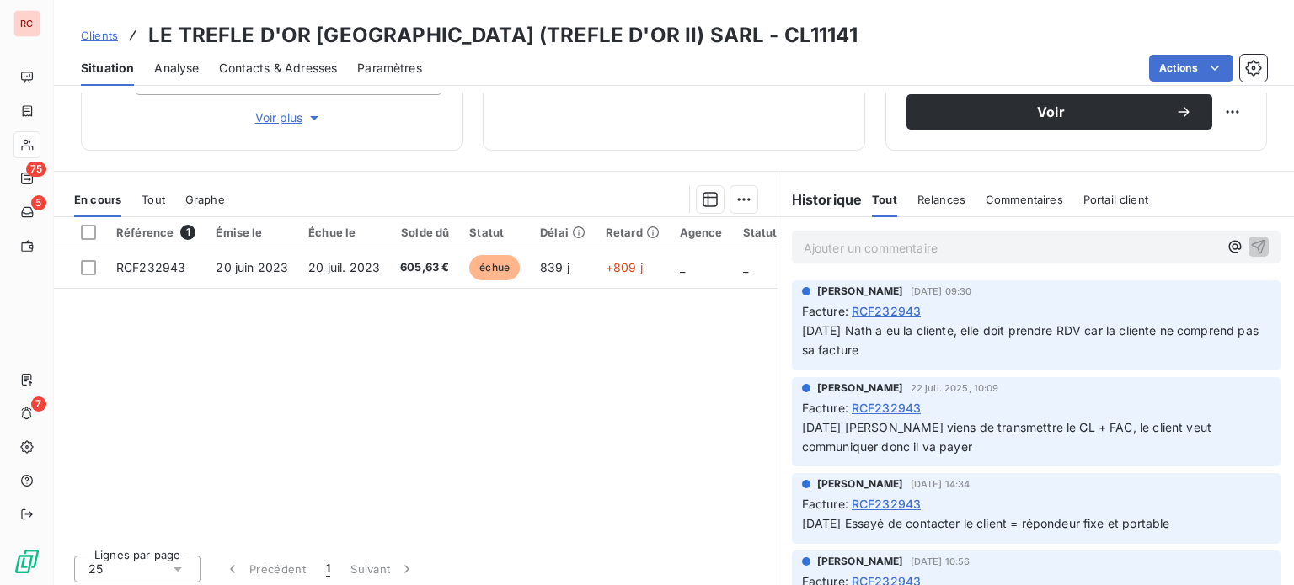
scroll to position [303, 0]
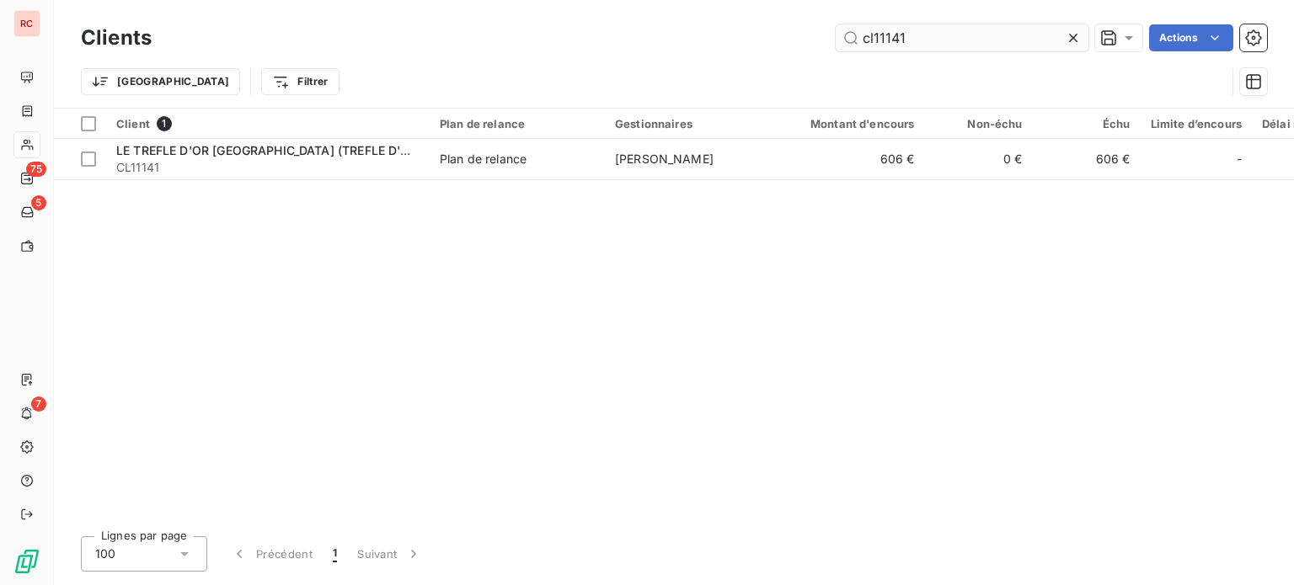
click at [916, 45] on input "cl11141" at bounding box center [962, 37] width 253 height 27
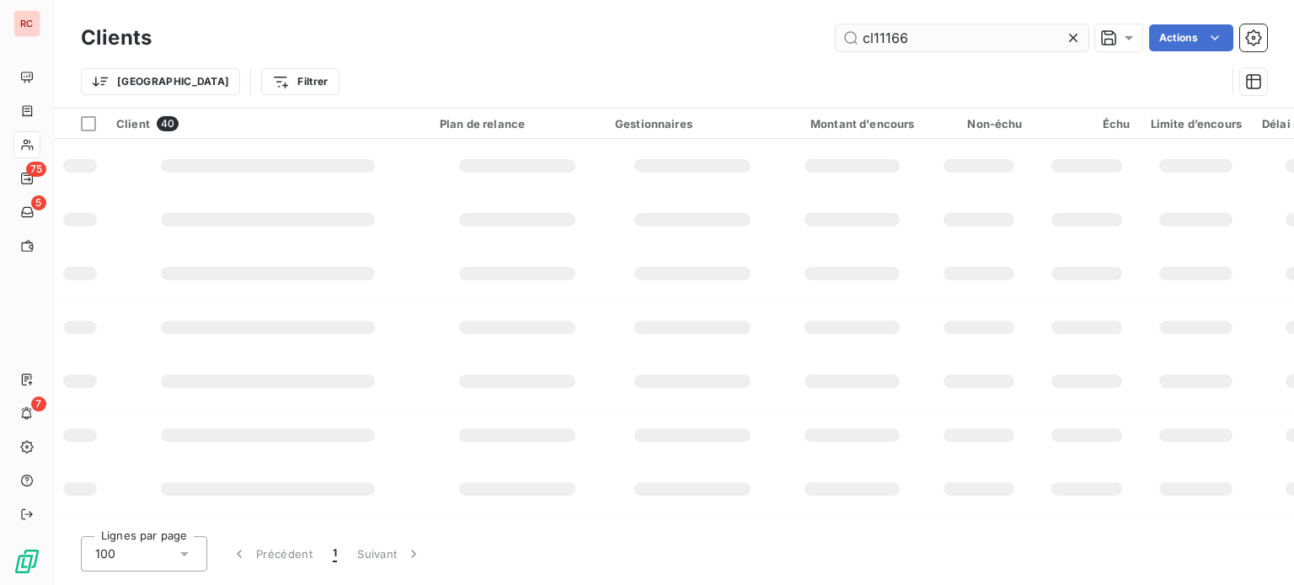
type input "cl11166"
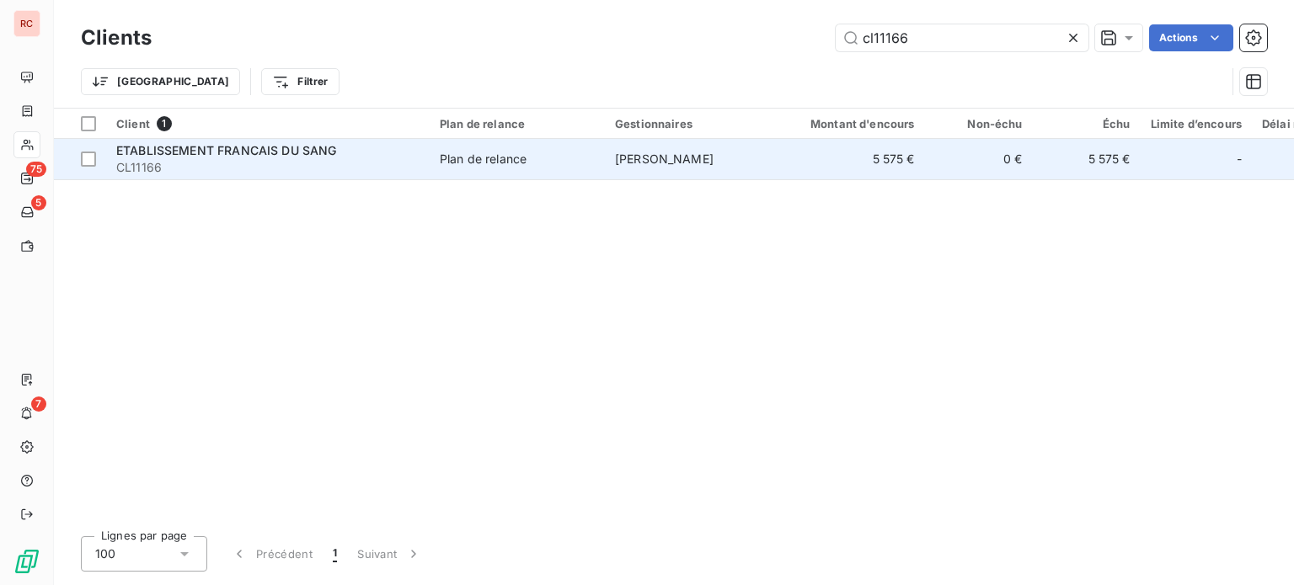
click at [302, 161] on span "CL11166" at bounding box center [267, 167] width 303 height 17
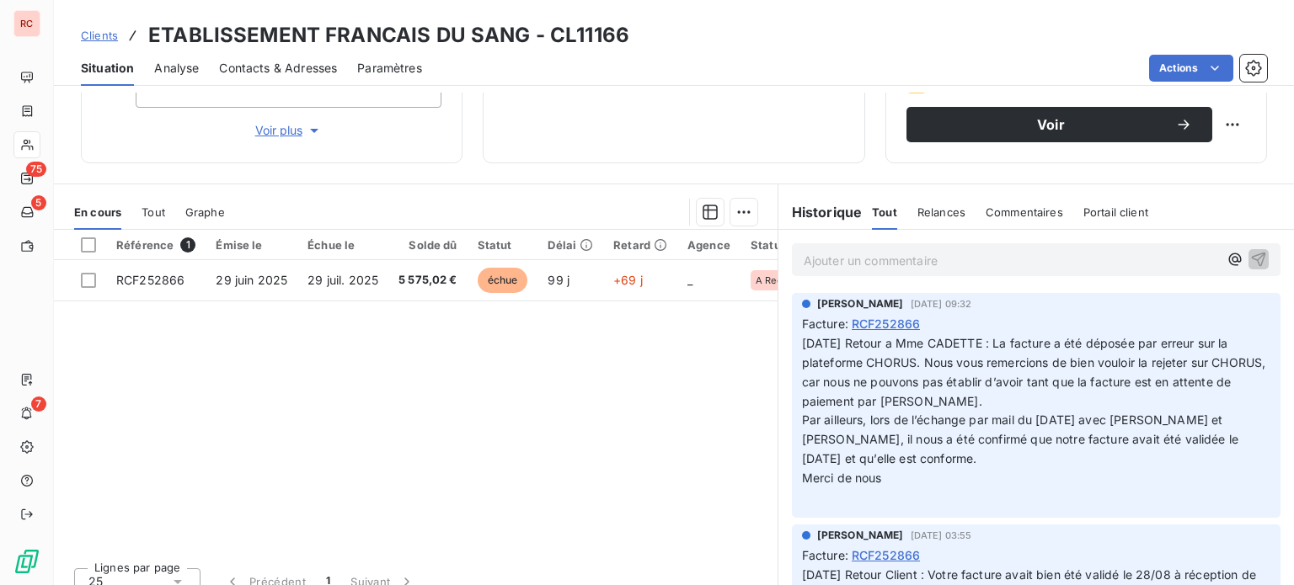
scroll to position [303, 0]
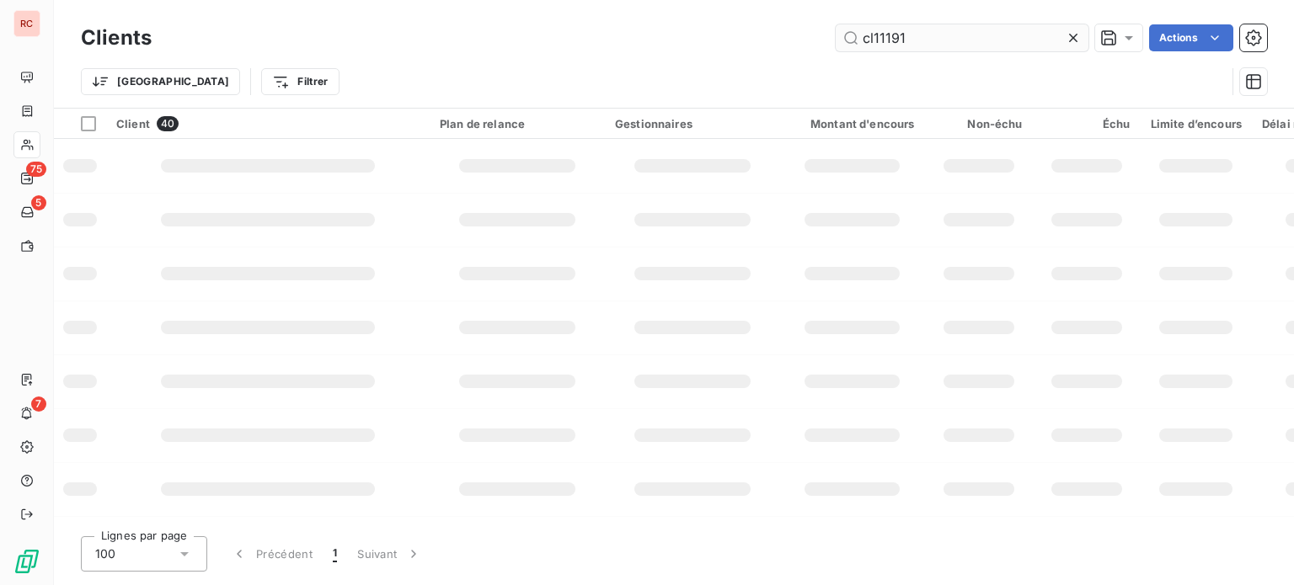
type input "cl11191"
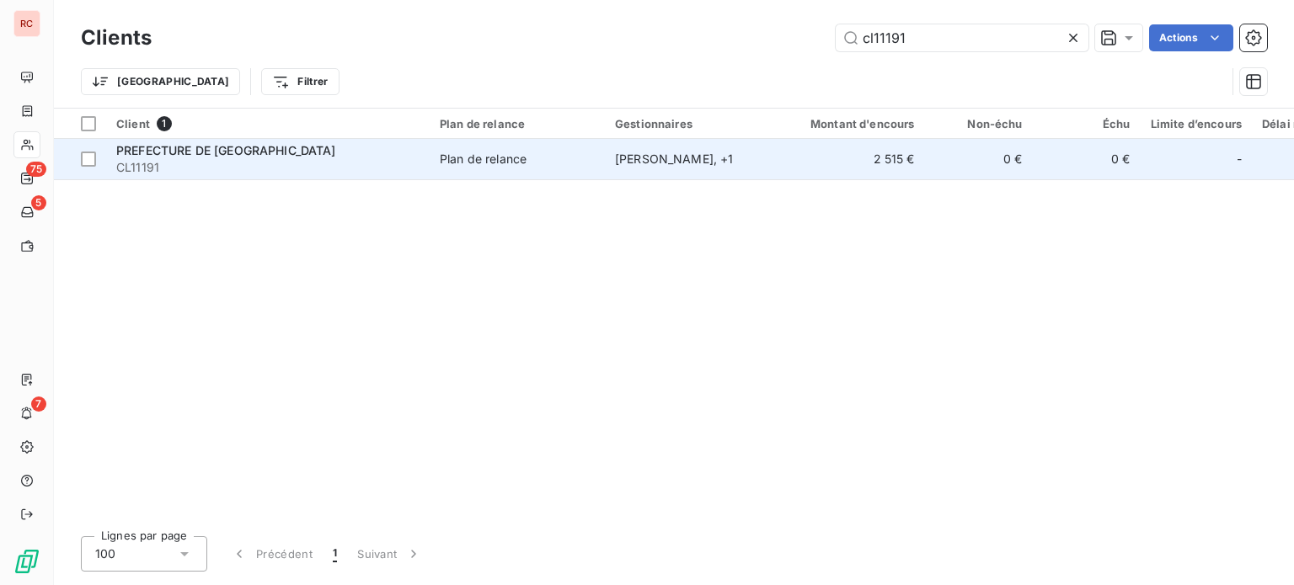
click at [265, 152] on span "PREFECTURE DE [GEOGRAPHIC_DATA]" at bounding box center [226, 150] width 220 height 14
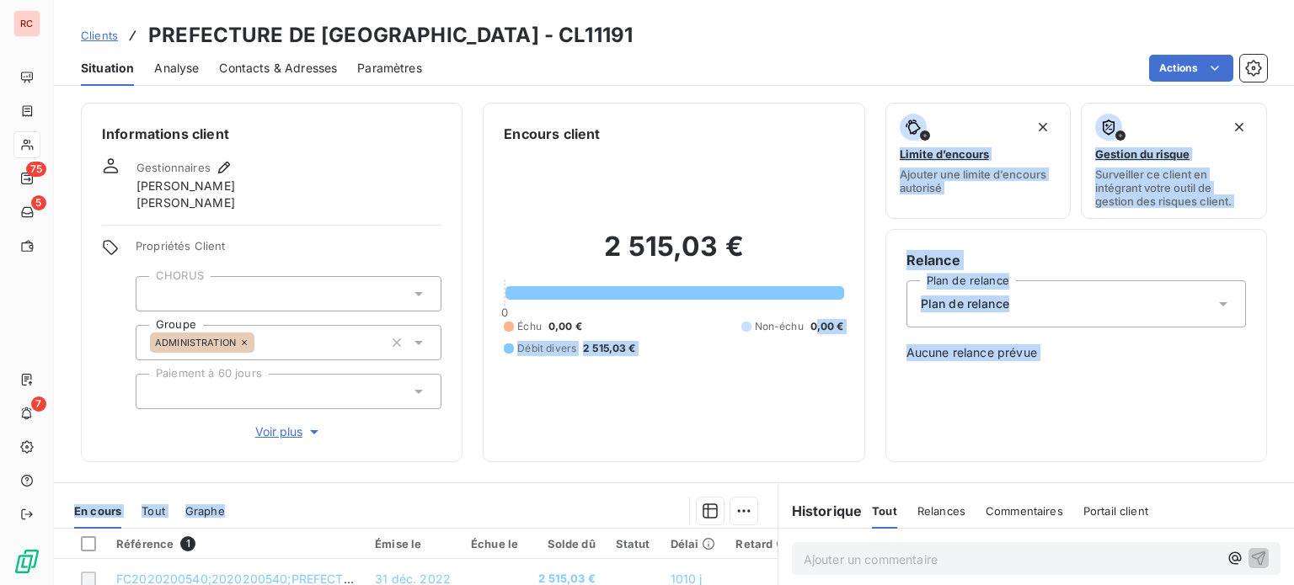
scroll to position [317, 0]
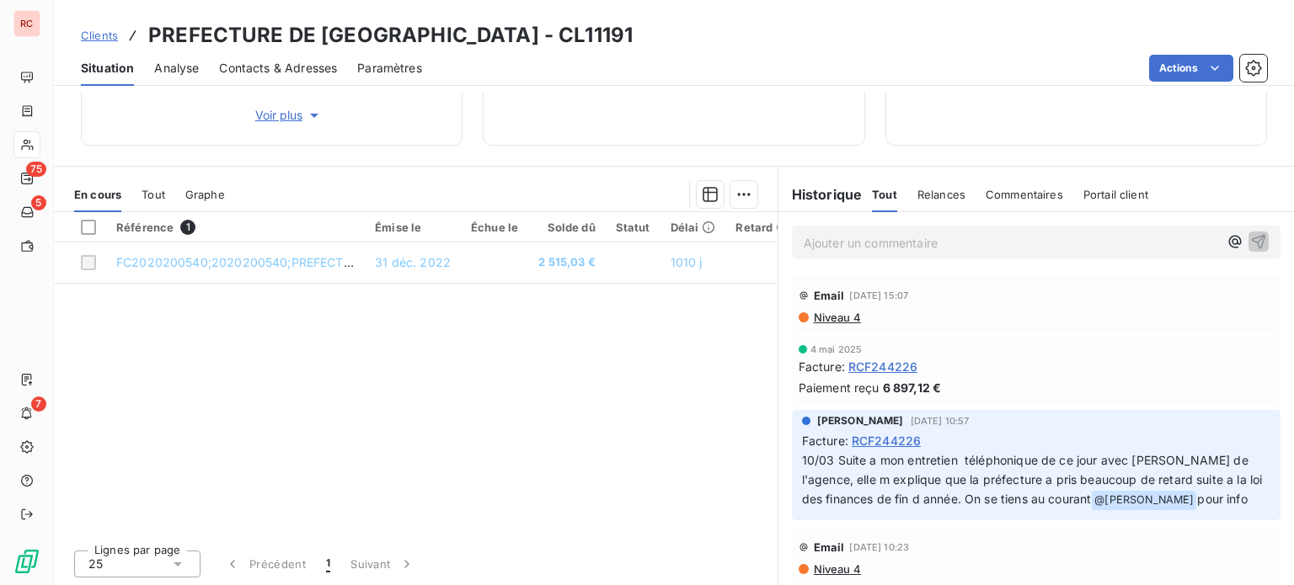
click at [766, 585] on html "RC 75 5 7 Clients PREFECTURE DE [GEOGRAPHIC_DATA] - CL11191 Situation Analyse C…" at bounding box center [647, 292] width 1294 height 585
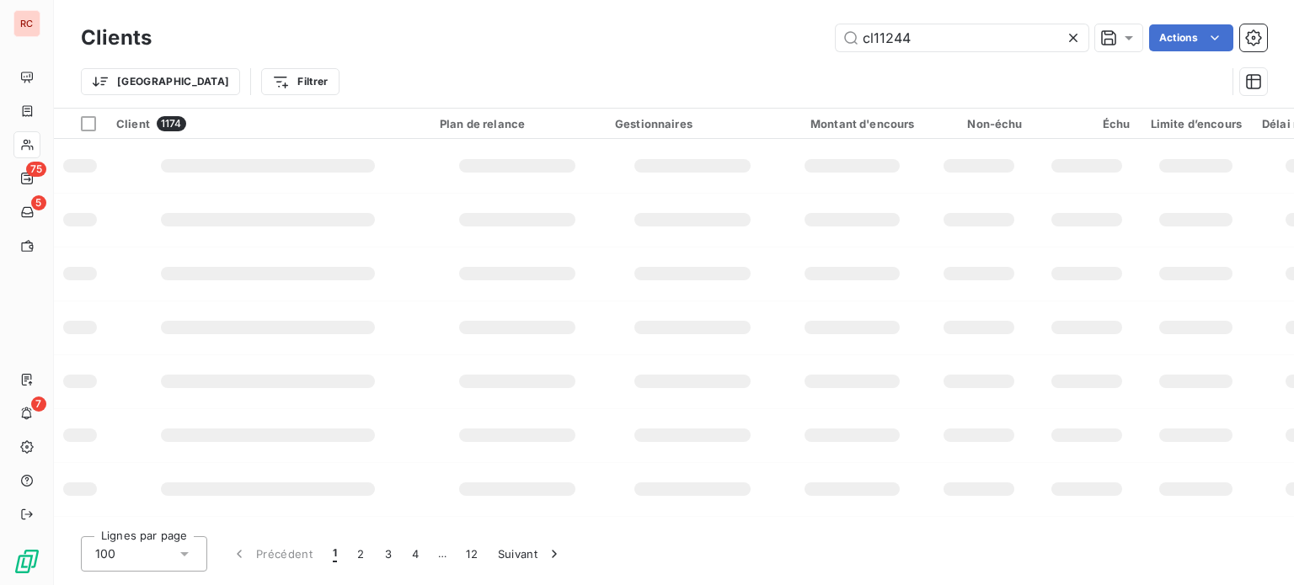
type input "cl11244"
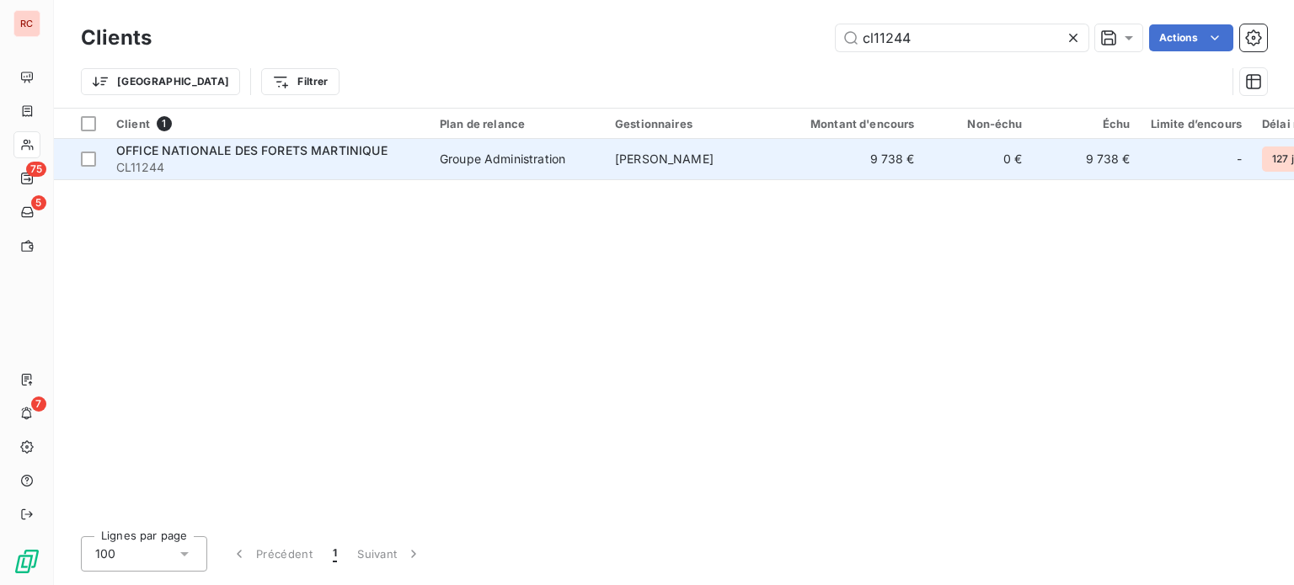
click at [542, 163] on div "Groupe Administration" at bounding box center [503, 159] width 126 height 17
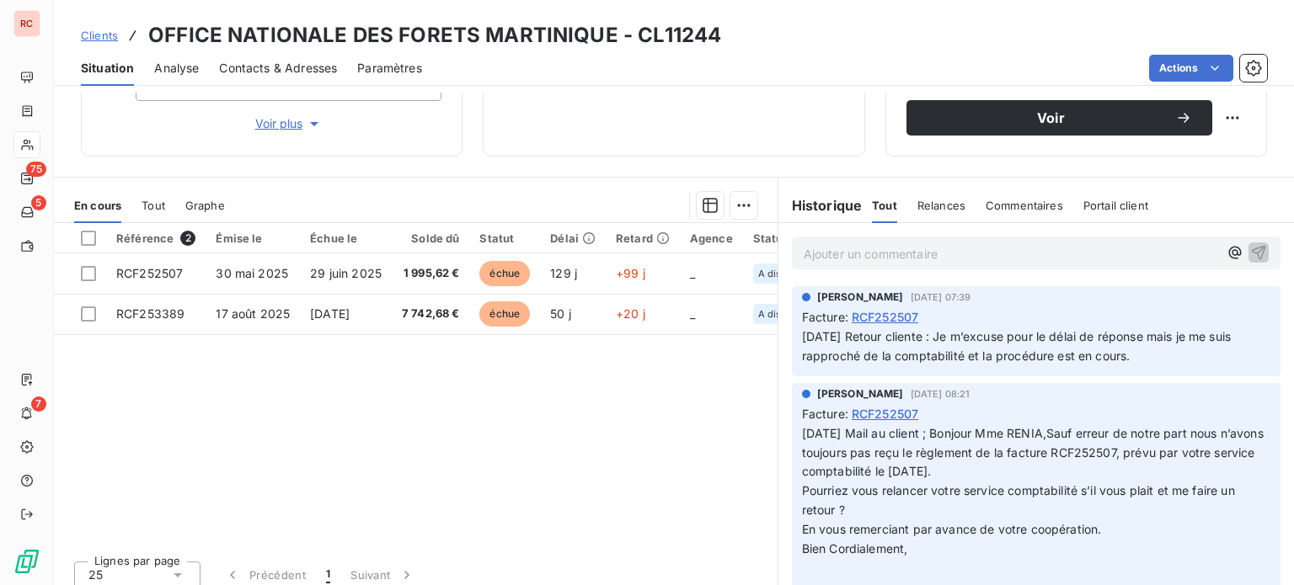
scroll to position [303, 0]
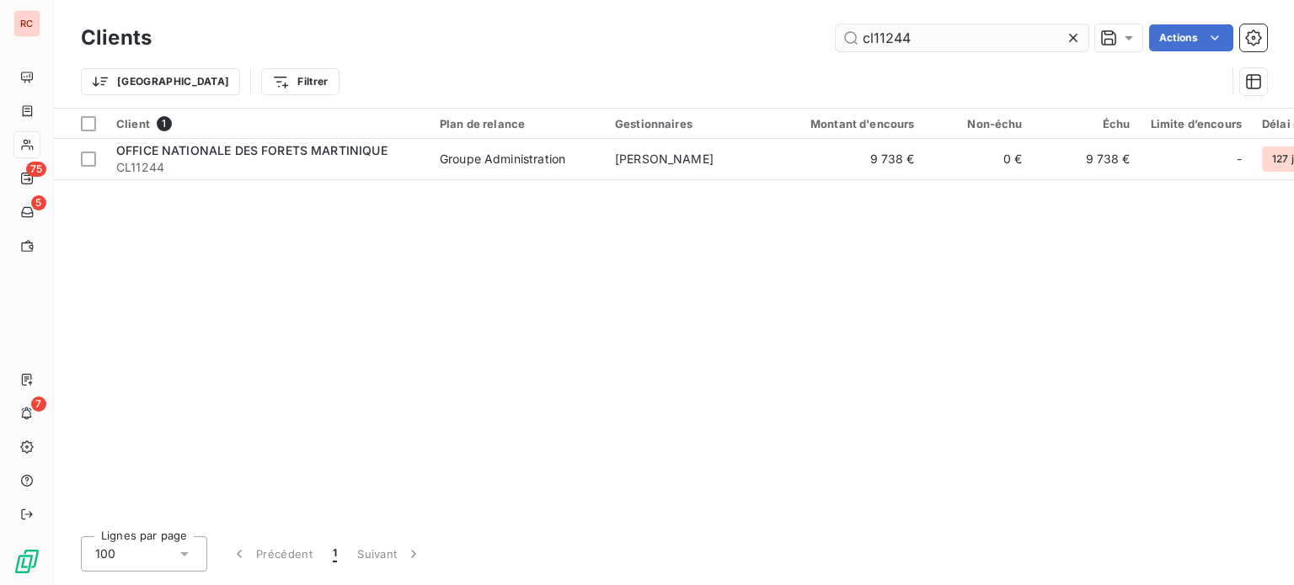
click at [928, 40] on input "cl11244" at bounding box center [962, 37] width 253 height 27
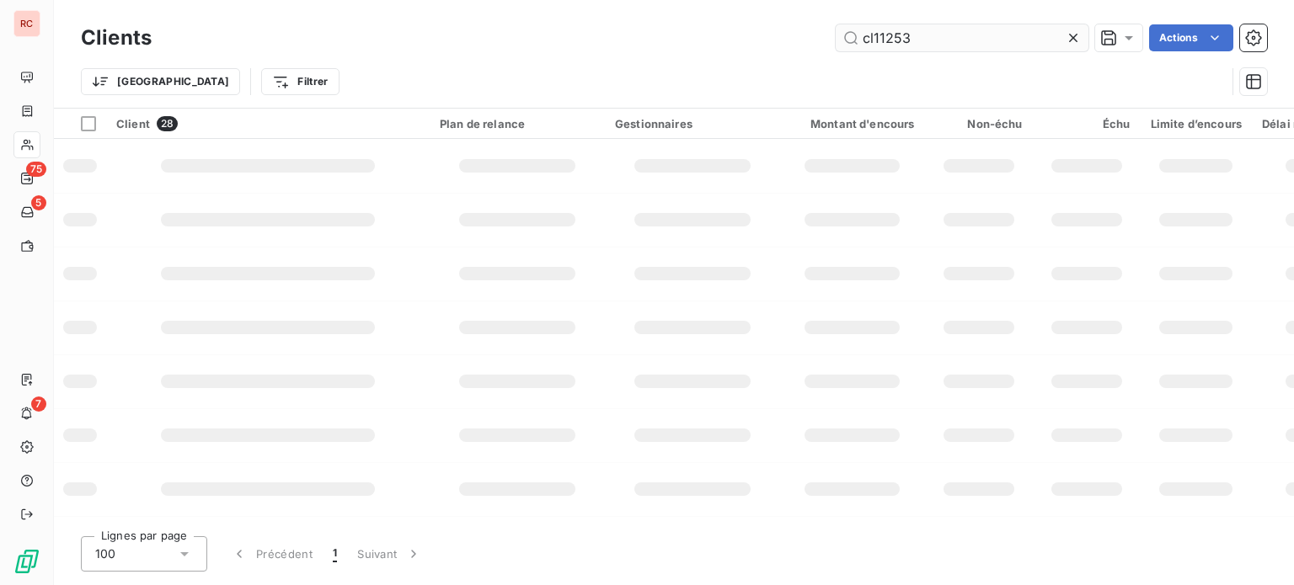
type input "cl11253"
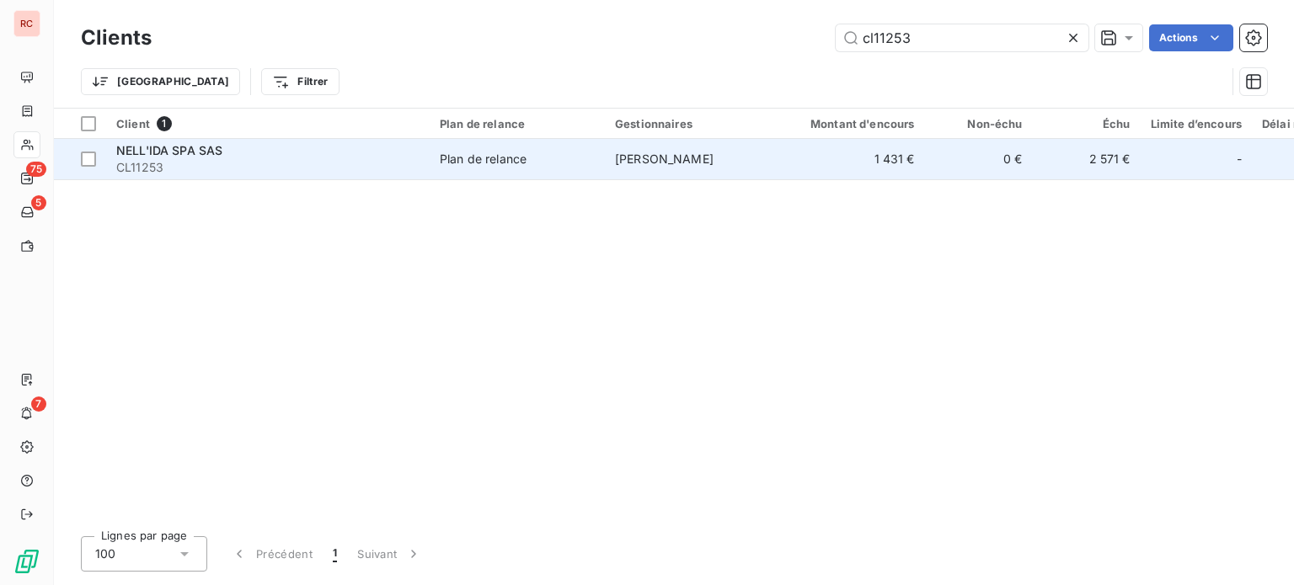
click at [584, 164] on span "Plan de relance" at bounding box center [517, 159] width 155 height 17
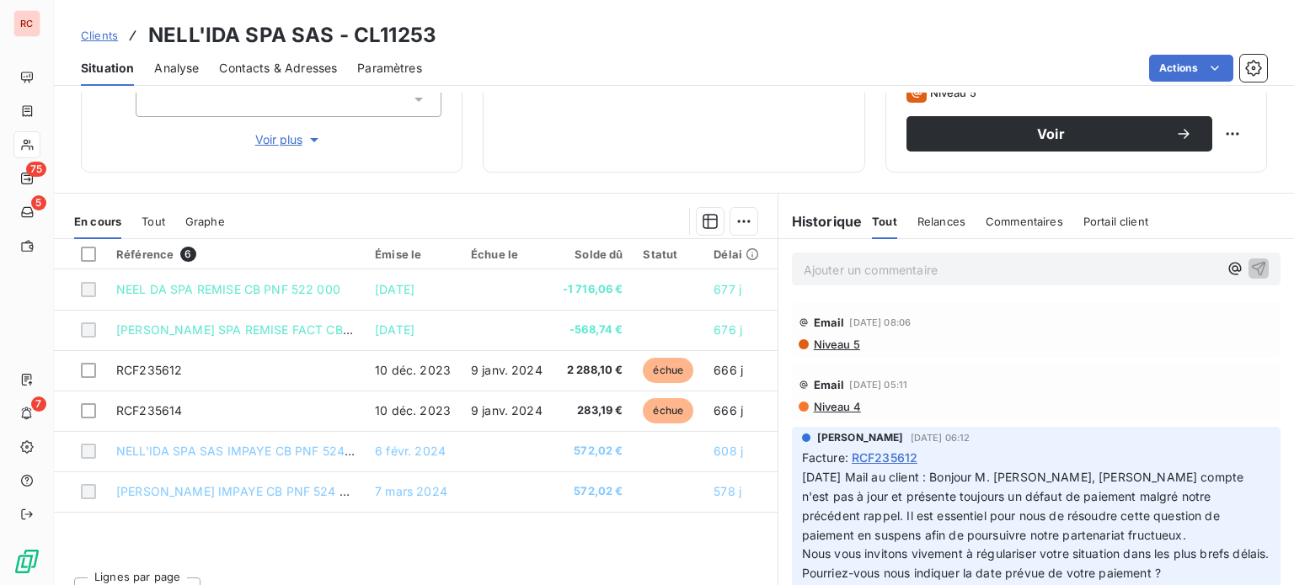
scroll to position [303, 0]
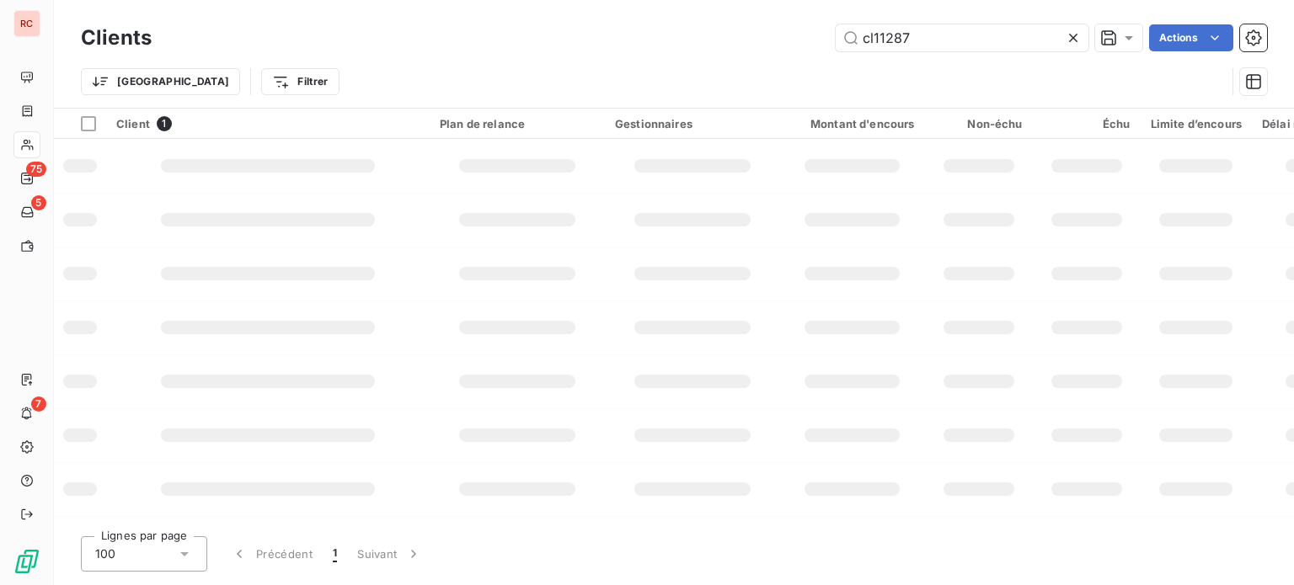
type input "cl11287"
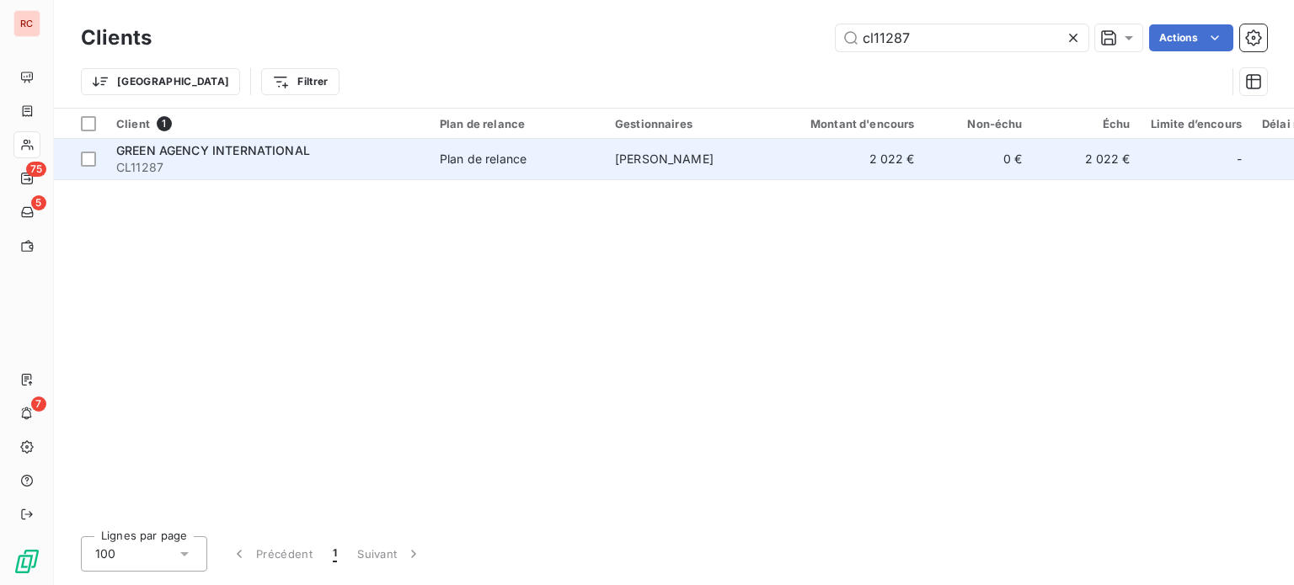
click at [514, 166] on div "Plan de relance" at bounding box center [483, 159] width 87 height 17
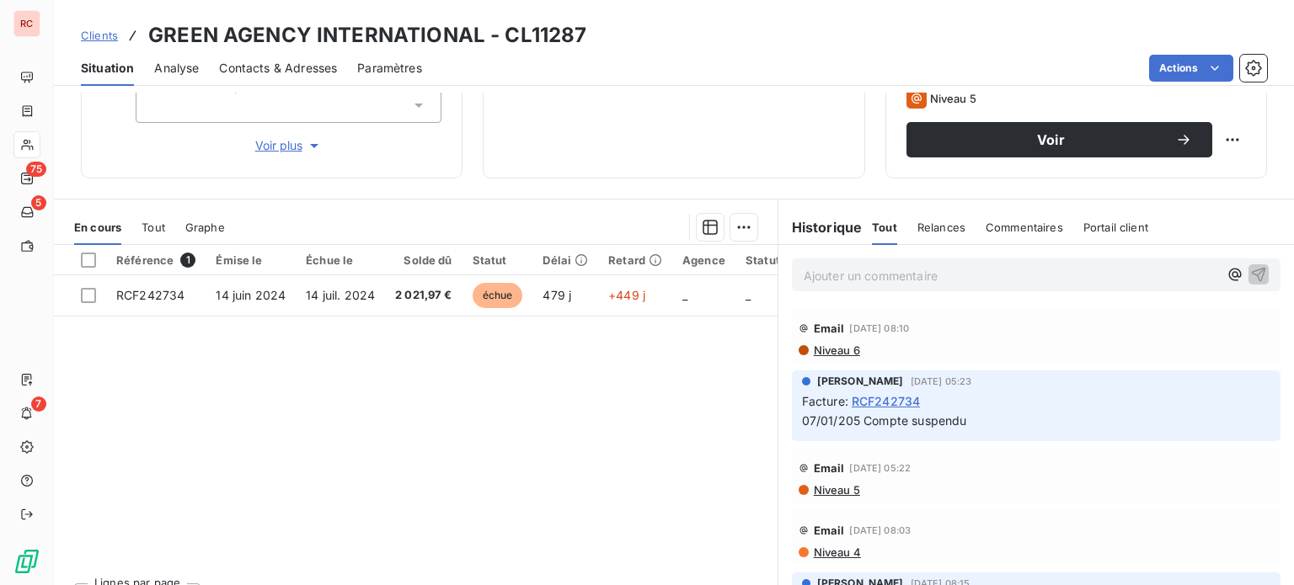
scroll to position [303, 0]
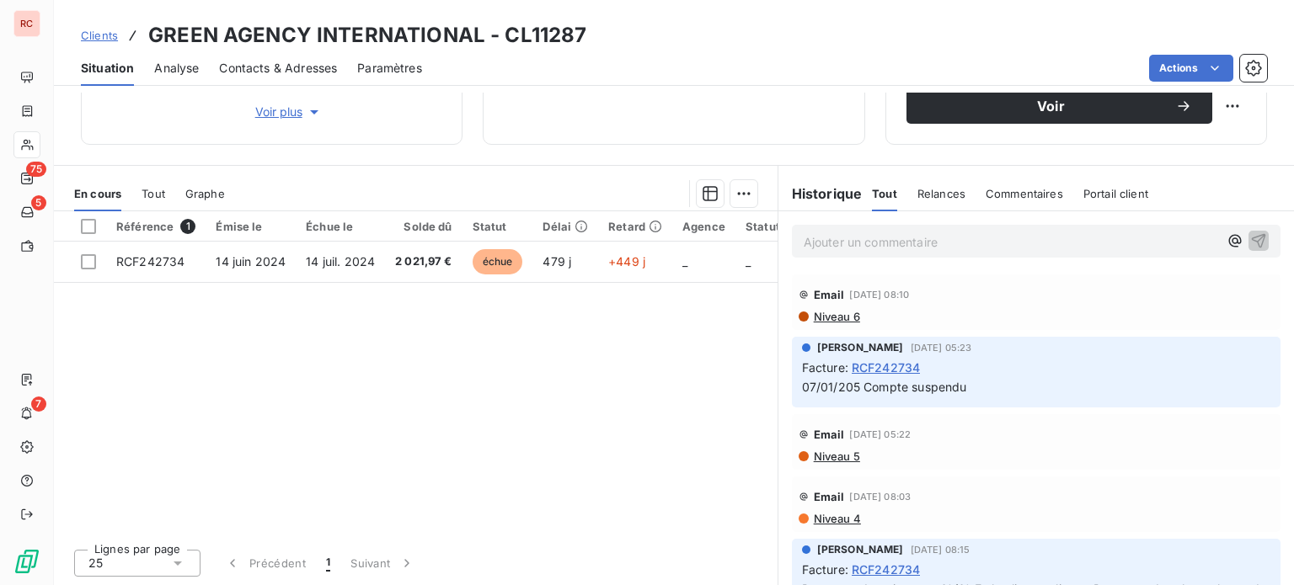
click at [1173, 452] on div "Niveau 5" at bounding box center [1035, 456] width 475 height 13
